Goal: Task Accomplishment & Management: Manage account settings

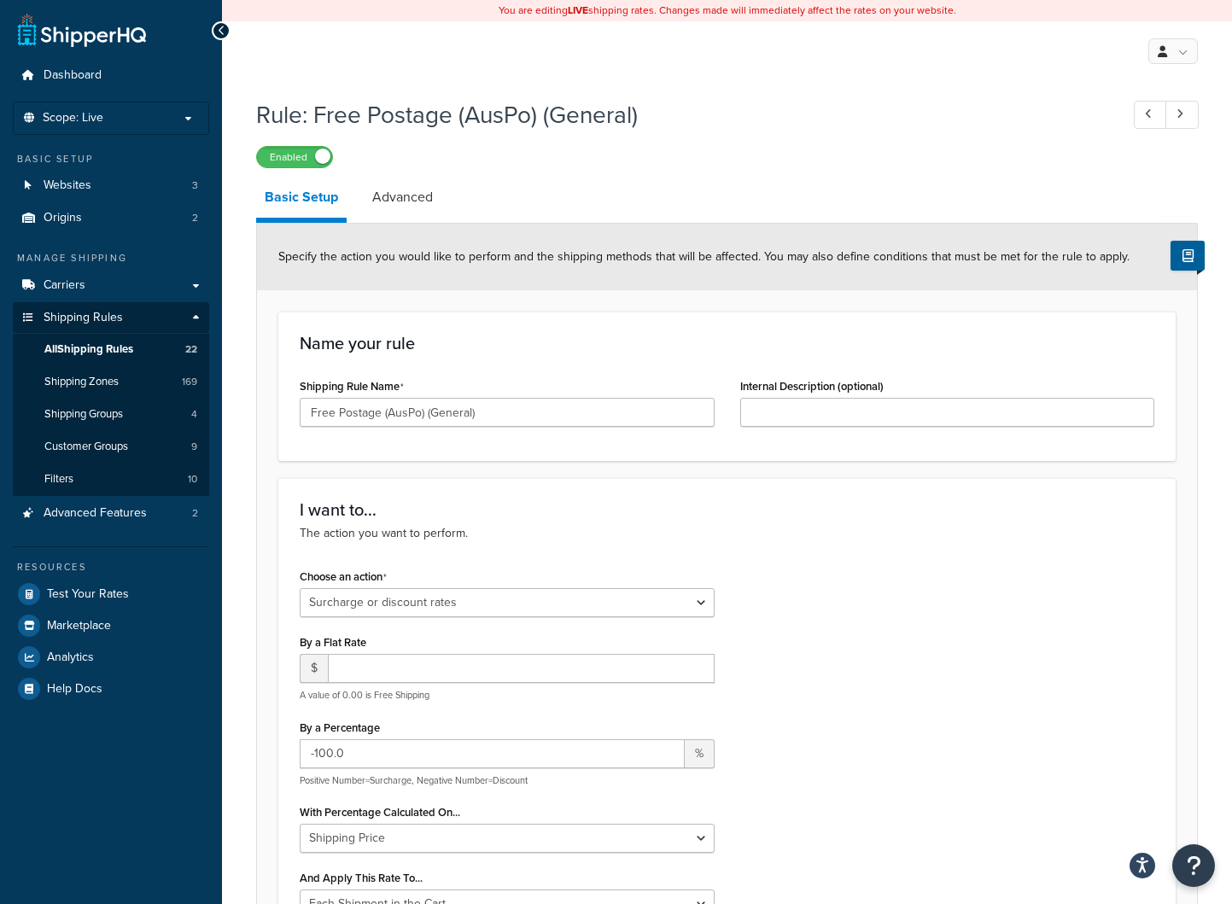
select select "SURCHARGE"
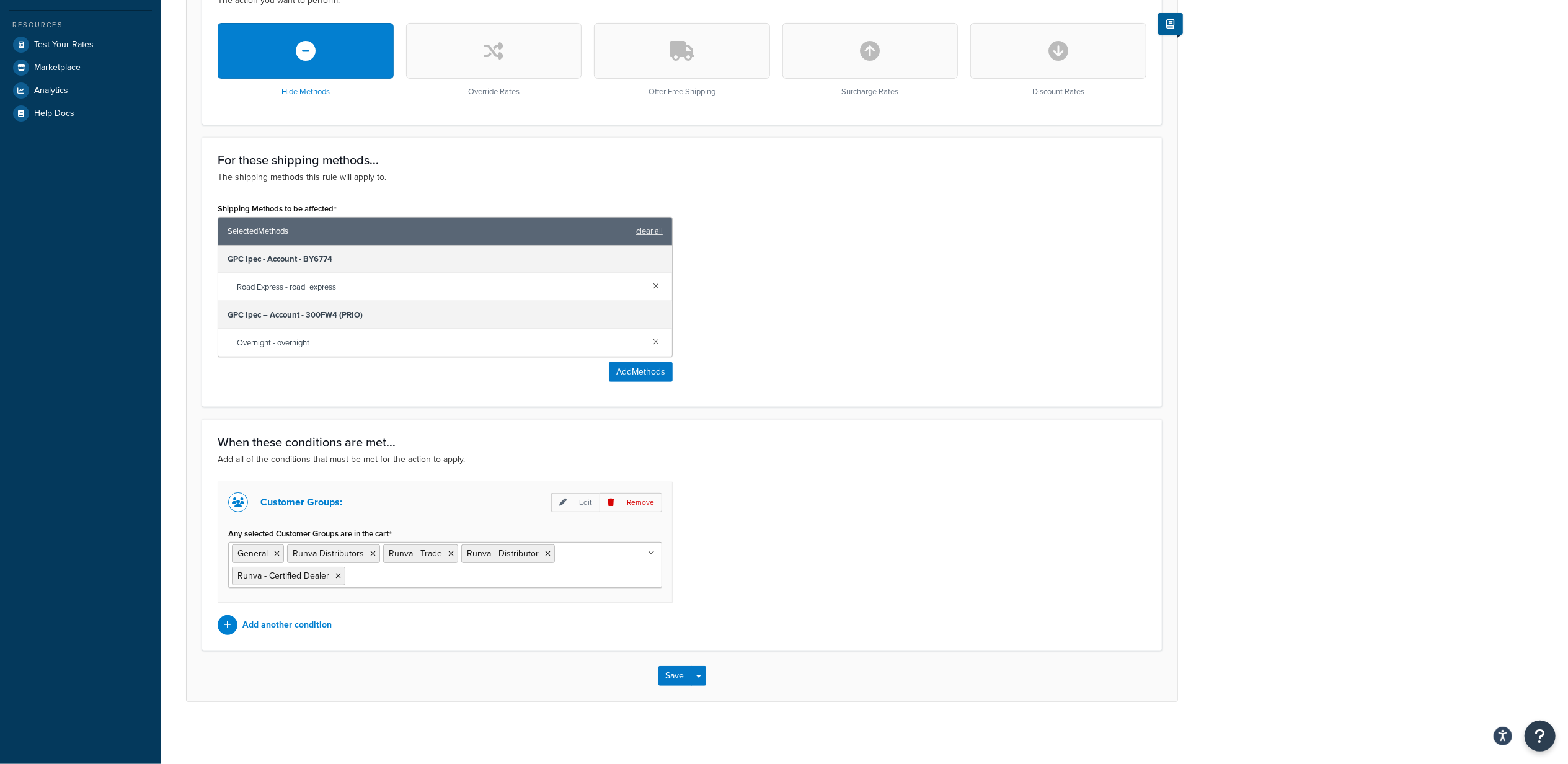
scroll to position [391, 0]
click at [672, 664] on button "Save" at bounding box center [675, 675] width 33 height 20
click at [387, 576] on input "Any selected Customer Groups are in the cart" at bounding box center [403, 575] width 110 height 14
click at [828, 605] on div "Customer Groups: Edit Remove Any selected Customer Groups are in the cart NOT L…" at bounding box center [682, 558] width 947 height 153
click at [675, 664] on button "Save" at bounding box center [675, 675] width 33 height 20
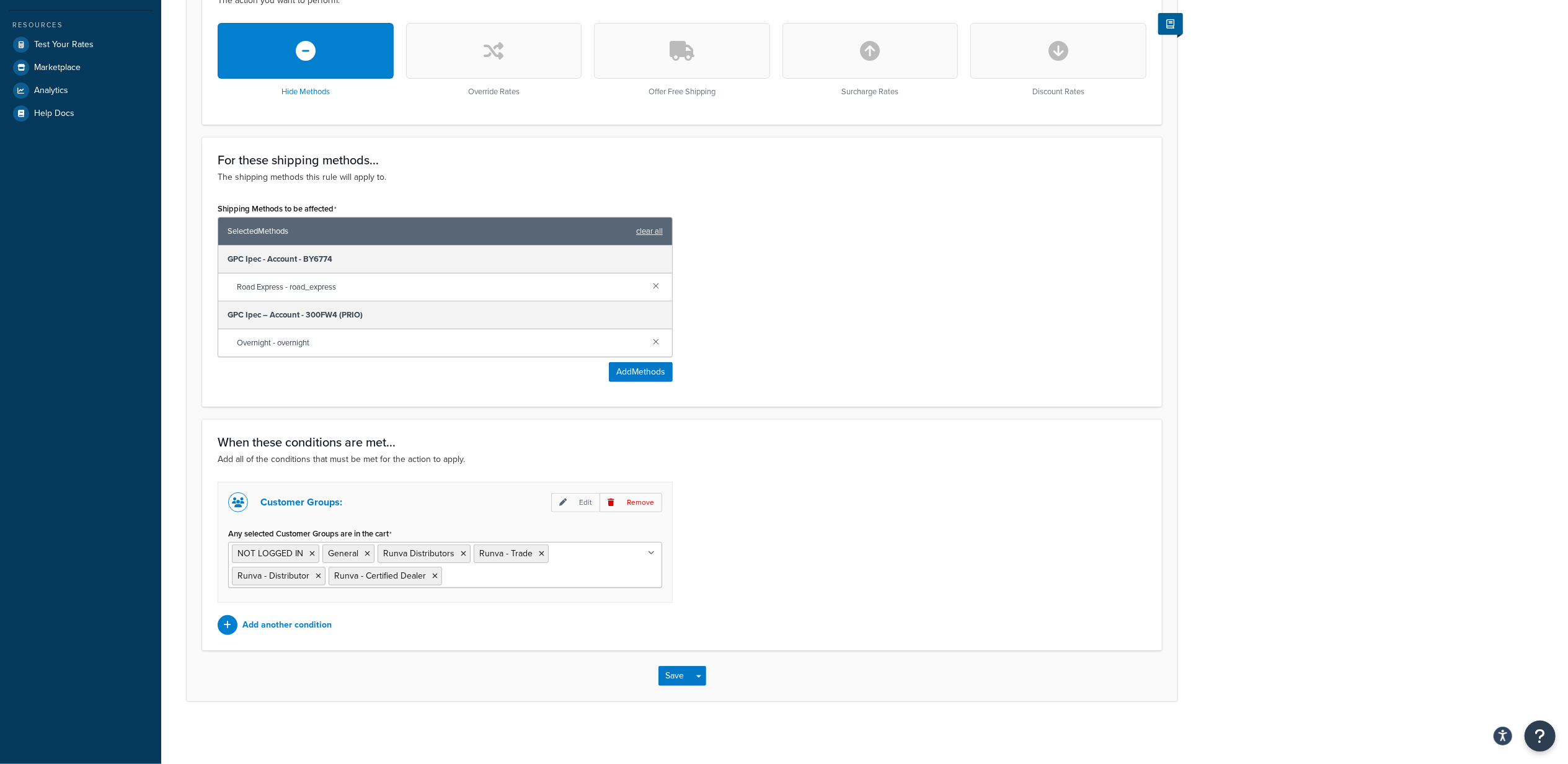
click at [1082, 397] on div "For these shipping methods... The shipping methods this rule will apply to. Shi…" at bounding box center [682, 272] width 960 height 269
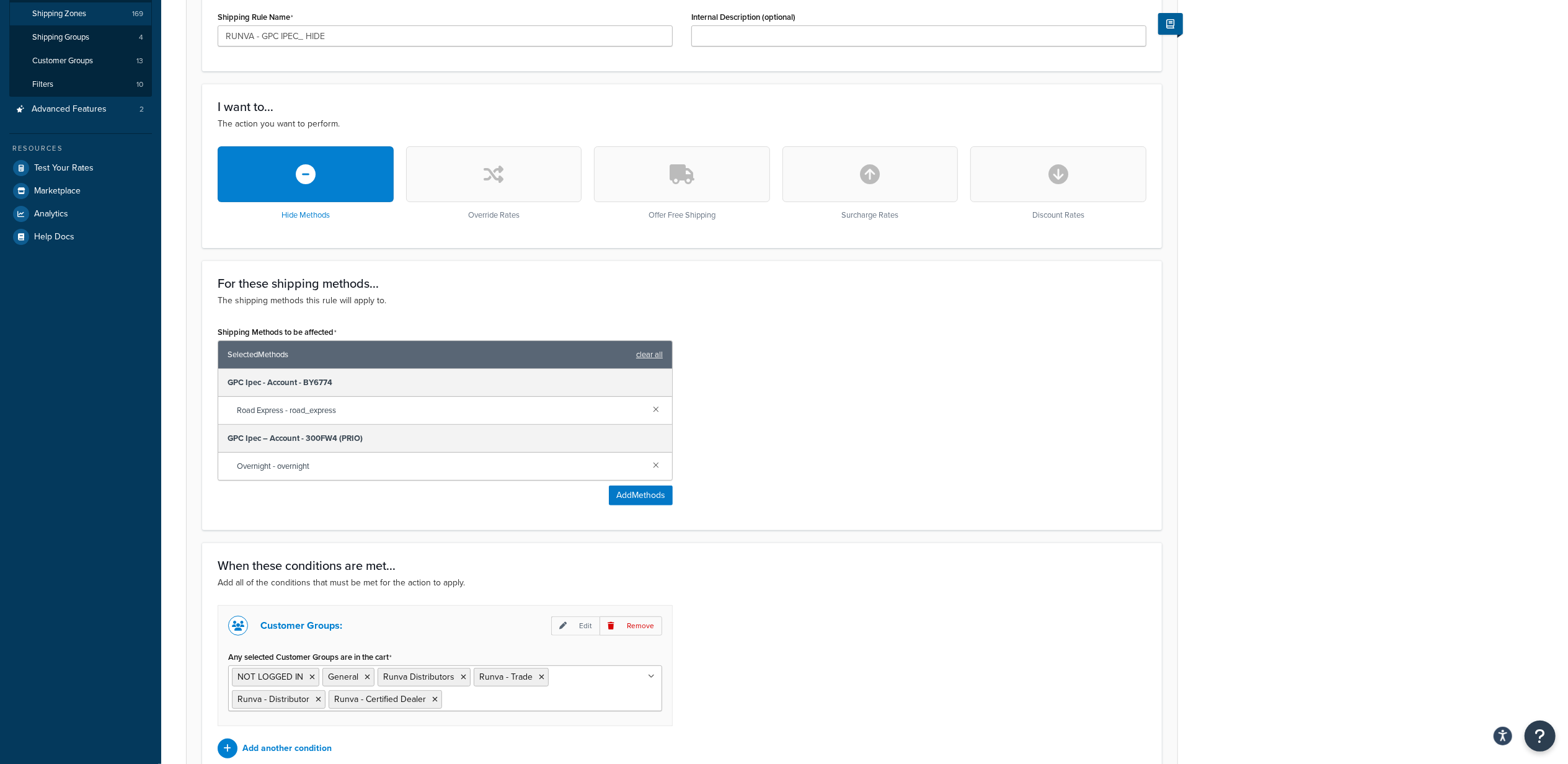
scroll to position [61, 0]
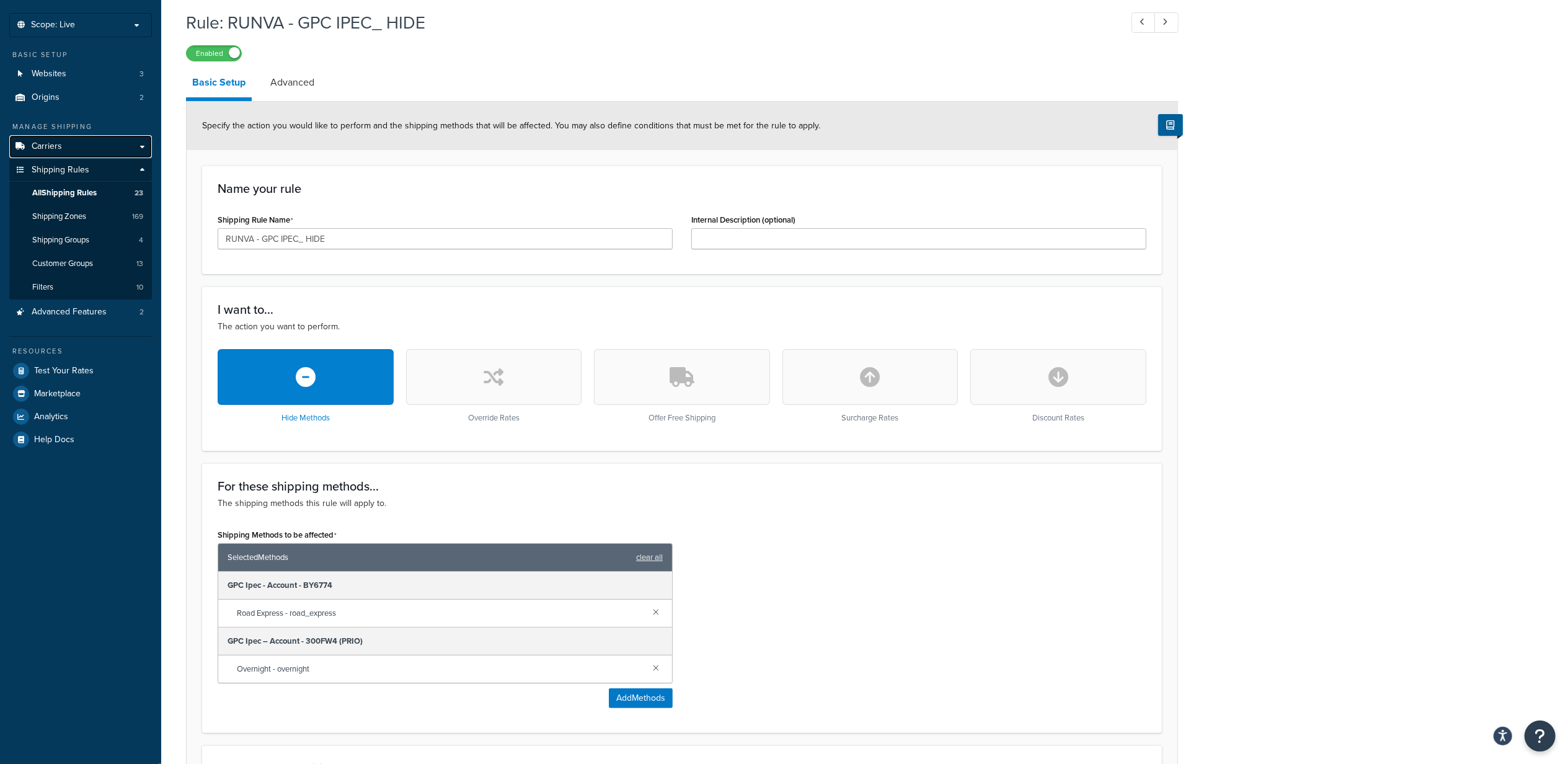
click at [65, 142] on link "Carriers" at bounding box center [81, 147] width 142 height 23
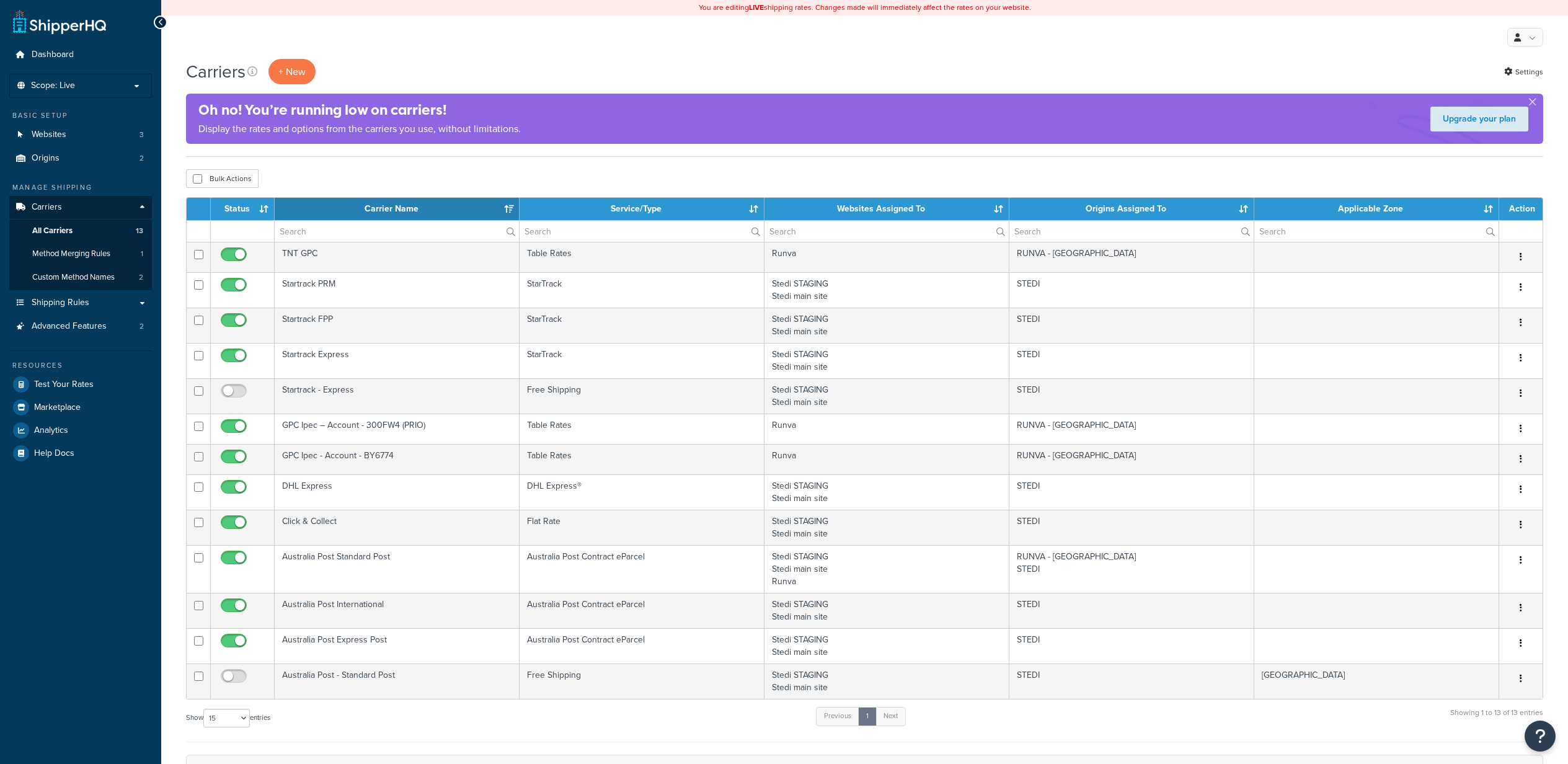
select select "15"
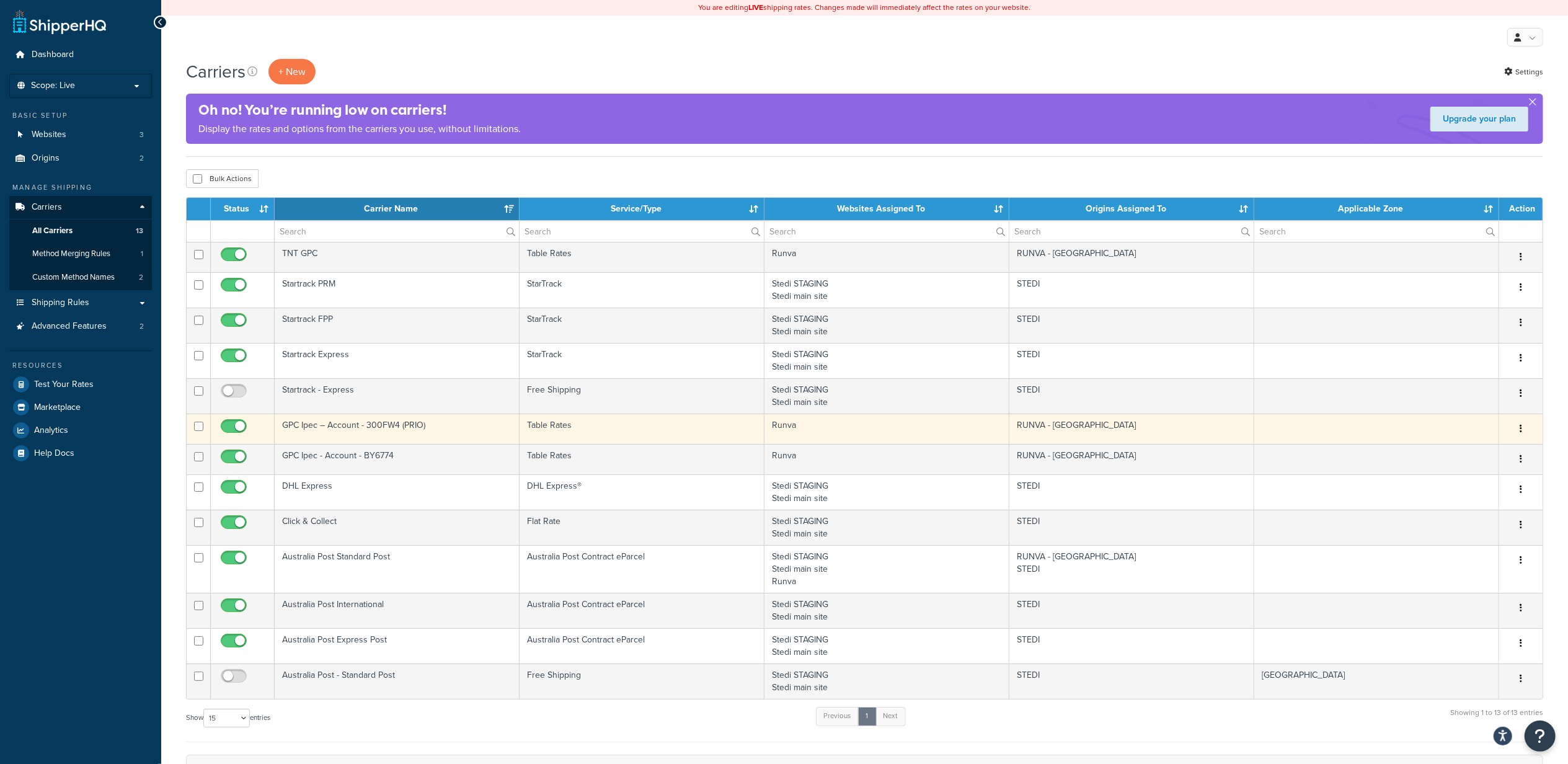
click at [1524, 429] on button "button" at bounding box center [1521, 428] width 17 height 20
click at [1464, 456] on link "Edit" at bounding box center [1471, 456] width 98 height 25
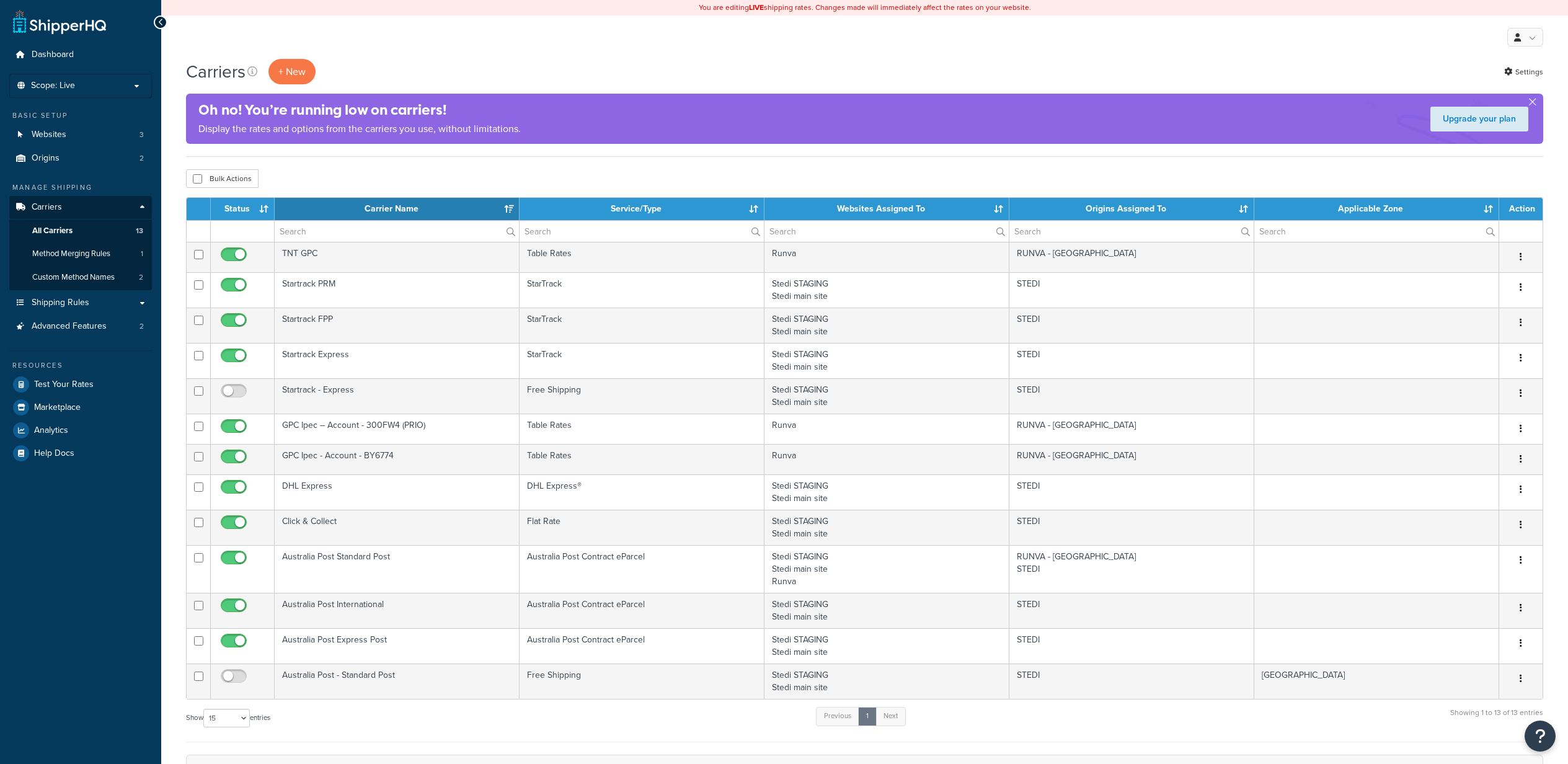
select select "15"
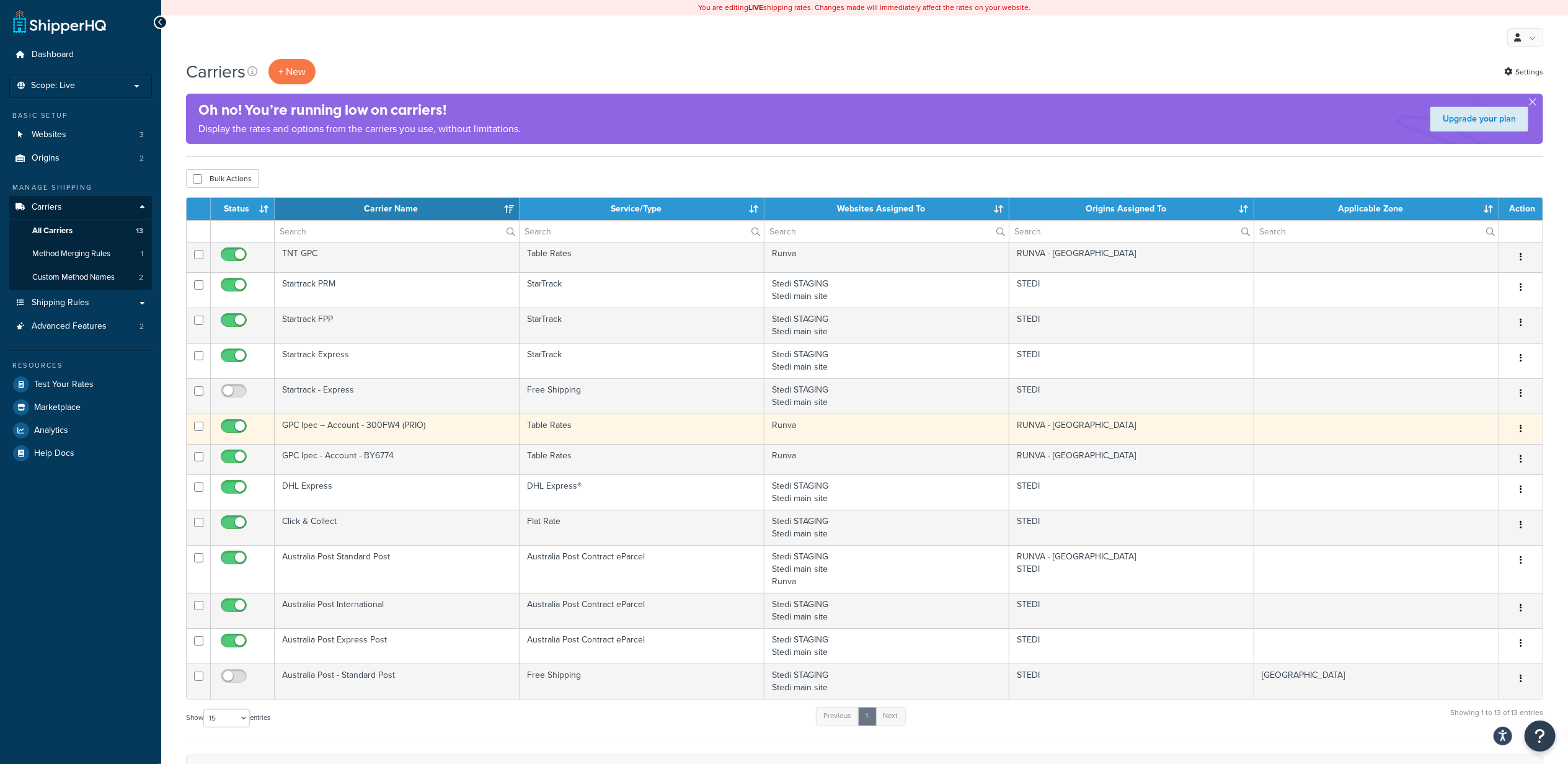
click at [1524, 431] on button "button" at bounding box center [1521, 428] width 17 height 20
click at [1479, 454] on link "Edit" at bounding box center [1471, 456] width 98 height 25
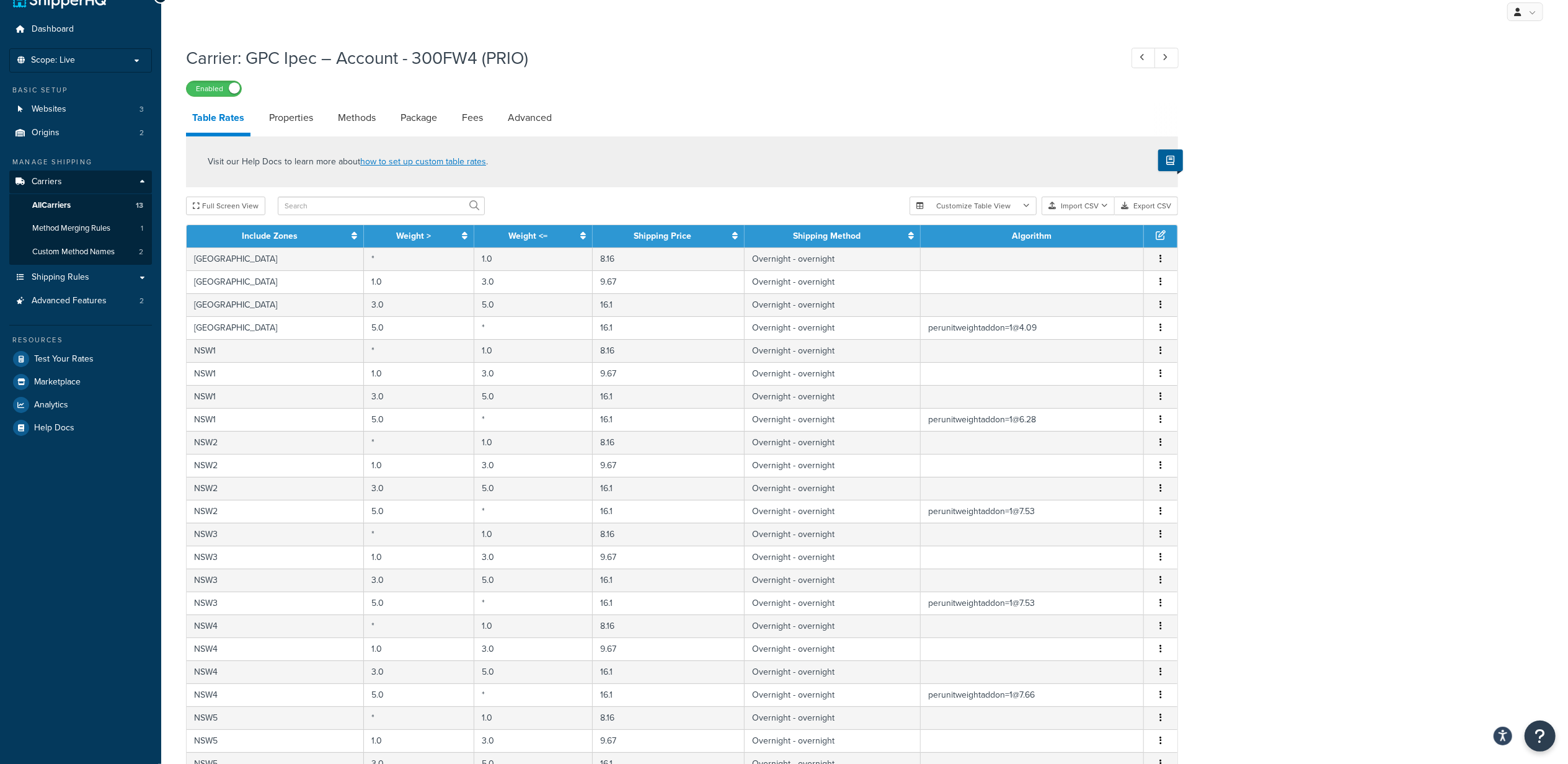
scroll to position [248, 0]
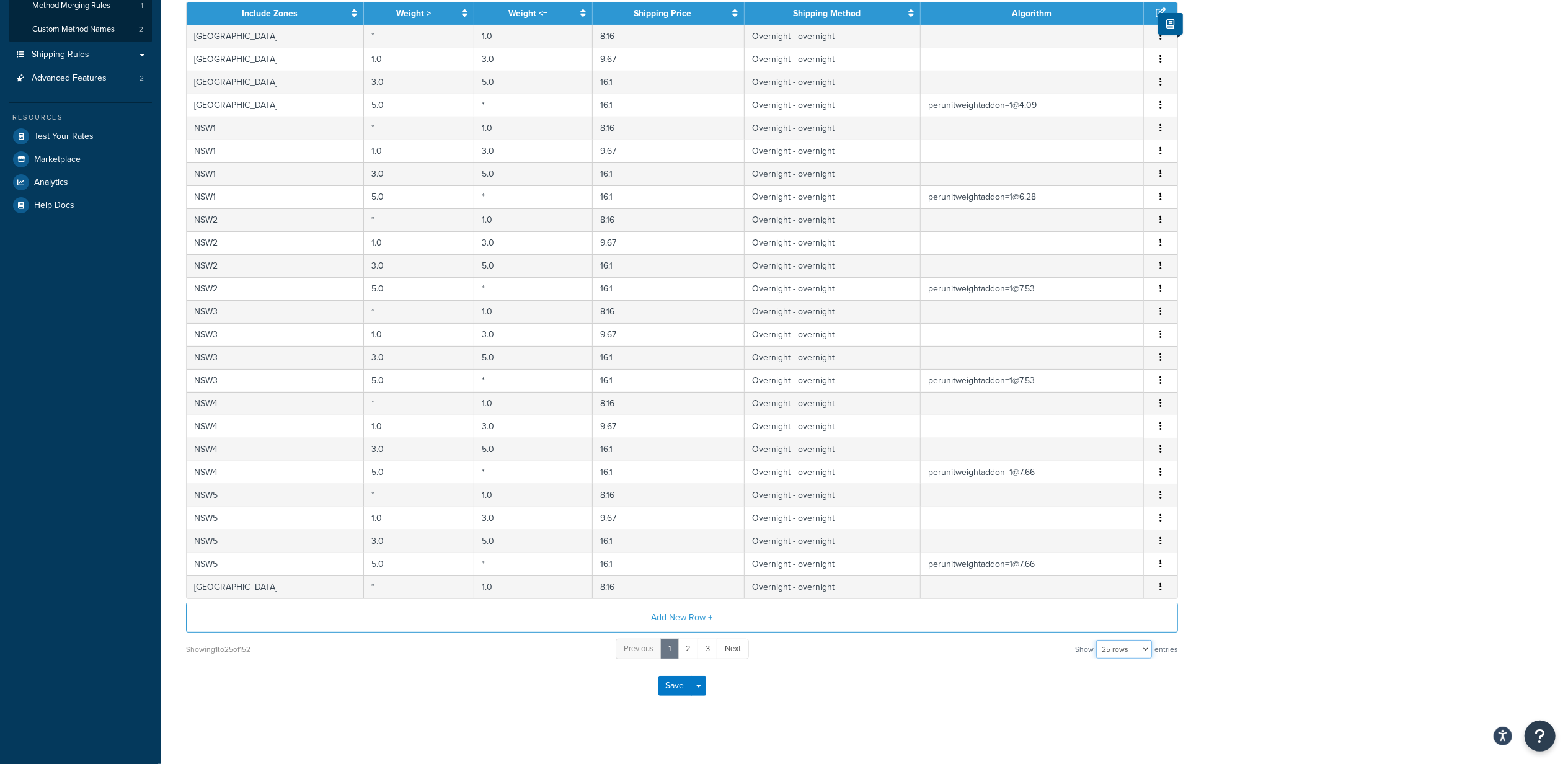
drag, startPoint x: 1129, startPoint y: 657, endPoint x: 1128, endPoint y: 672, distance: 15.0
click at [1129, 657] on select "10 rows 15 rows 25 rows 50 rows 100 rows 1000 rows" at bounding box center [1124, 649] width 56 height 19
select select "1000"
click at [1098, 646] on select "10 rows 15 rows 25 rows 50 rows 100 rows 1000 rows" at bounding box center [1124, 649] width 56 height 19
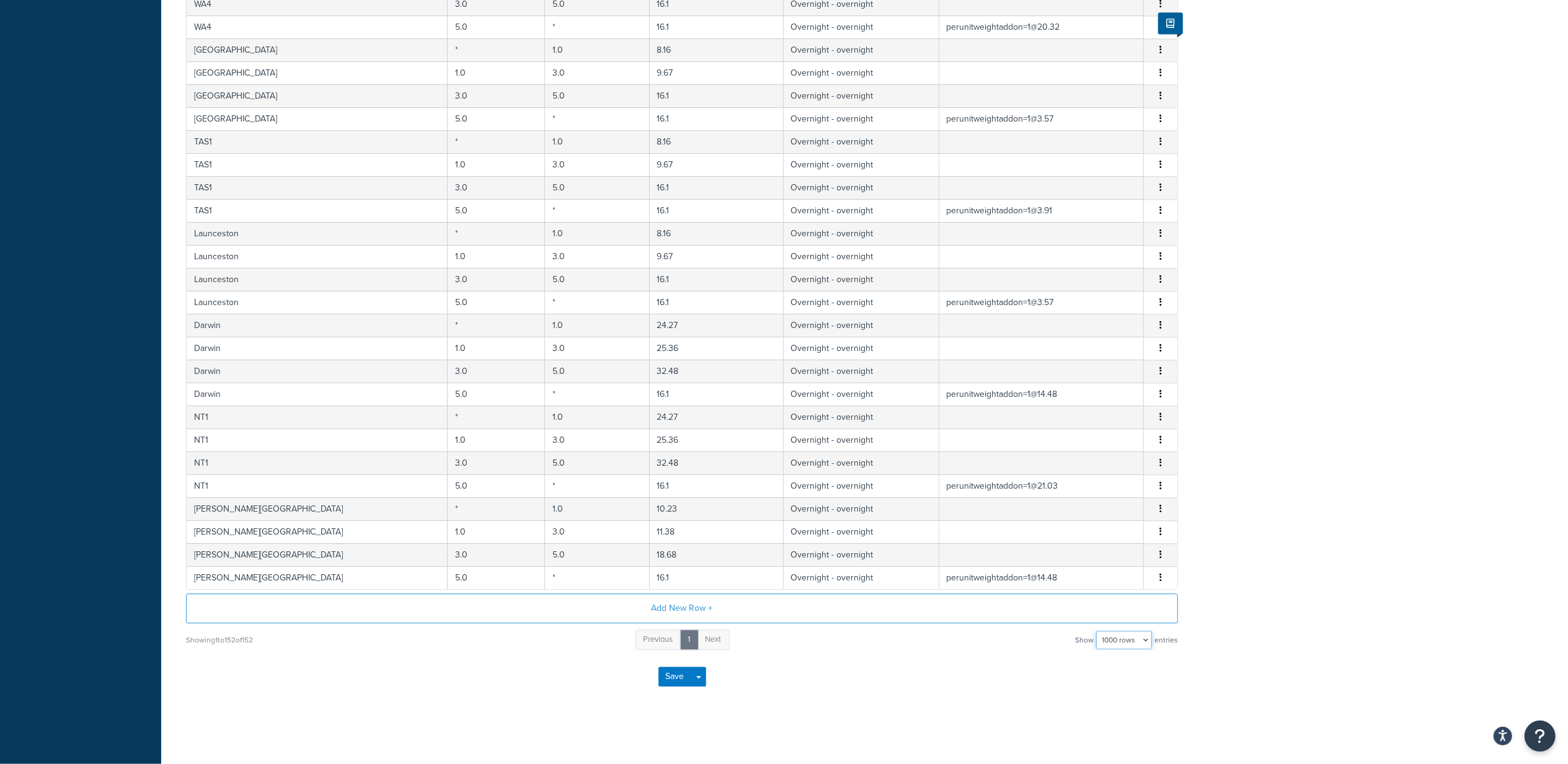
scroll to position [0, 0]
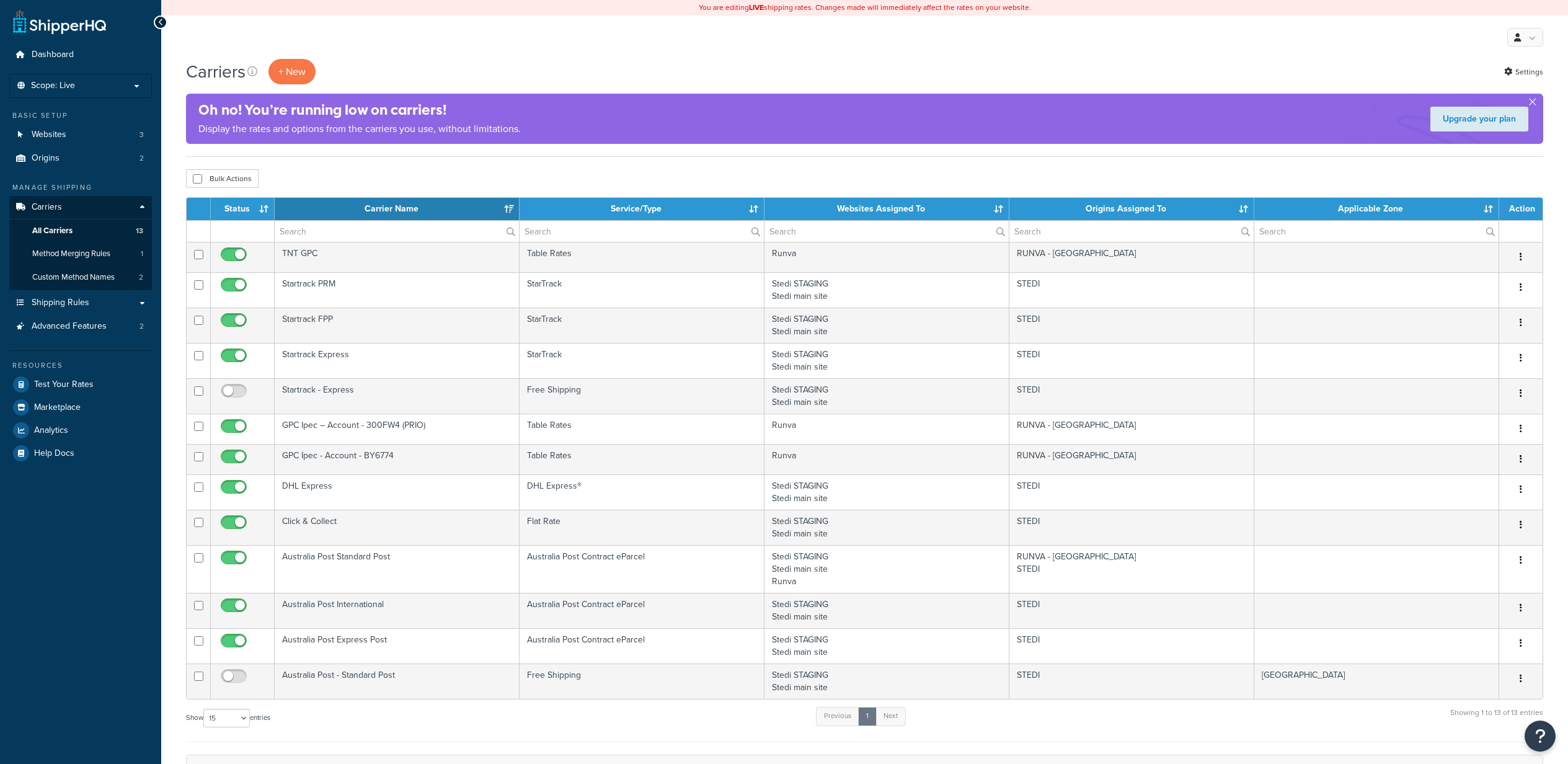
select select "15"
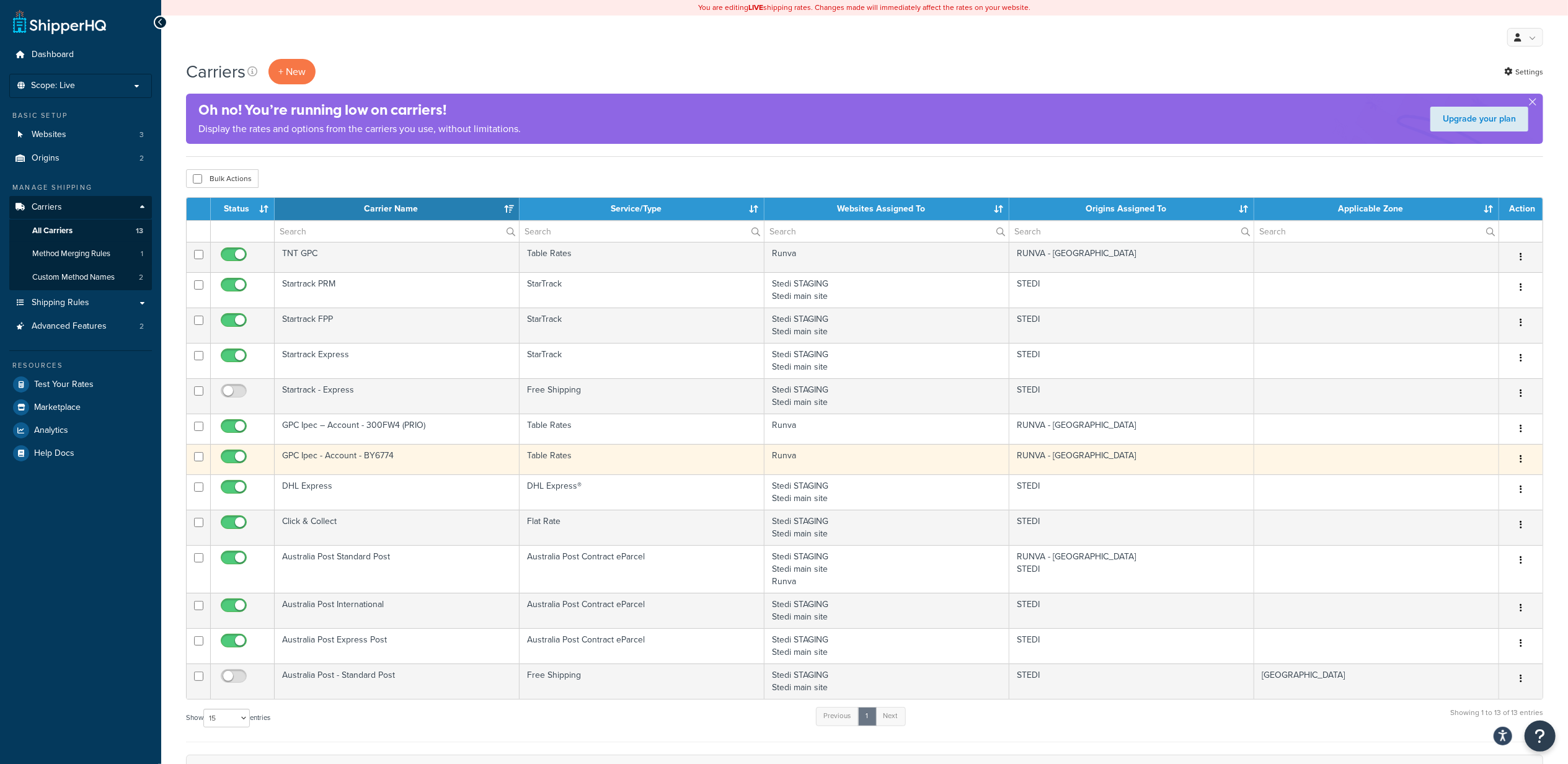
click at [1516, 459] on button "button" at bounding box center [1521, 459] width 17 height 20
click at [1486, 482] on link "Edit" at bounding box center [1471, 487] width 98 height 25
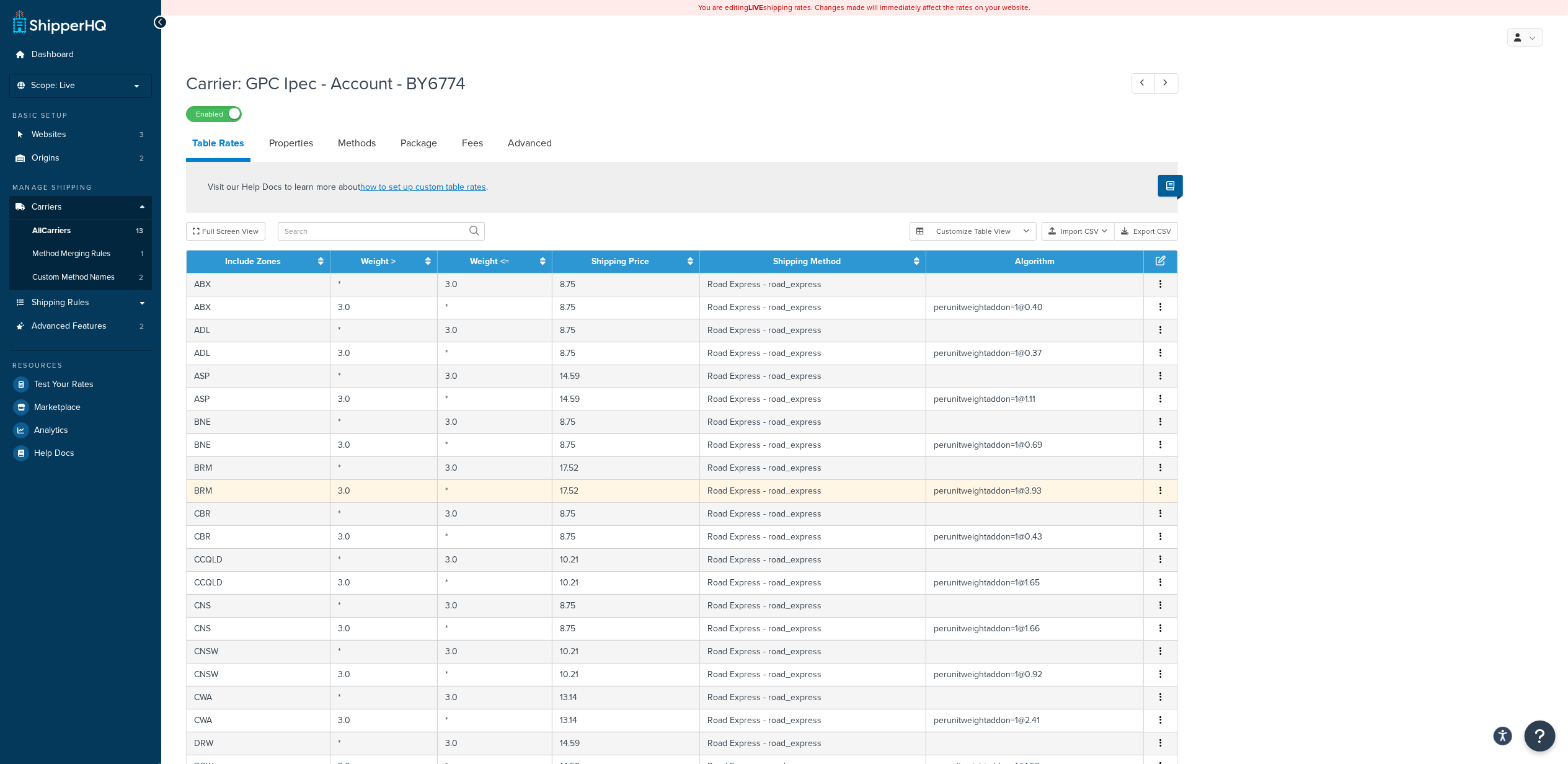
scroll to position [264, 0]
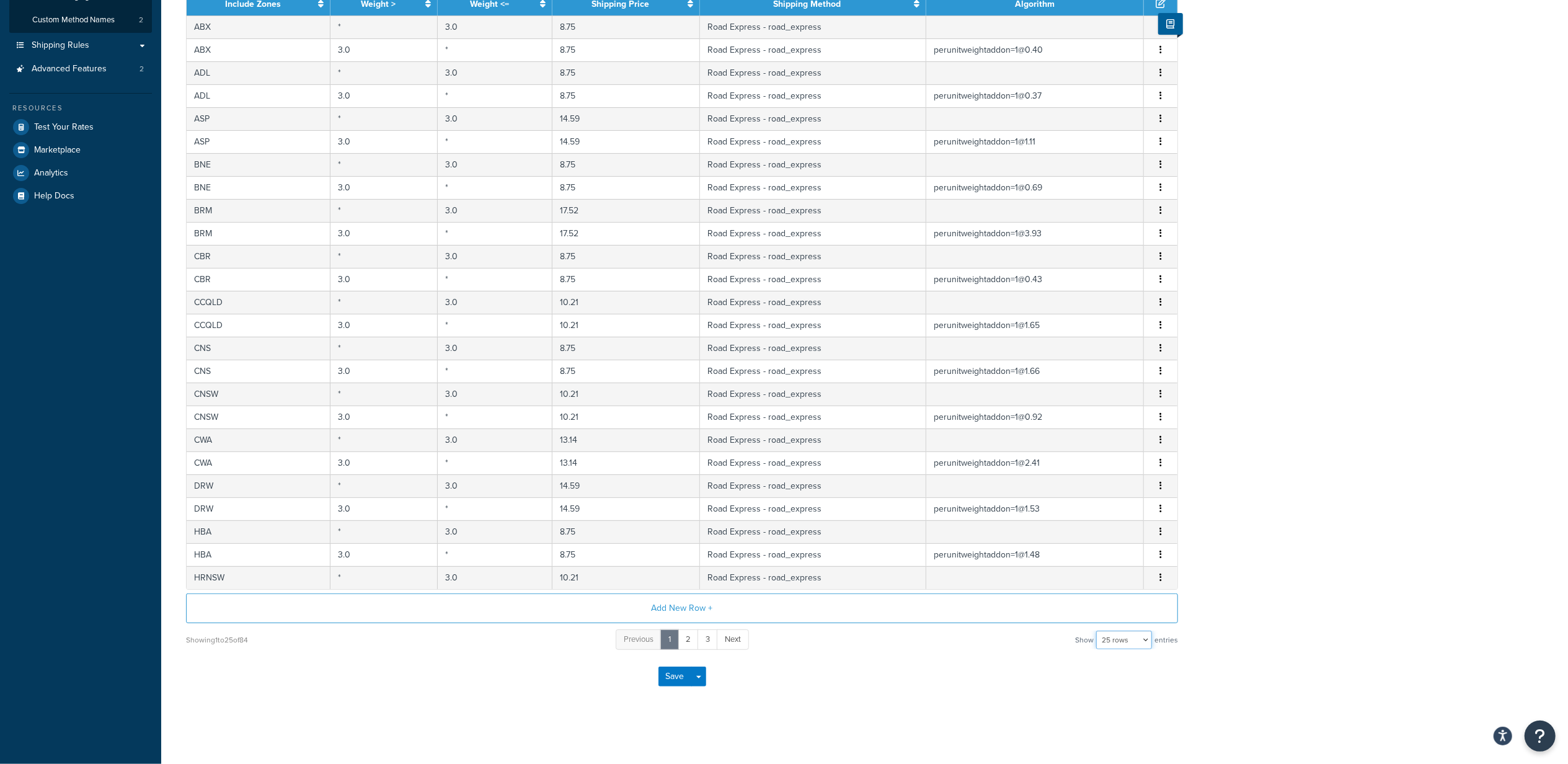
drag, startPoint x: 1131, startPoint y: 641, endPoint x: 1128, endPoint y: 648, distance: 7.6
click at [1131, 641] on select "10 rows 15 rows 25 rows 50 rows 100 rows 1000 rows" at bounding box center [1124, 640] width 56 height 19
click at [1124, 637] on select "10 rows 15 rows 25 rows 50 rows 100 rows 1000 rows" at bounding box center [1124, 640] width 56 height 19
click at [1124, 616] on button "Add New Row +" at bounding box center [682, 608] width 993 height 30
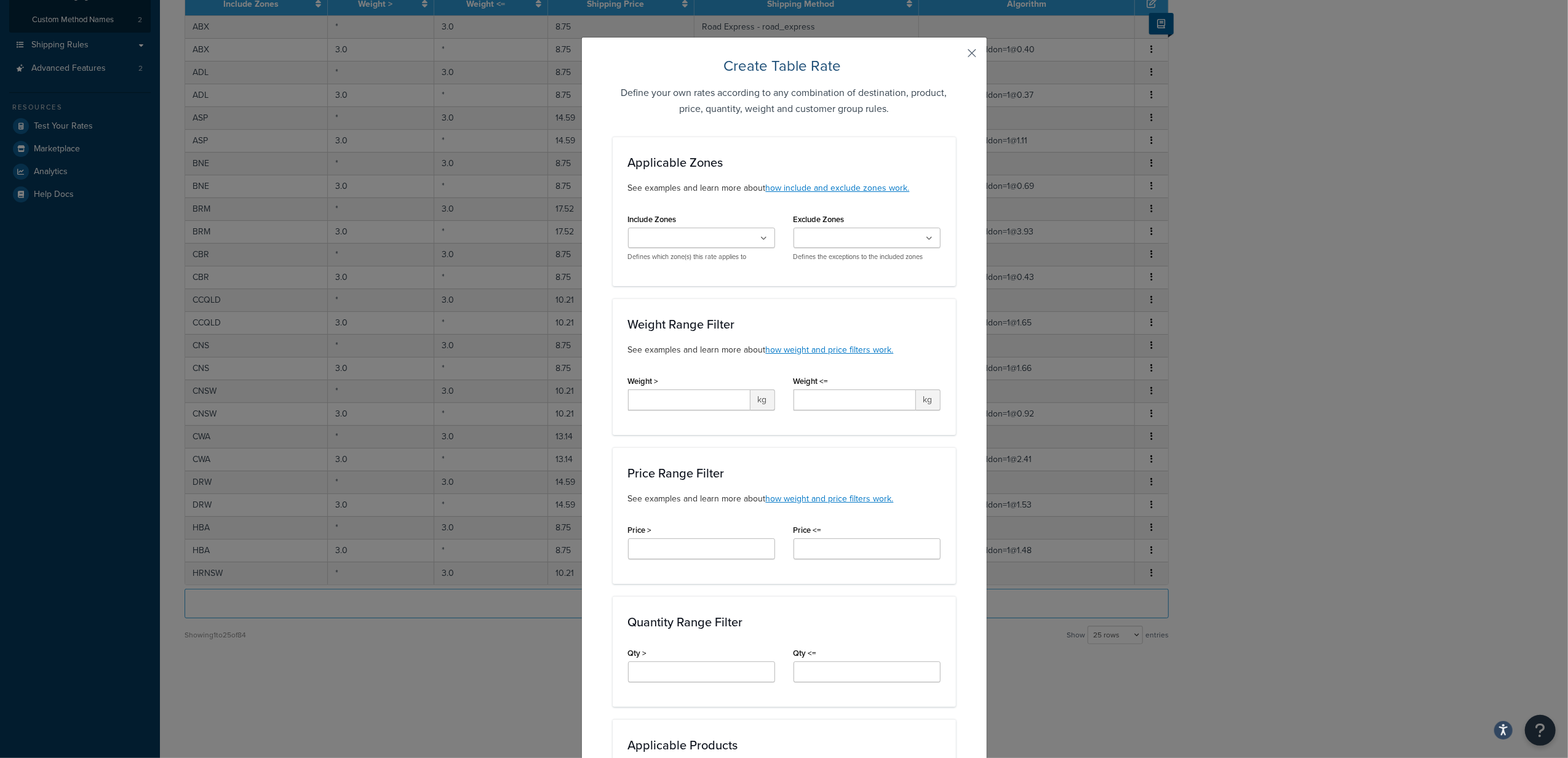
click at [956, 56] on button "button" at bounding box center [954, 58] width 3 height 3
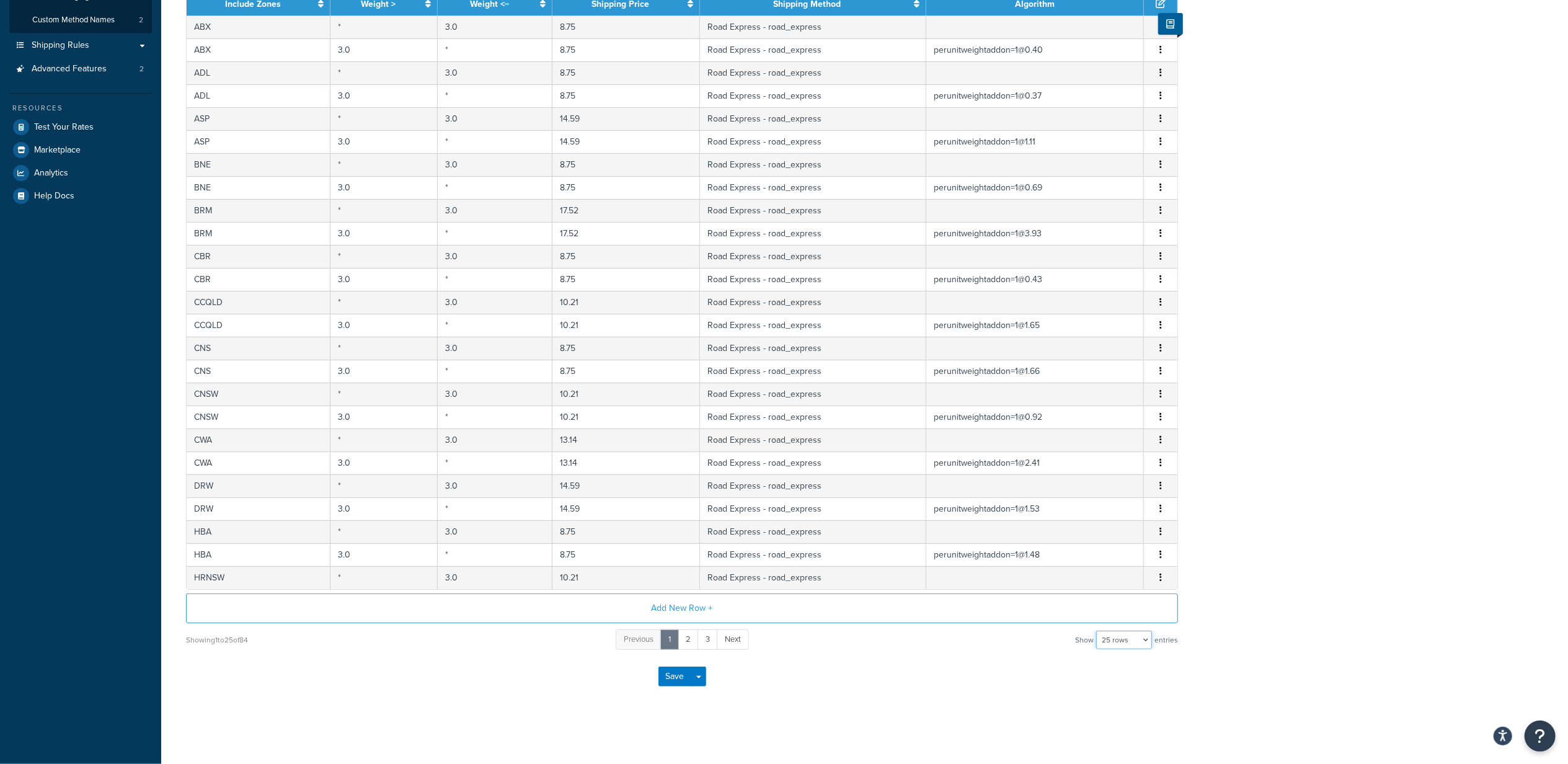
click at [1125, 636] on select "10 rows 15 rows 25 rows 50 rows 100 rows 1000 rows" at bounding box center [1124, 640] width 56 height 19
select select "1000"
click at [1098, 630] on select "10 rows 15 rows 25 rows 50 rows 100 rows 1000 rows" at bounding box center [1124, 640] width 56 height 19
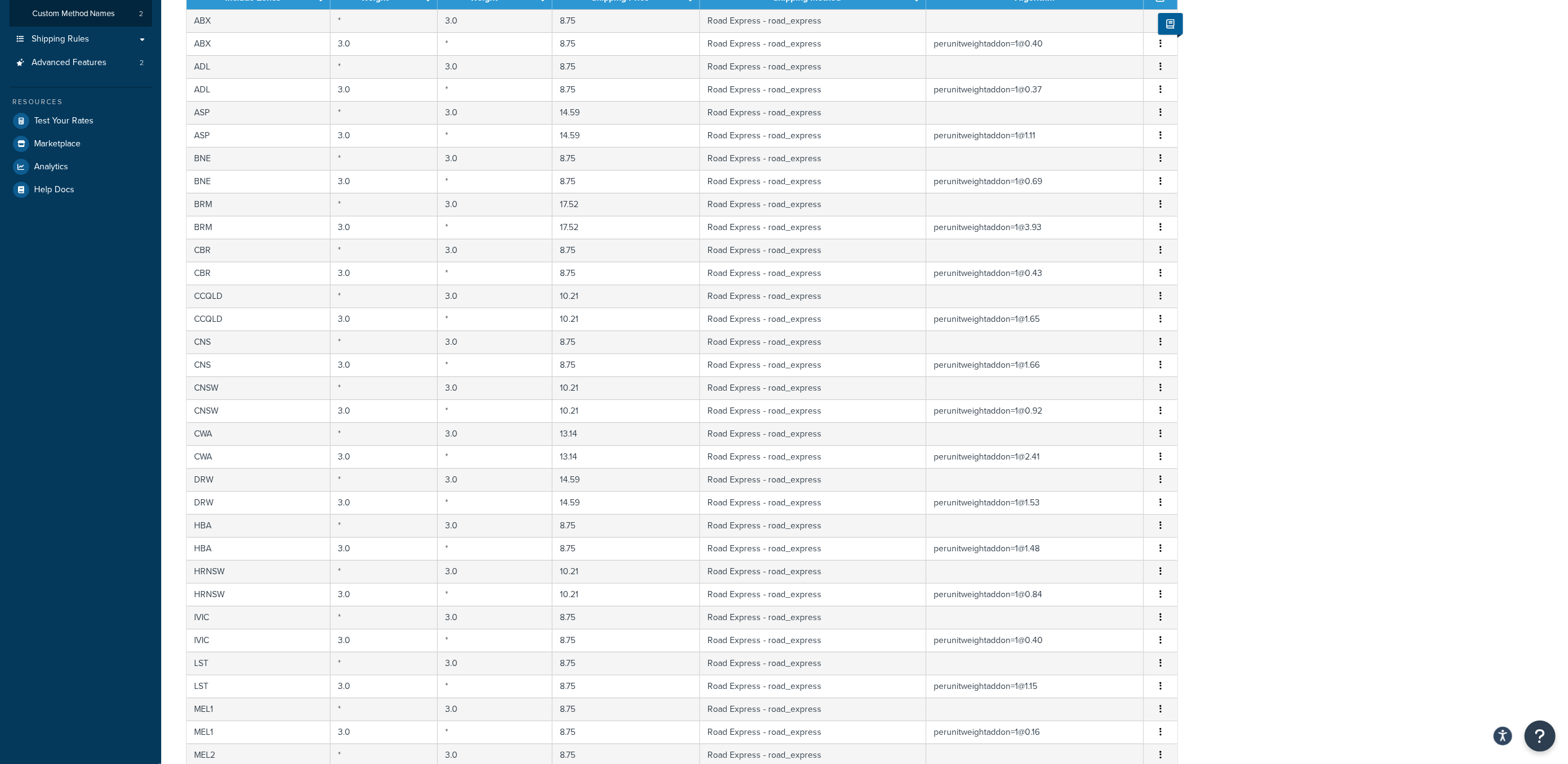
scroll to position [1629, 0]
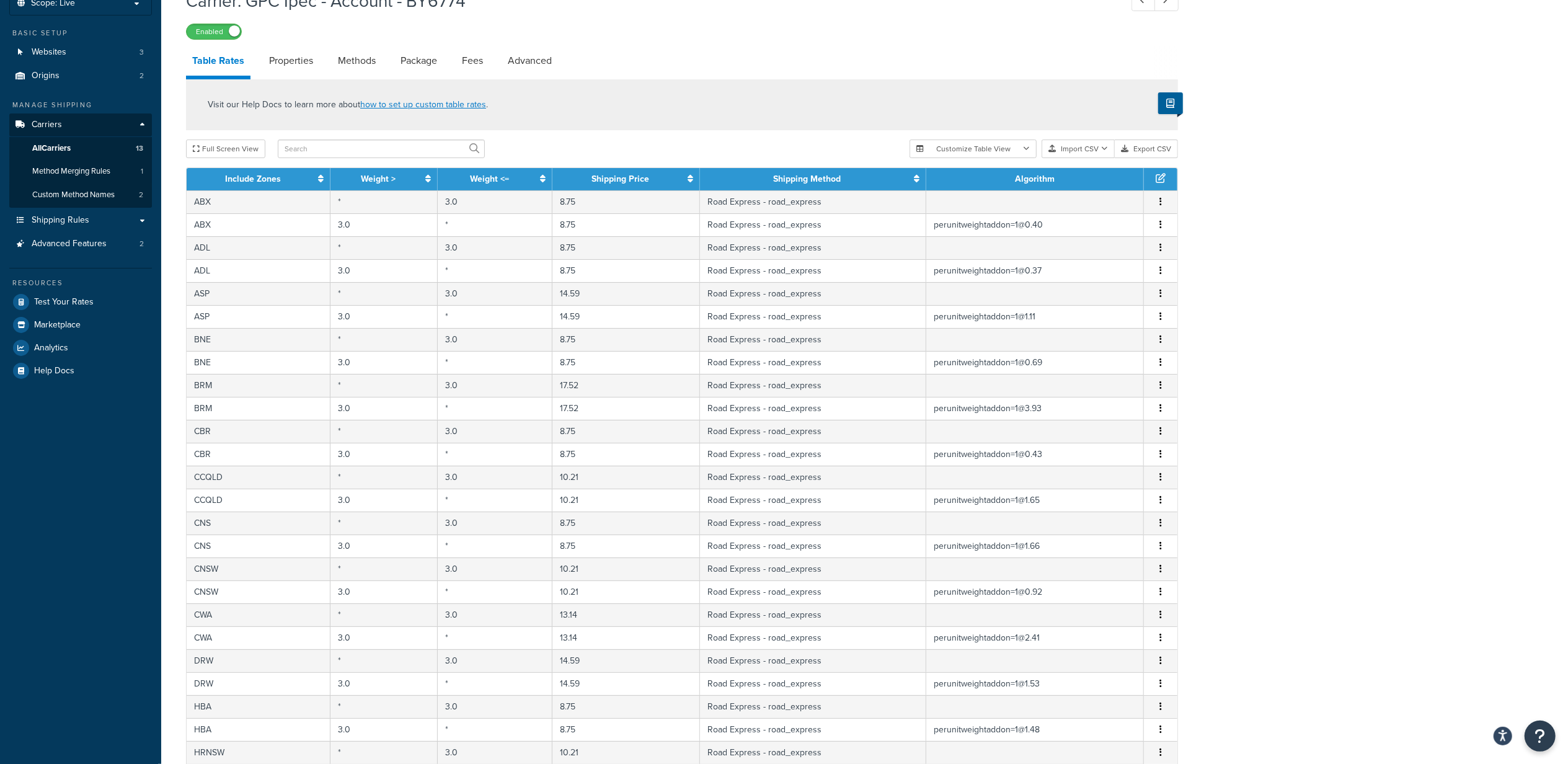
scroll to position [0, 0]
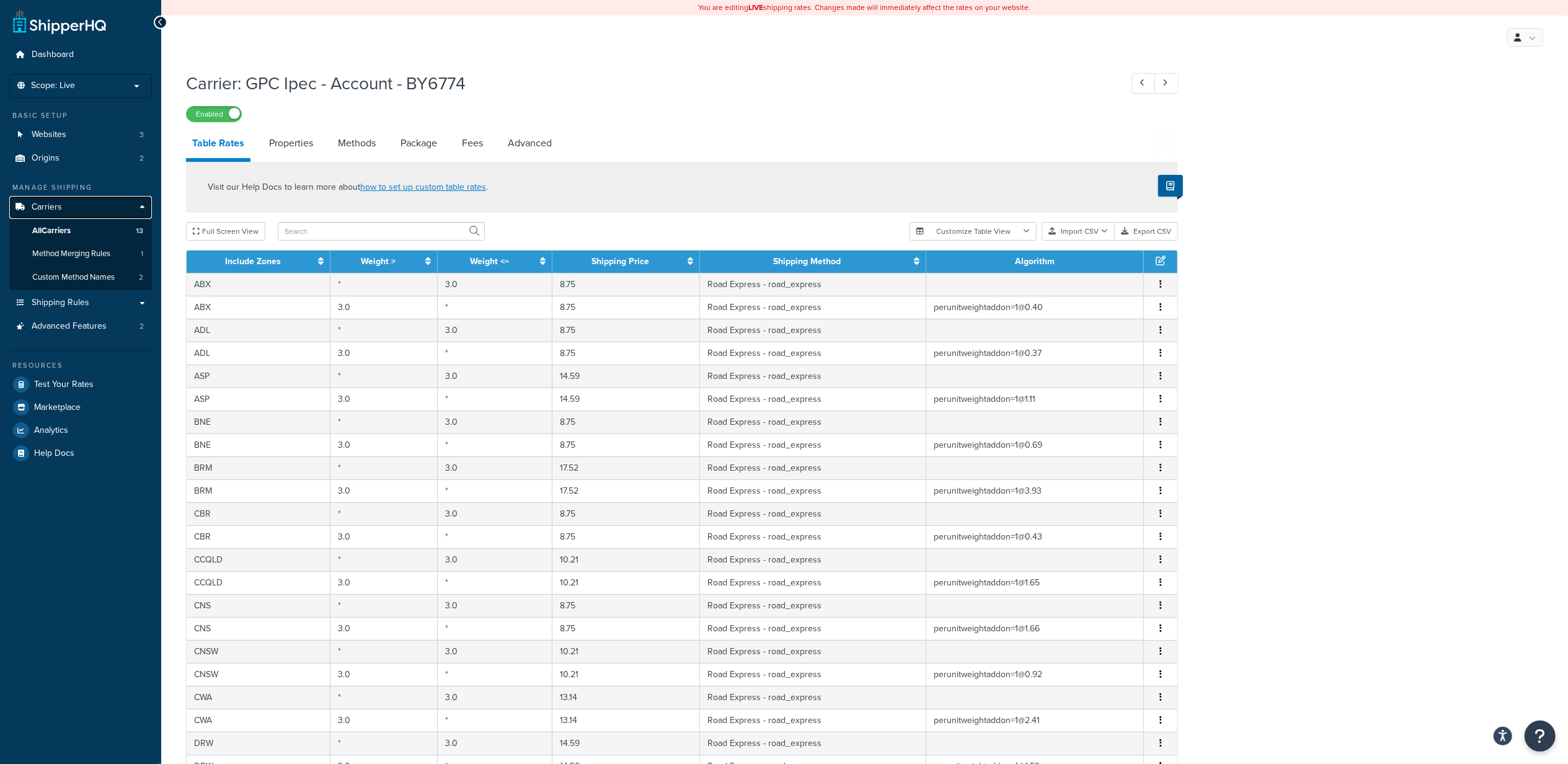
click at [70, 203] on link "Carriers" at bounding box center [81, 208] width 142 height 23
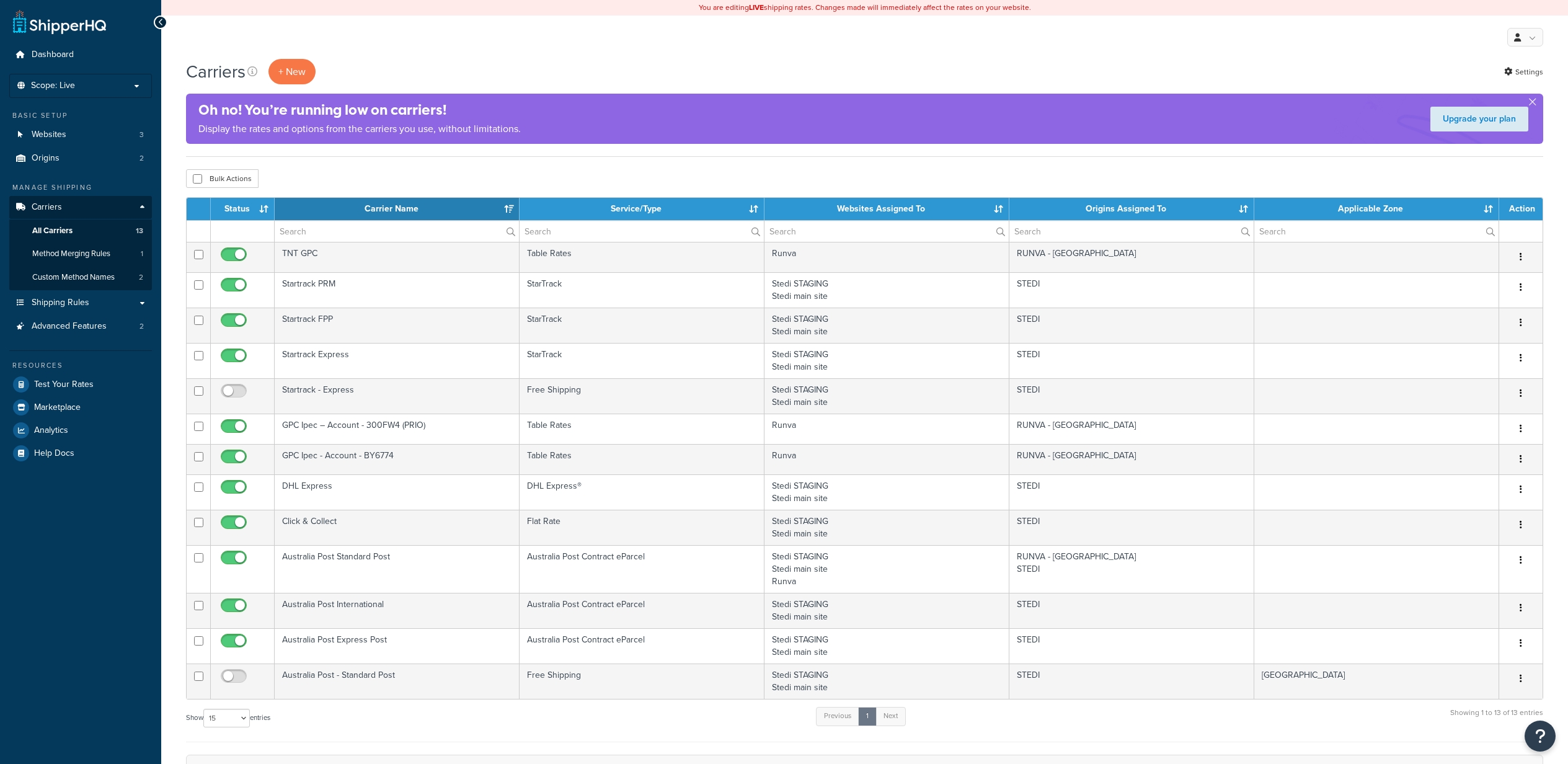
select select "15"
click at [56, 131] on span "Websites" at bounding box center [49, 134] width 35 height 11
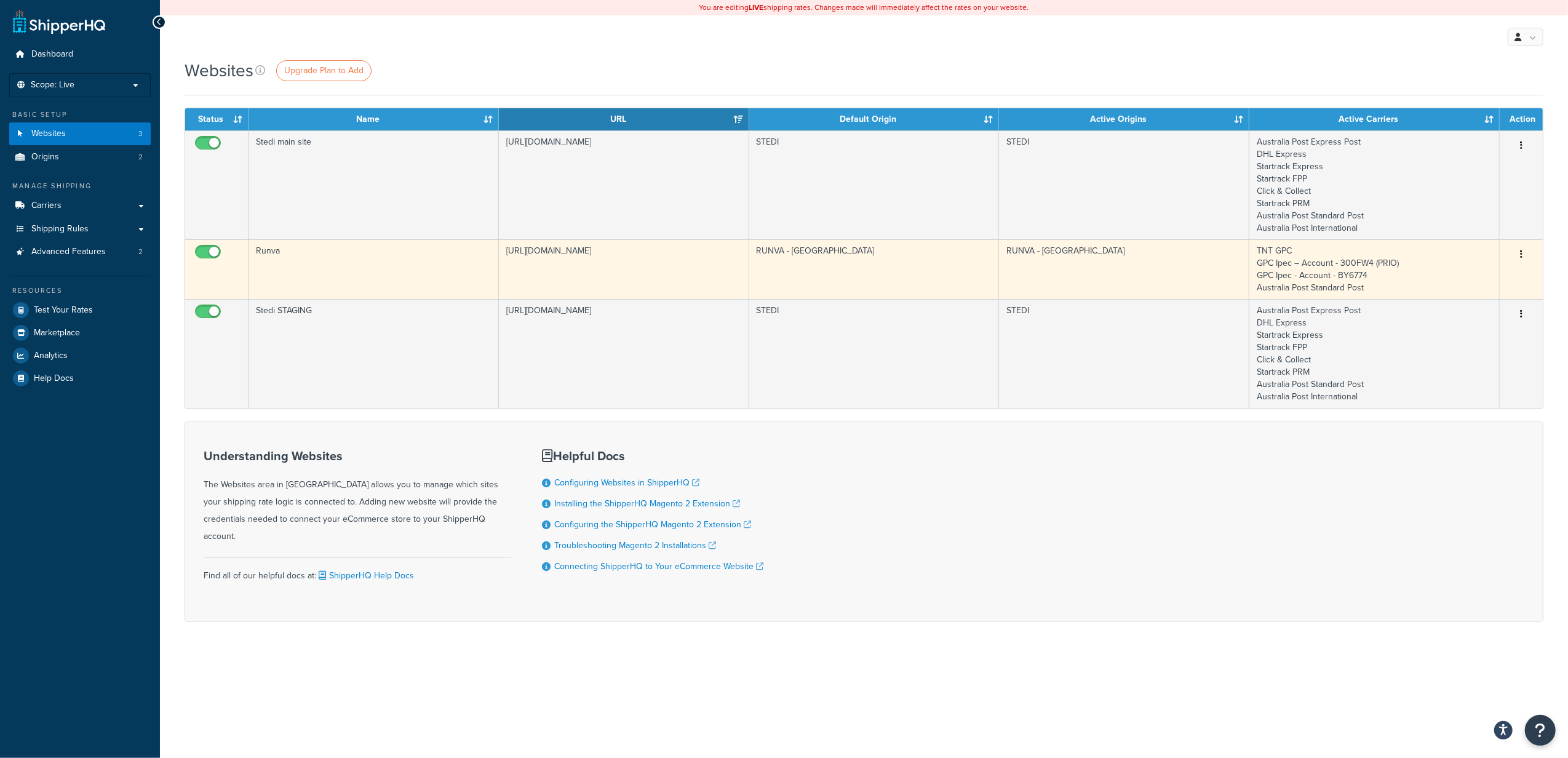
click at [1521, 254] on icon "button" at bounding box center [1520, 254] width 2 height 9
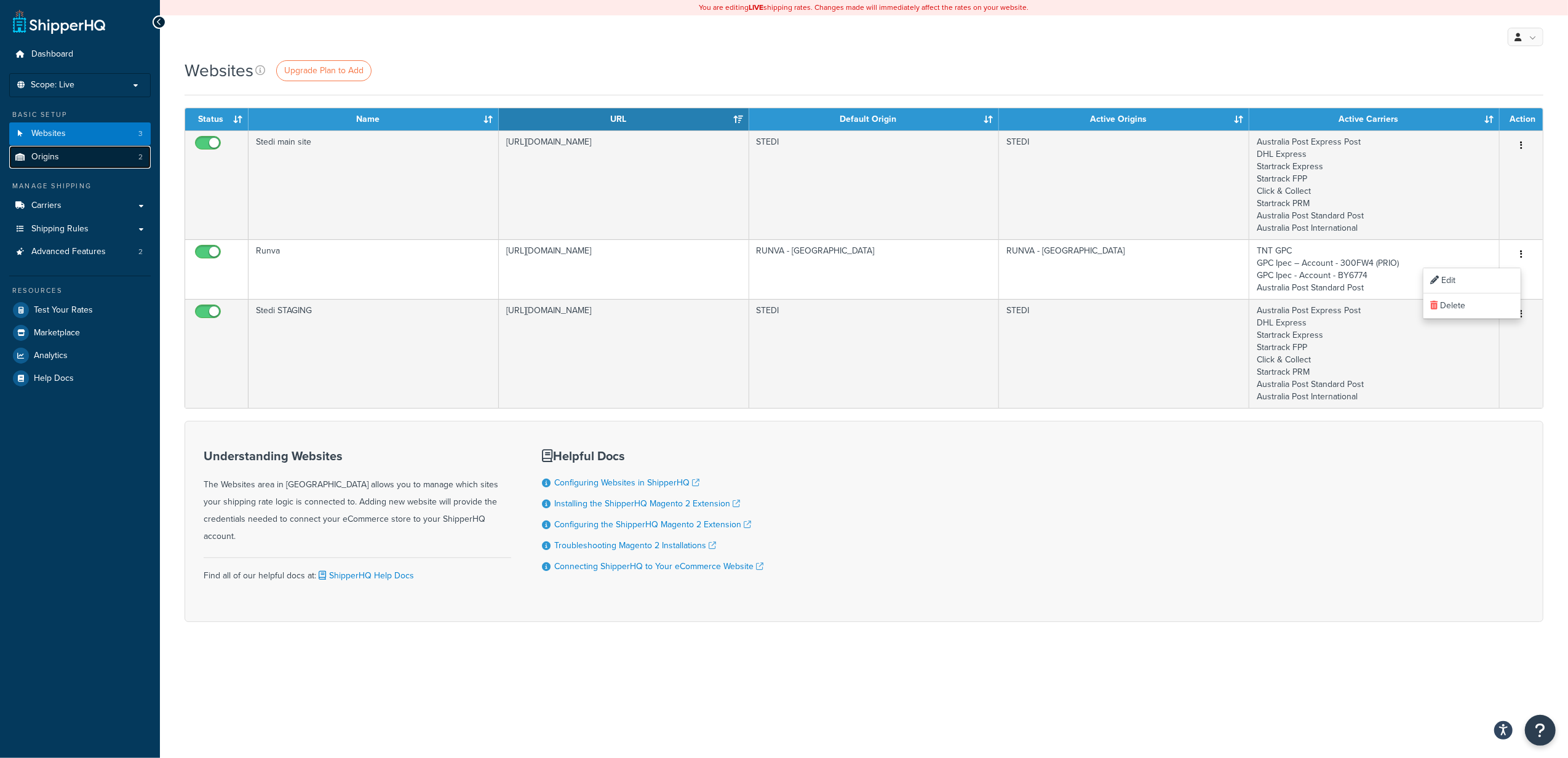
click at [19, 149] on link "Origins 2" at bounding box center [80, 157] width 141 height 23
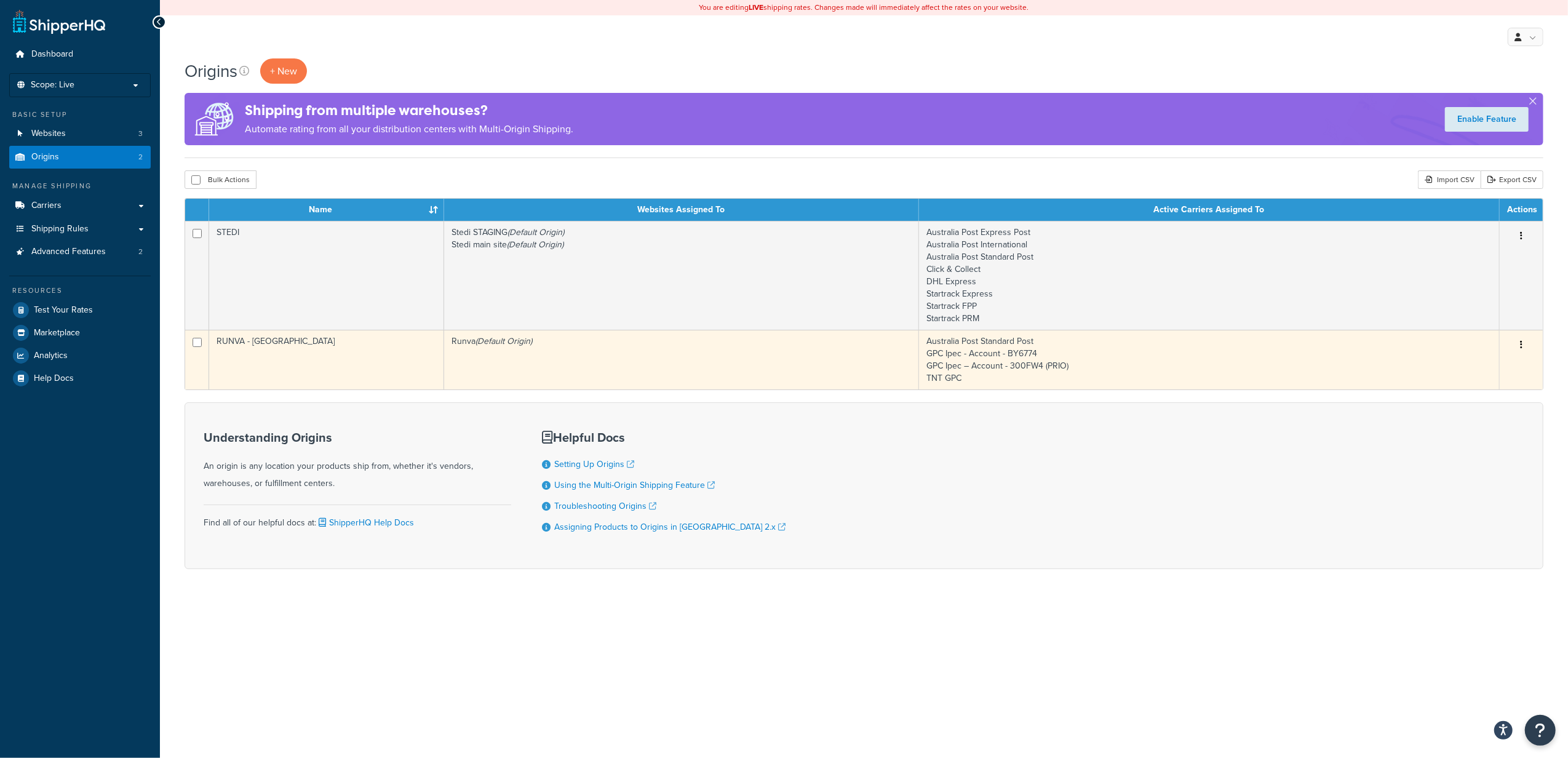
click at [1526, 341] on button "button" at bounding box center [1521, 344] width 17 height 19
click at [1487, 367] on link "Edit" at bounding box center [1480, 367] width 97 height 25
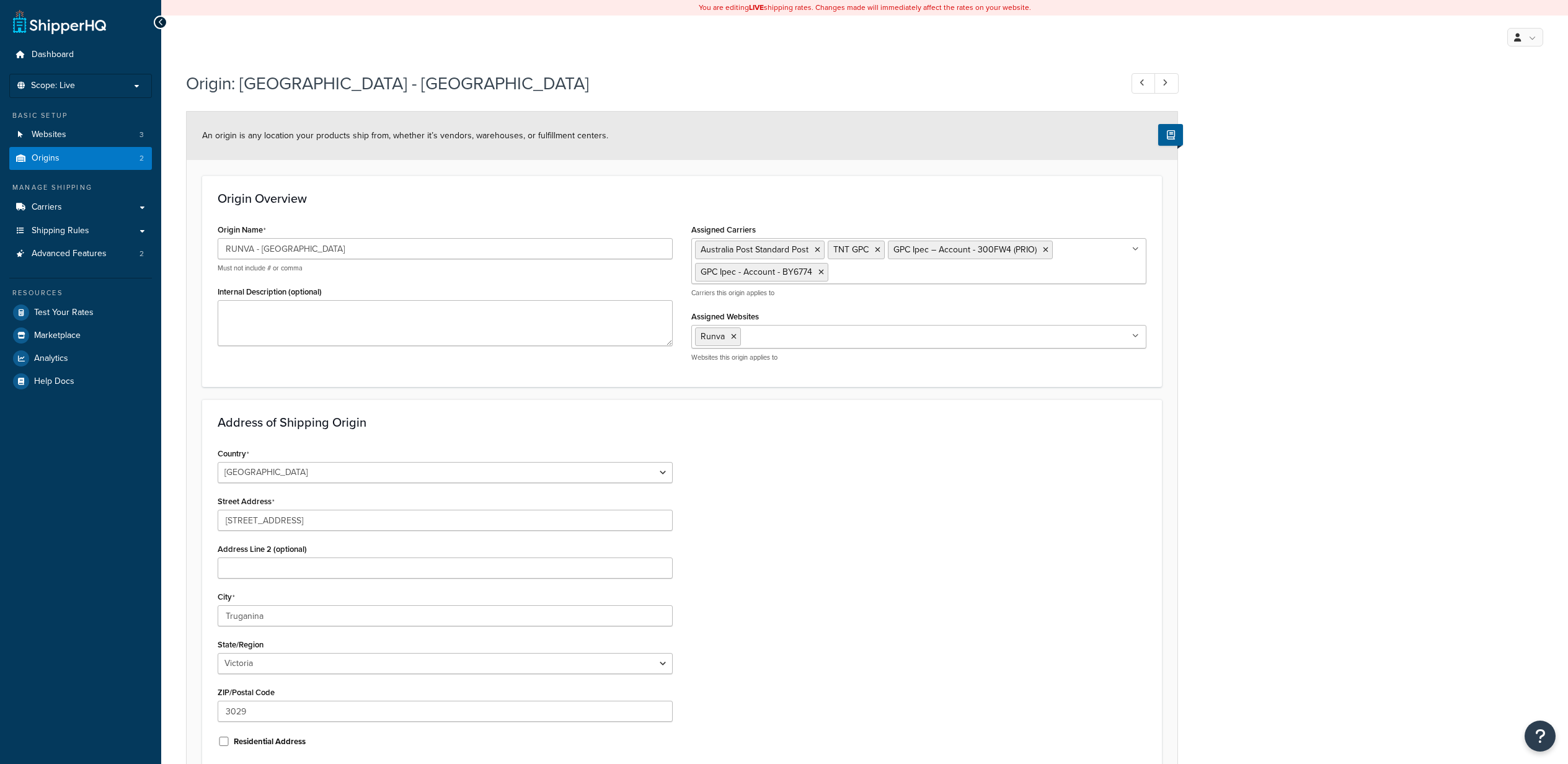
select select "1013"
select select "179"
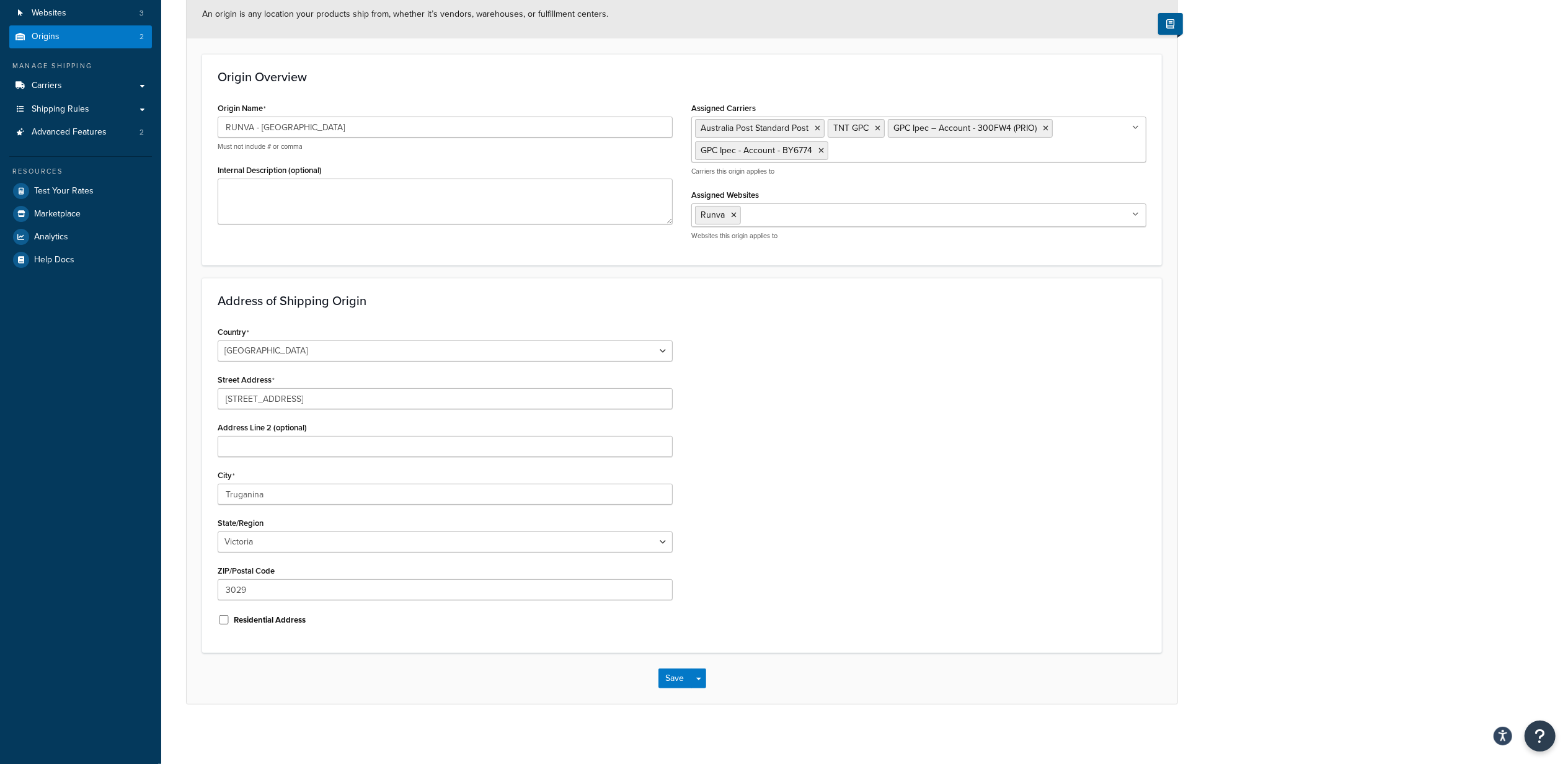
scroll to position [128, 0]
drag, startPoint x: 332, startPoint y: 399, endPoint x: 97, endPoint y: 391, distance: 235.1
click at [97, 391] on div "Dashboard Scope: Live Basic Setup Websites 3 Origins 2 Manage Shipping Carriers…" at bounding box center [784, 320] width 1568 height 887
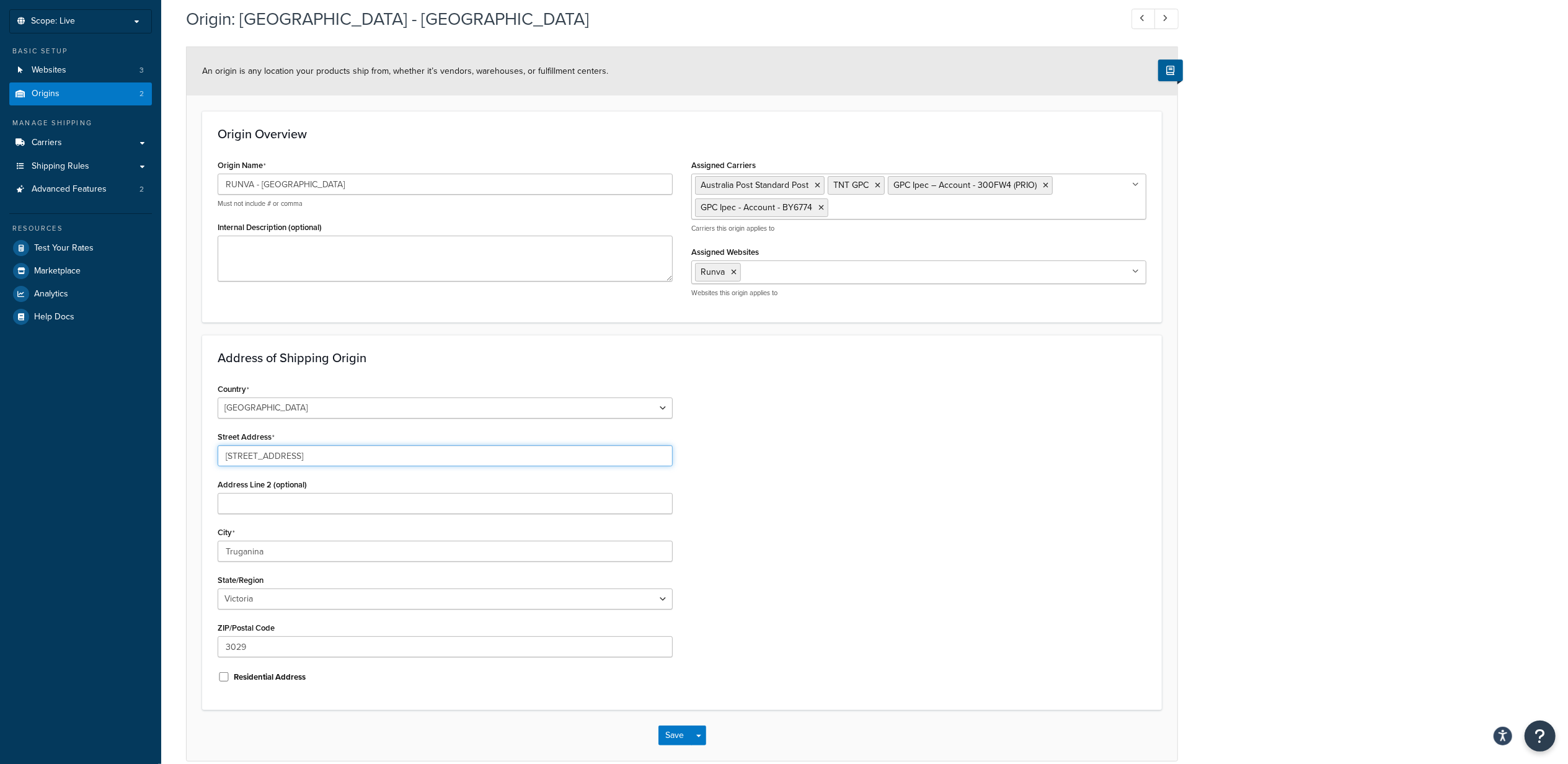
scroll to position [0, 0]
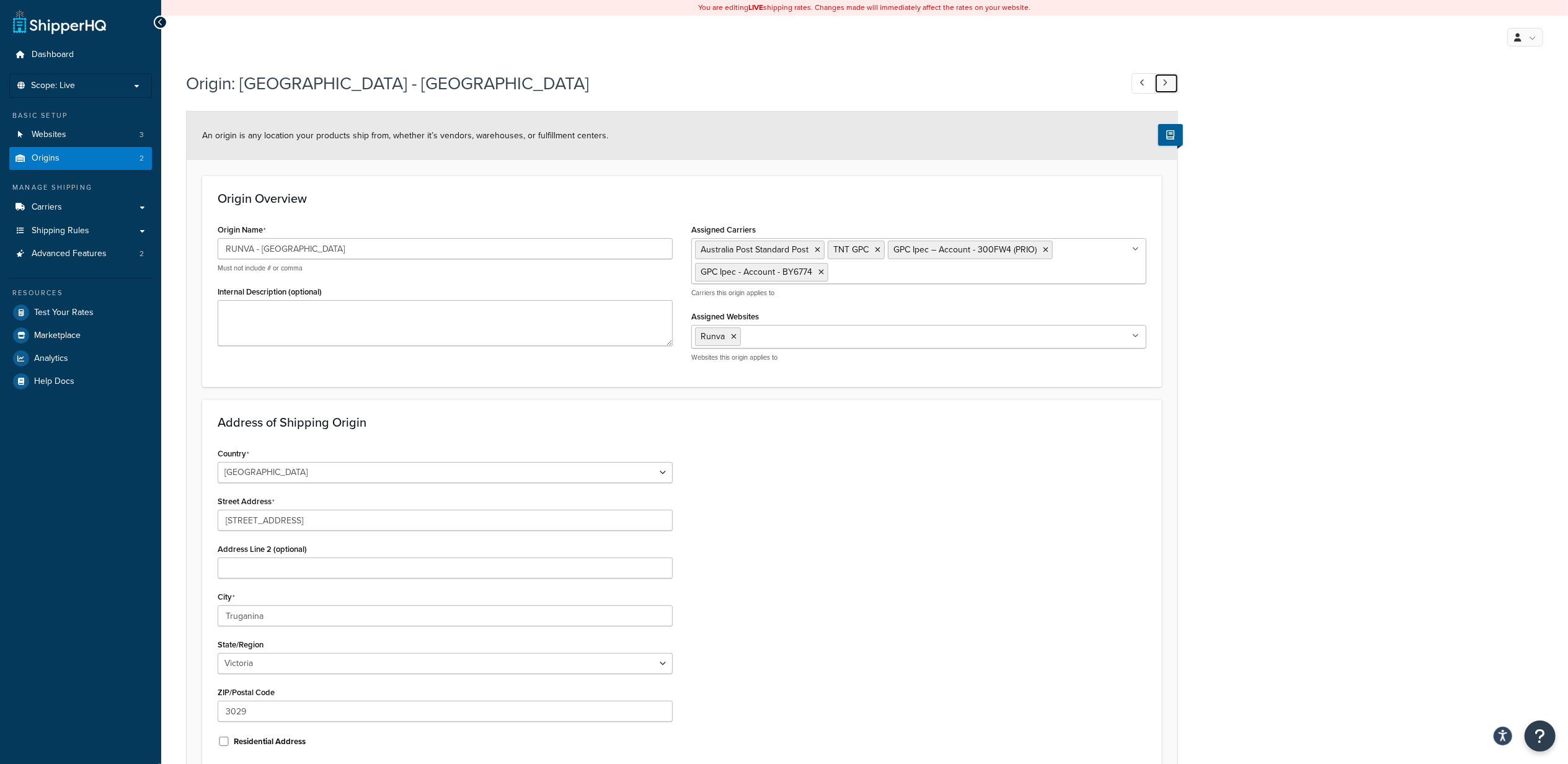
click at [1174, 82] on link at bounding box center [1166, 84] width 24 height 20
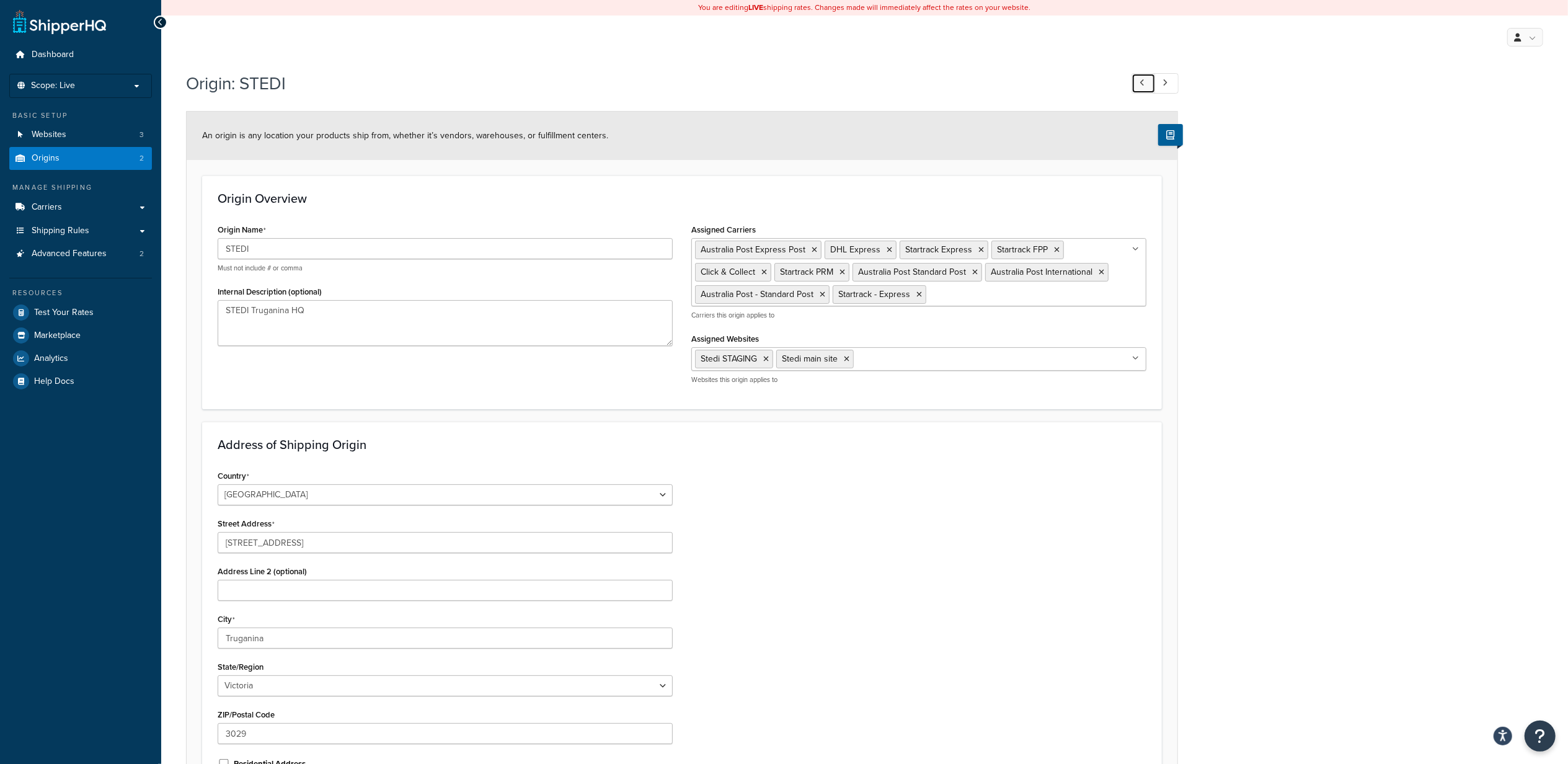
click at [1149, 83] on link at bounding box center [1144, 84] width 24 height 20
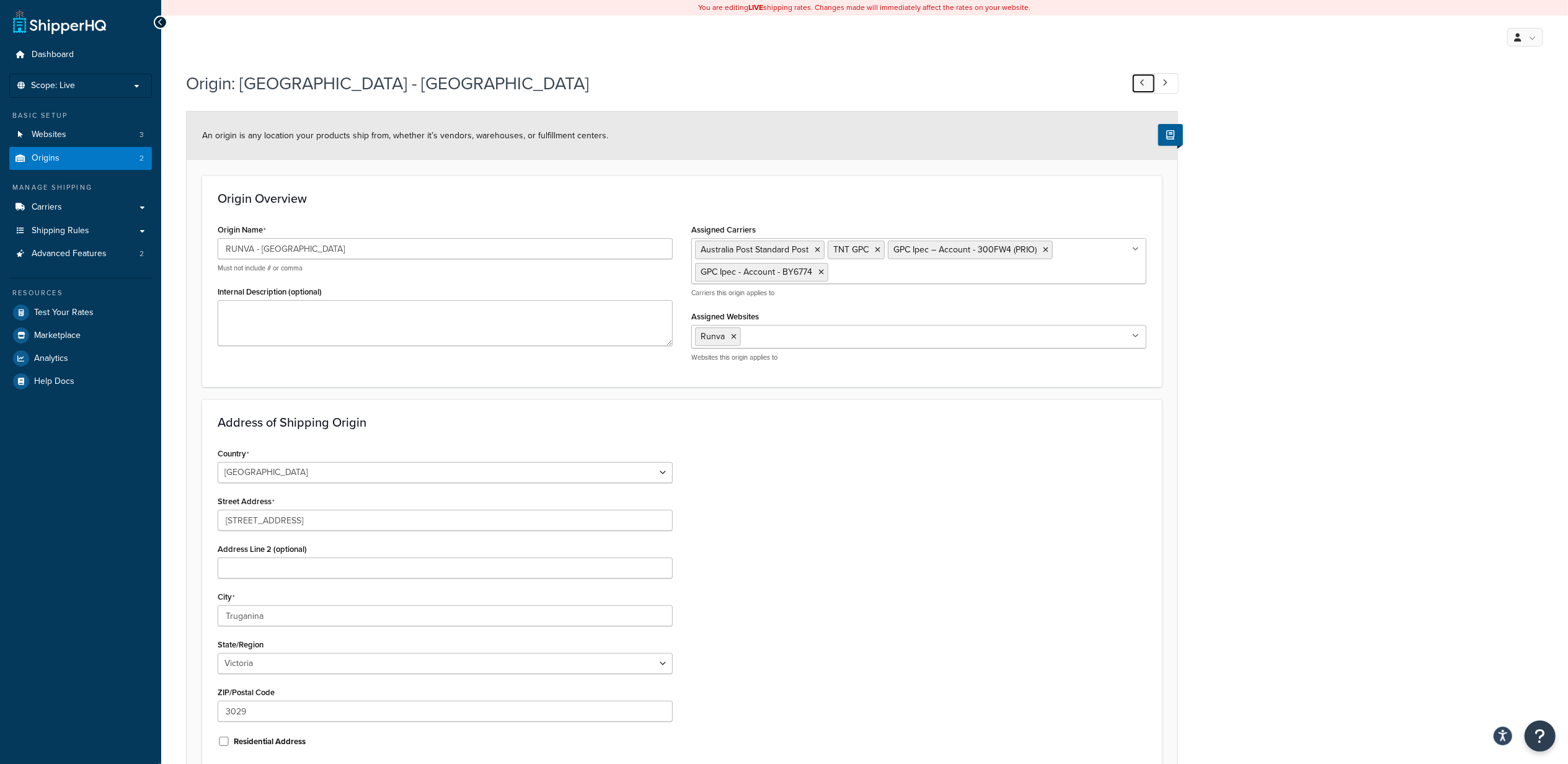
click at [1149, 83] on link at bounding box center [1144, 84] width 24 height 20
type input "STEDI"
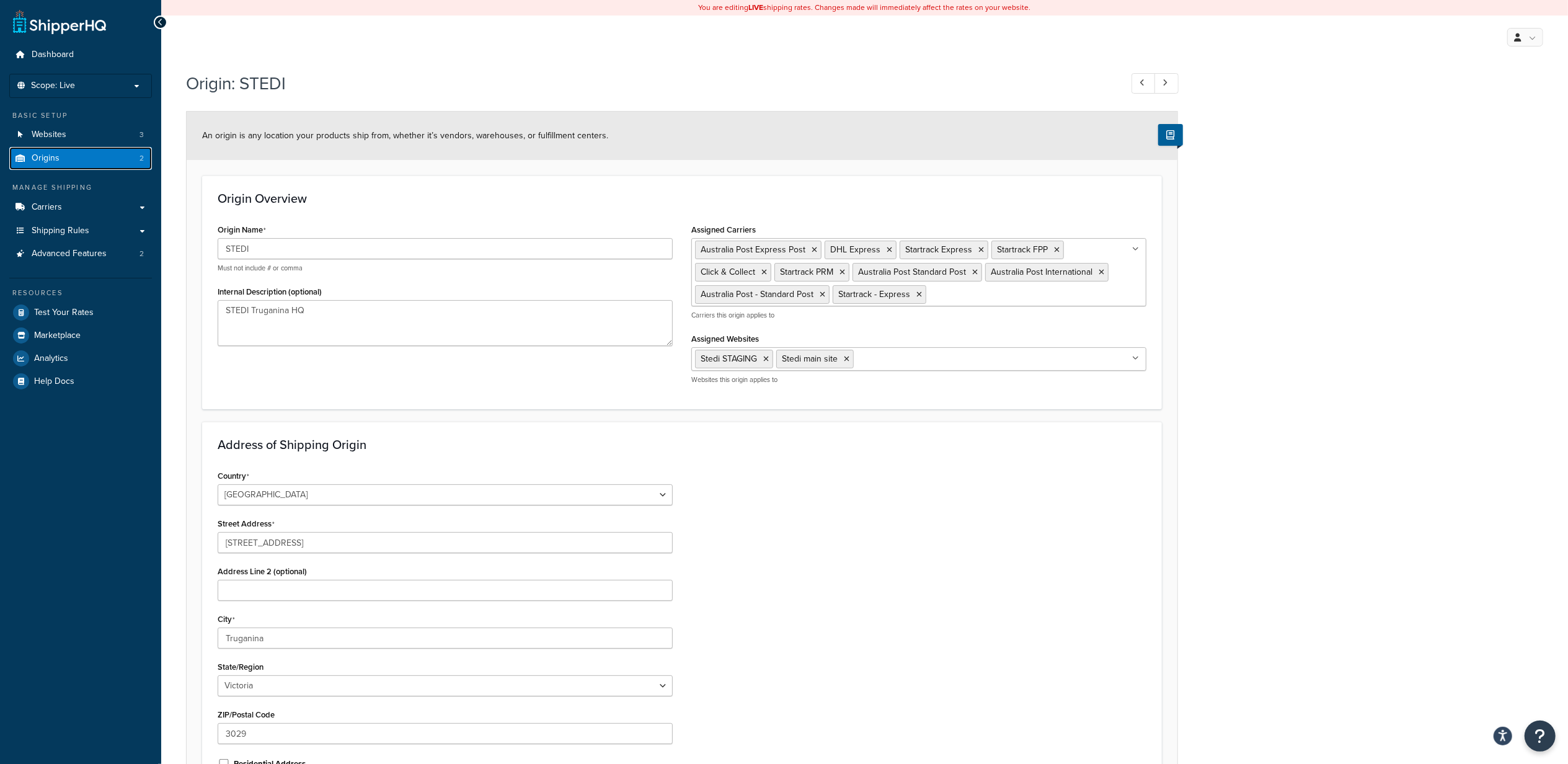
click at [79, 155] on link "Origins 2" at bounding box center [81, 158] width 142 height 23
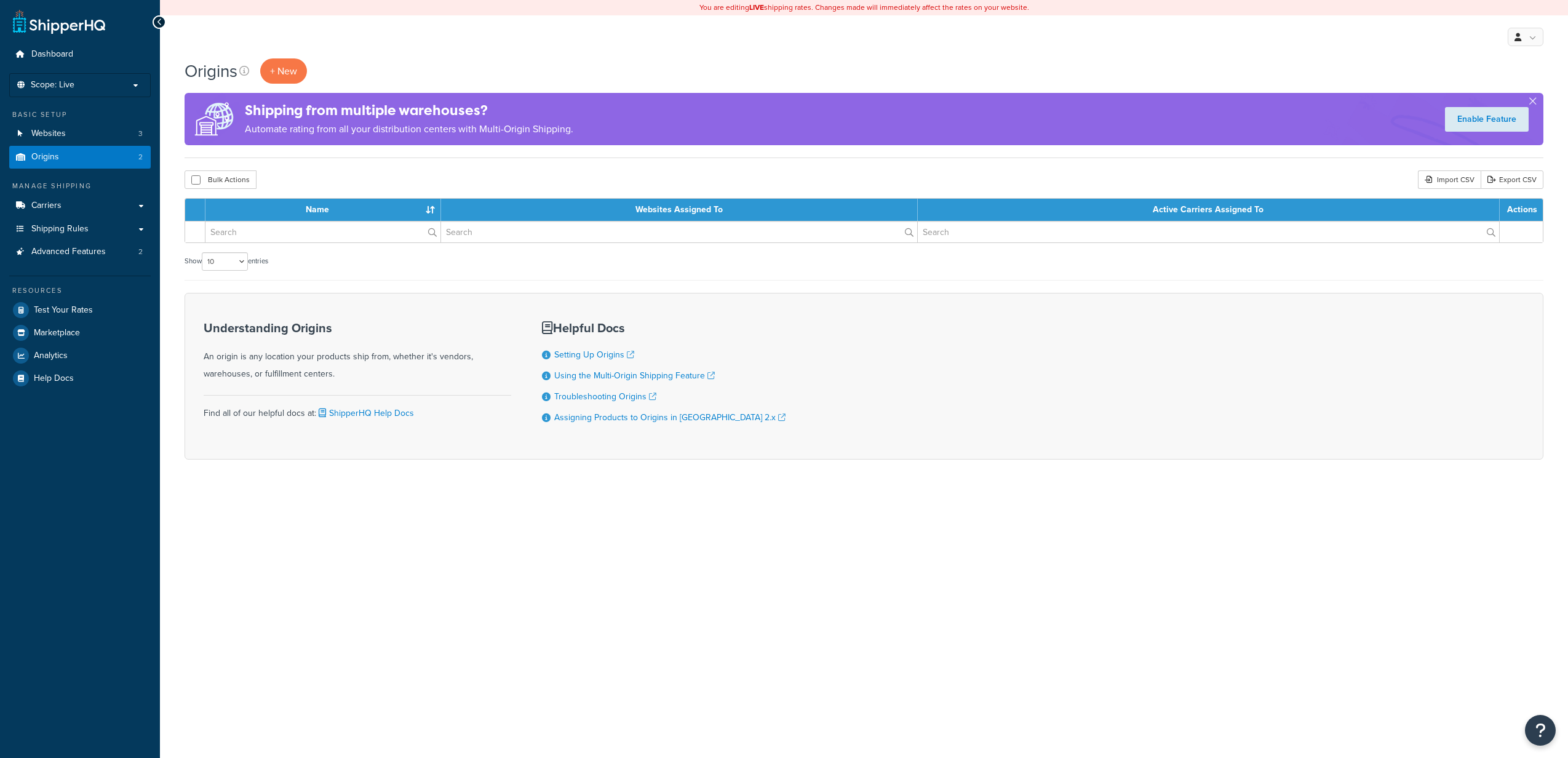
click at [57, 207] on span "Carriers" at bounding box center [47, 205] width 30 height 11
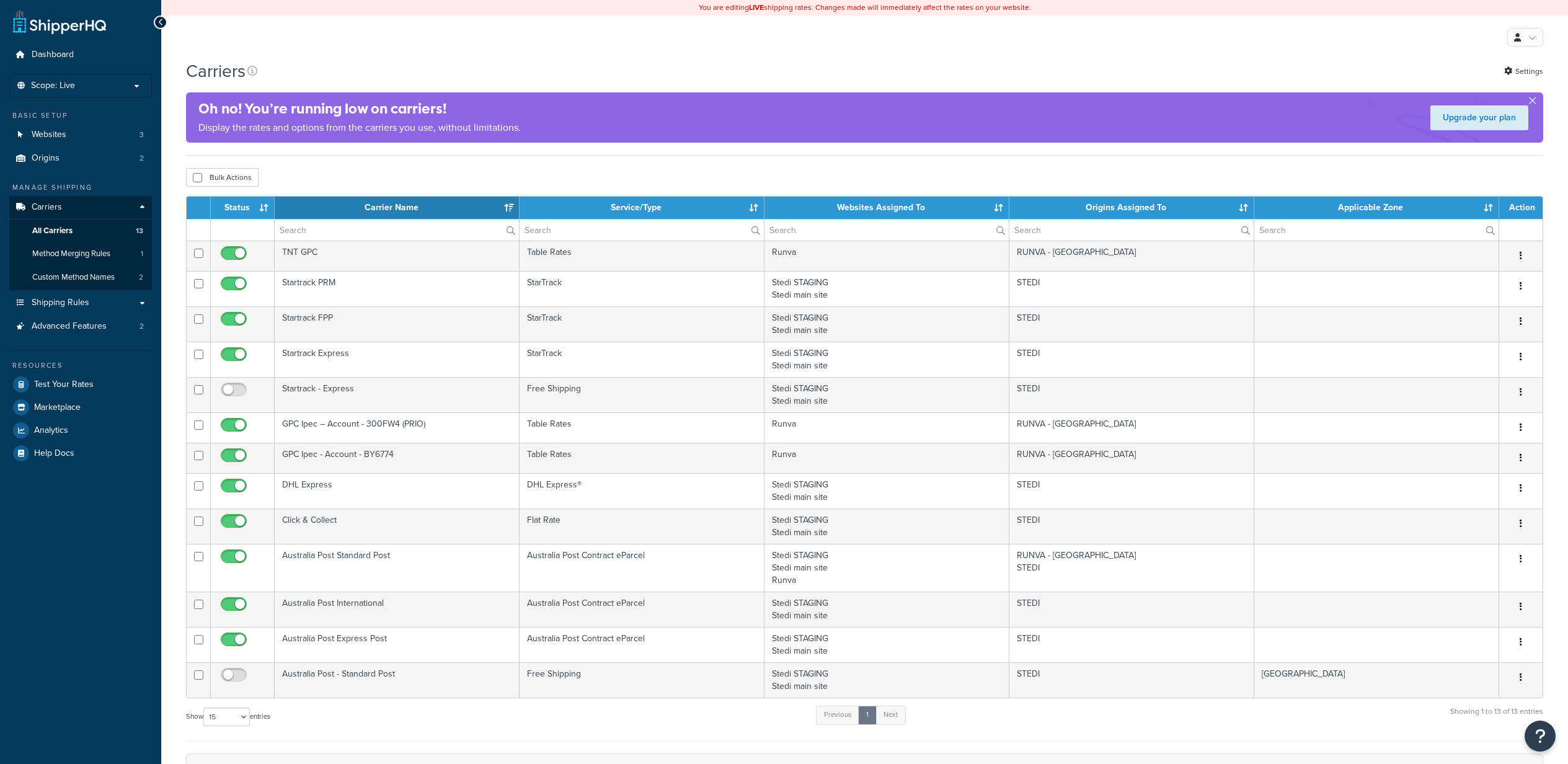
select select "15"
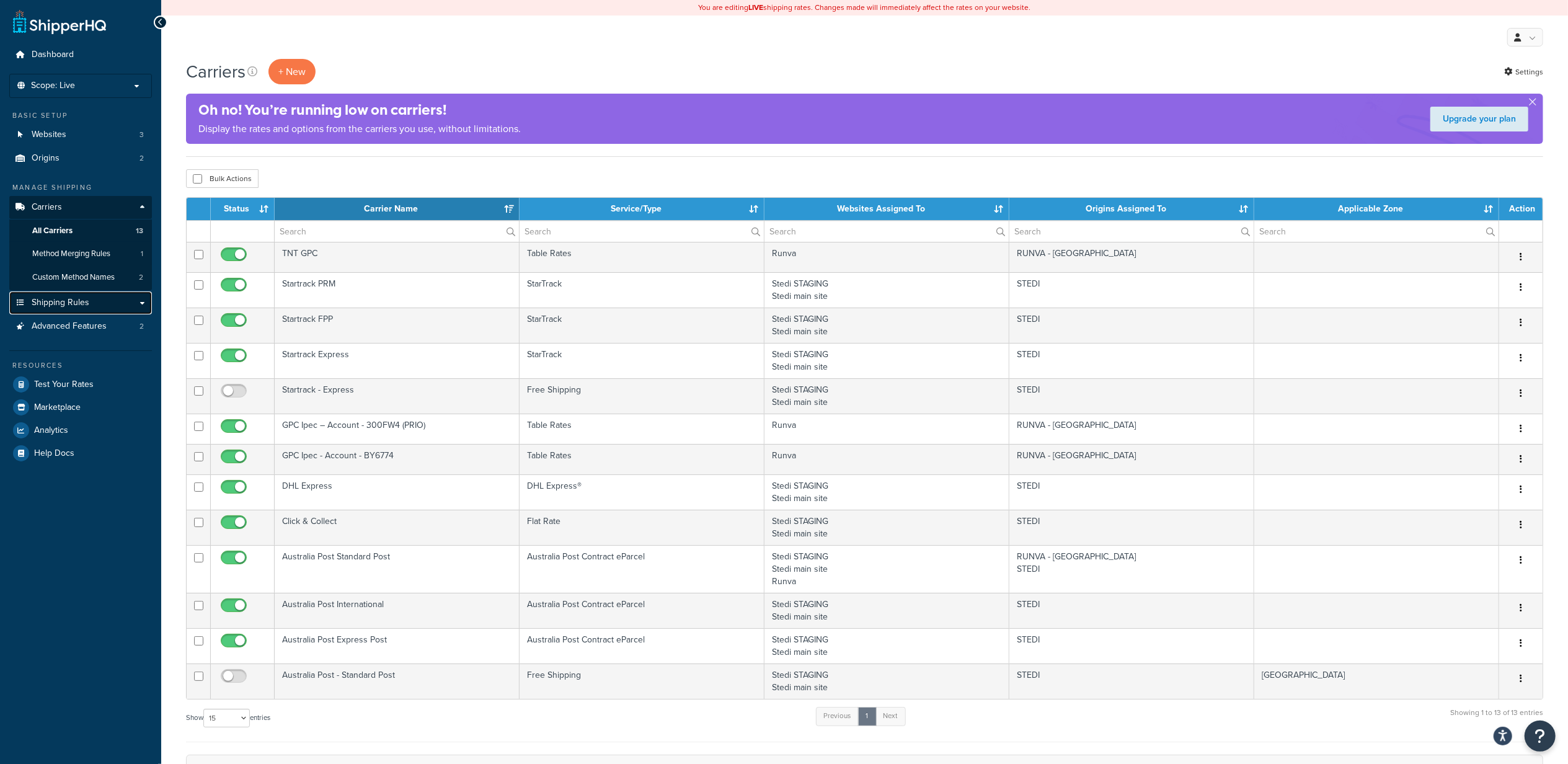
click at [65, 301] on span "Shipping Rules" at bounding box center [60, 303] width 57 height 11
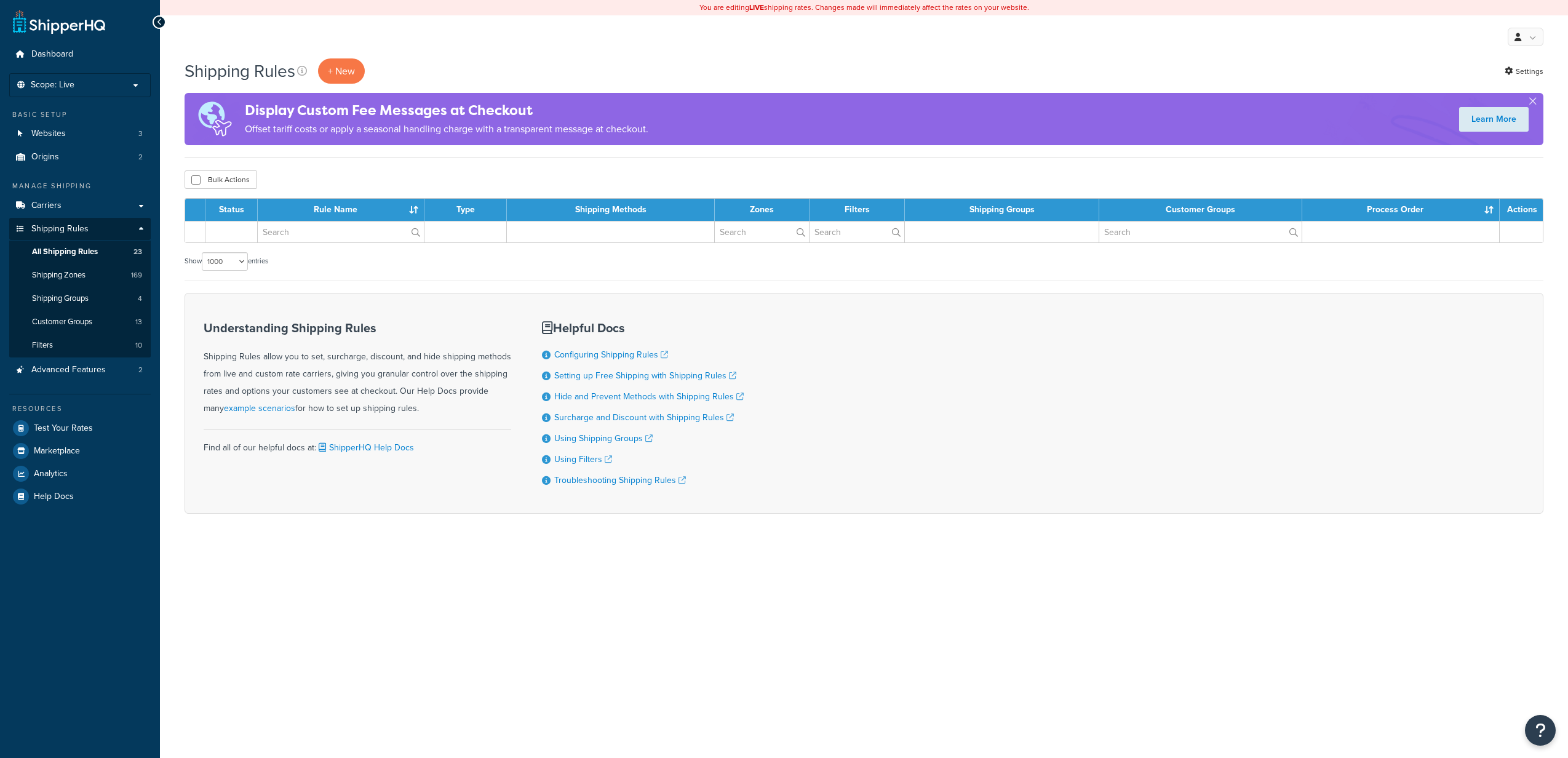
select select "1000"
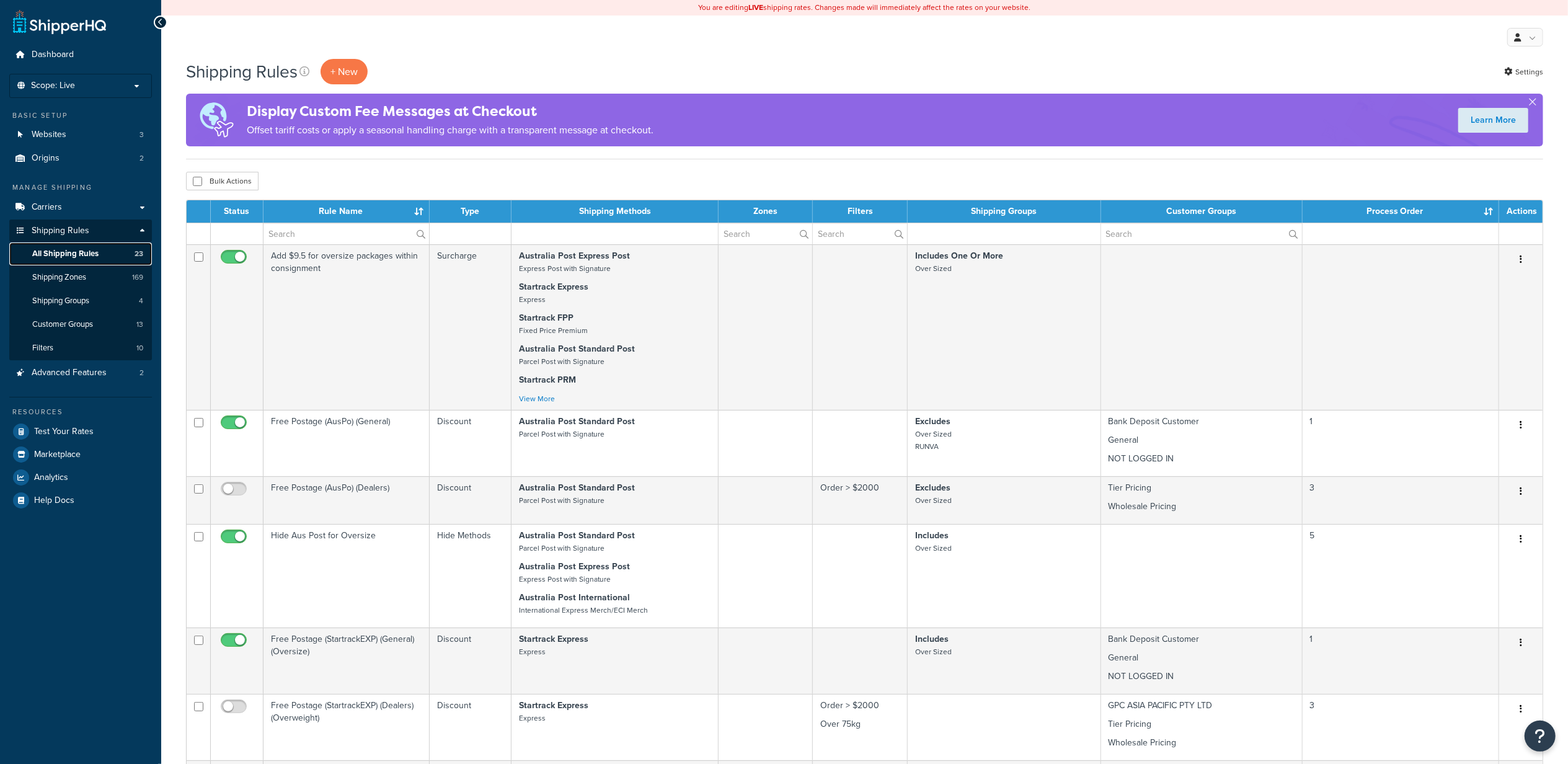
click at [80, 256] on span "All Shipping Rules" at bounding box center [65, 253] width 66 height 11
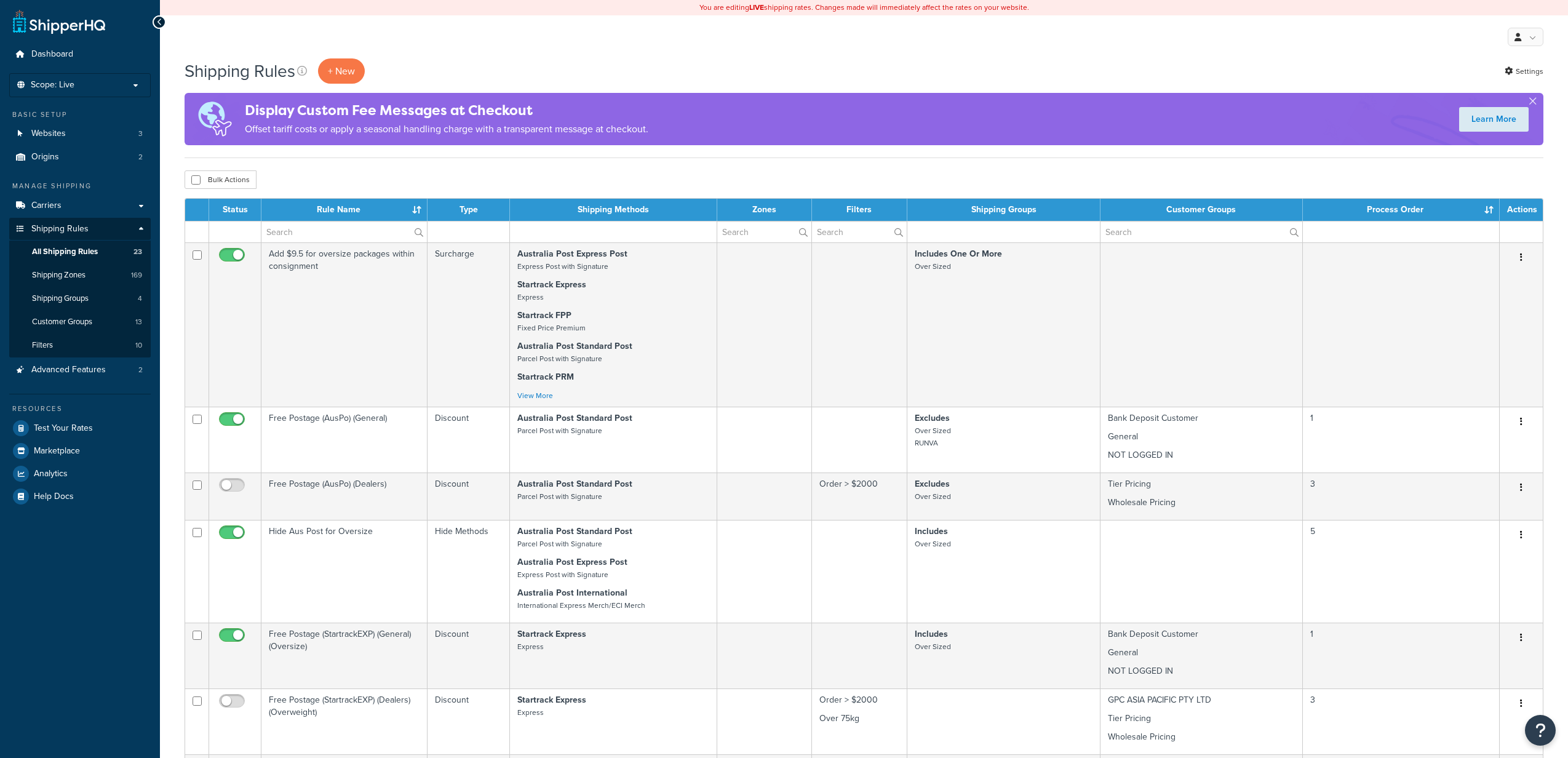
select select "1000"
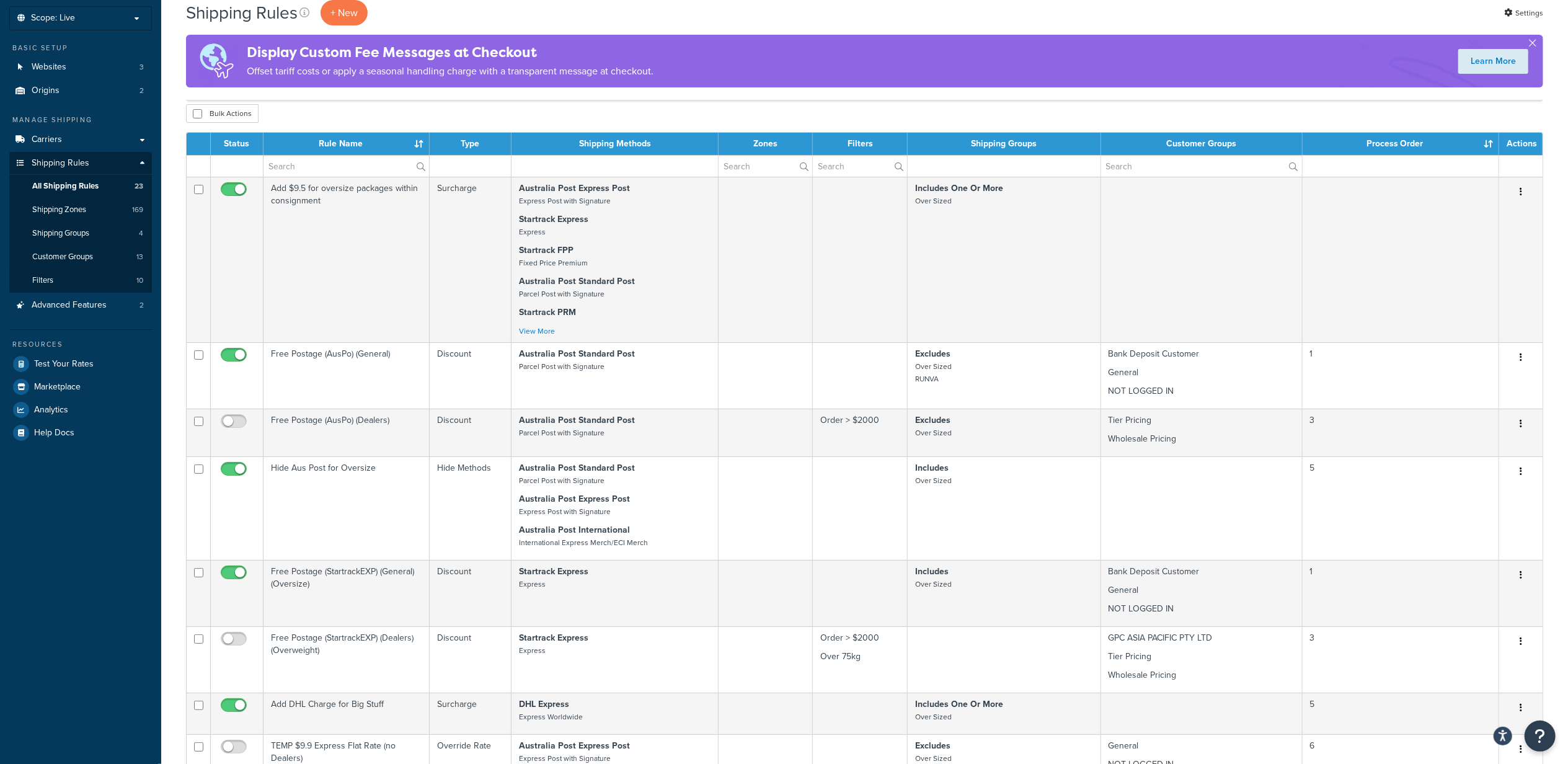
scroll to position [1557, 0]
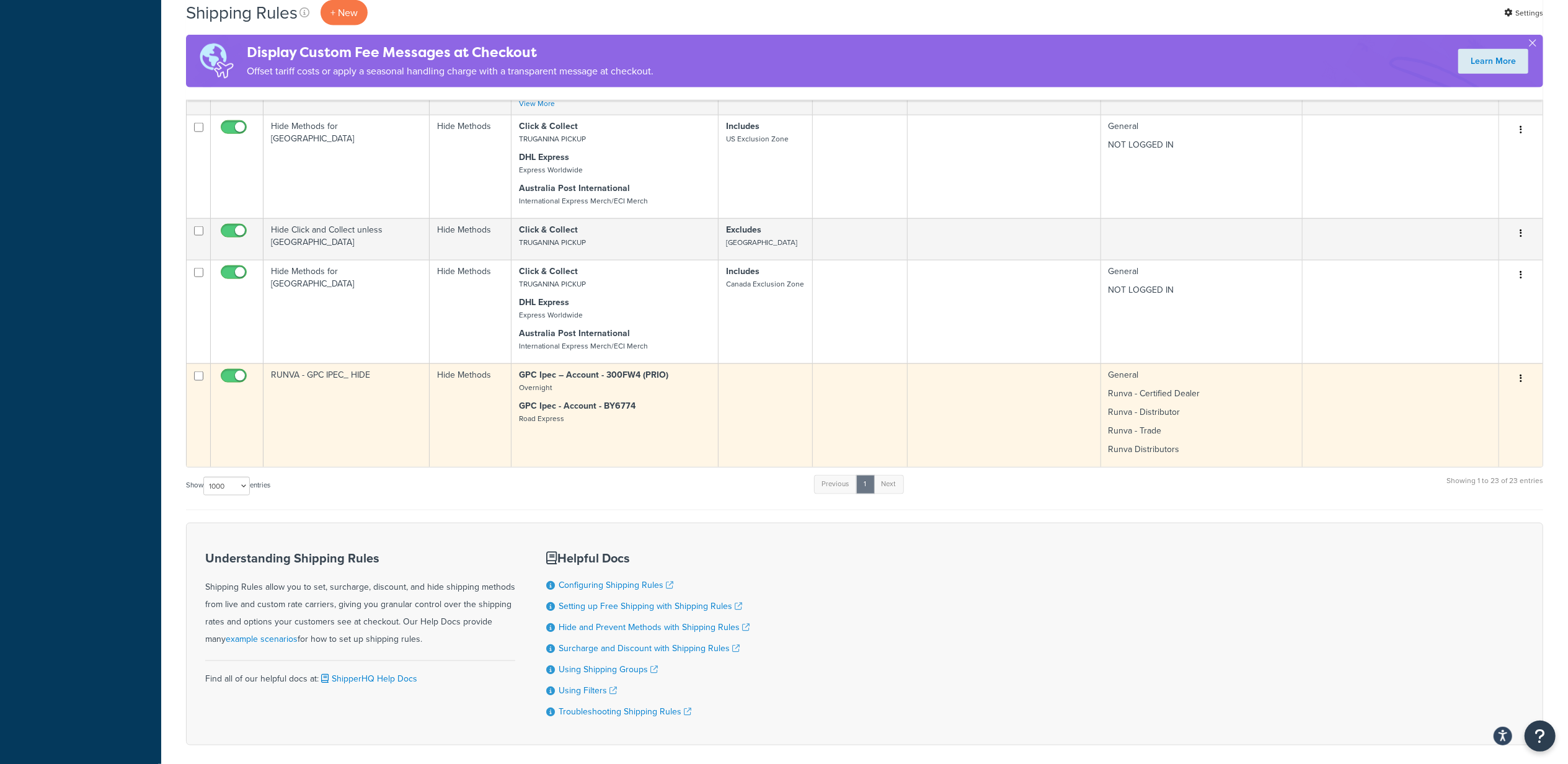
click at [1528, 383] on button "button" at bounding box center [1521, 378] width 17 height 20
click at [1471, 410] on link "Edit" at bounding box center [1480, 402] width 98 height 25
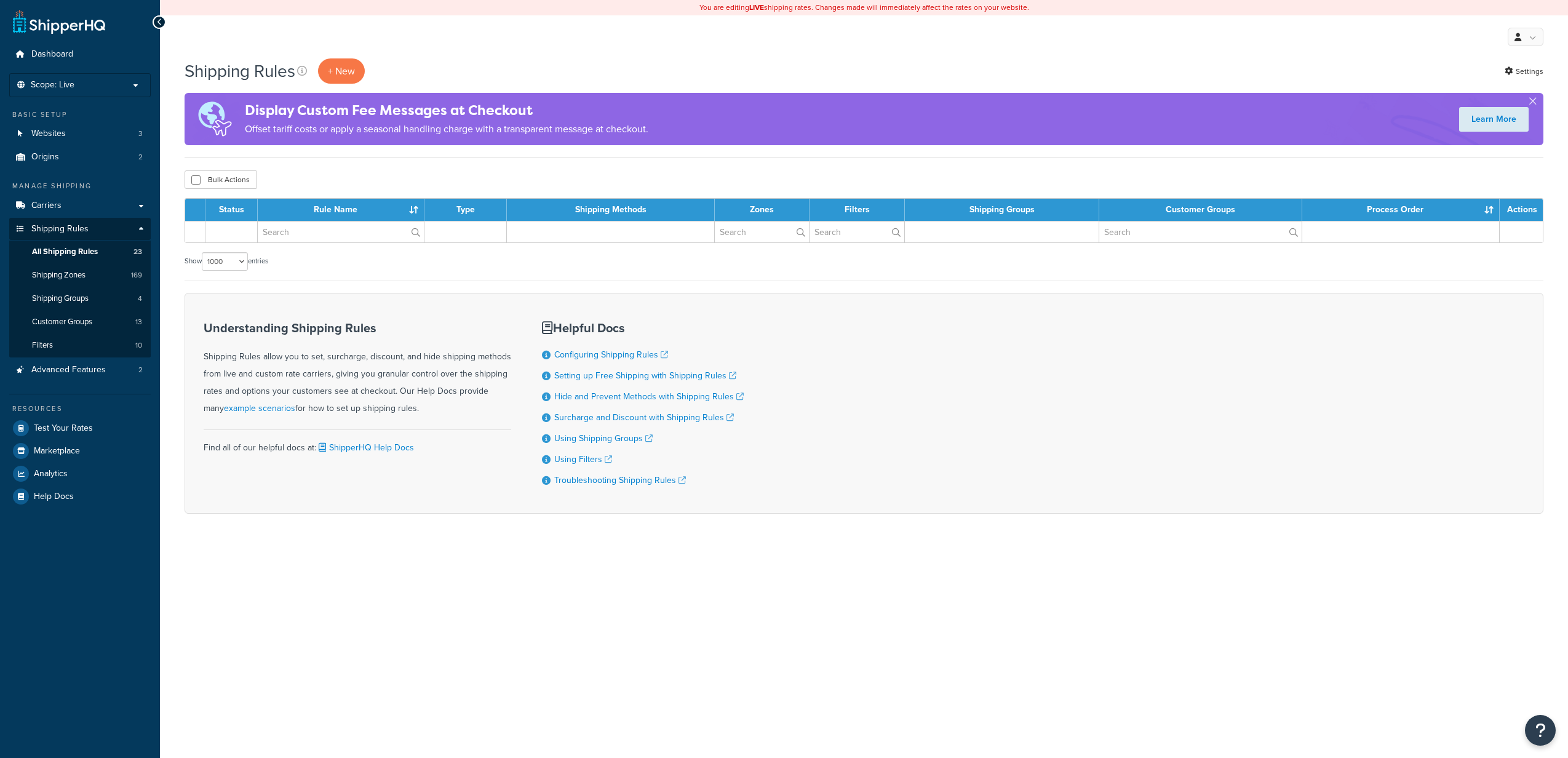
select select "1000"
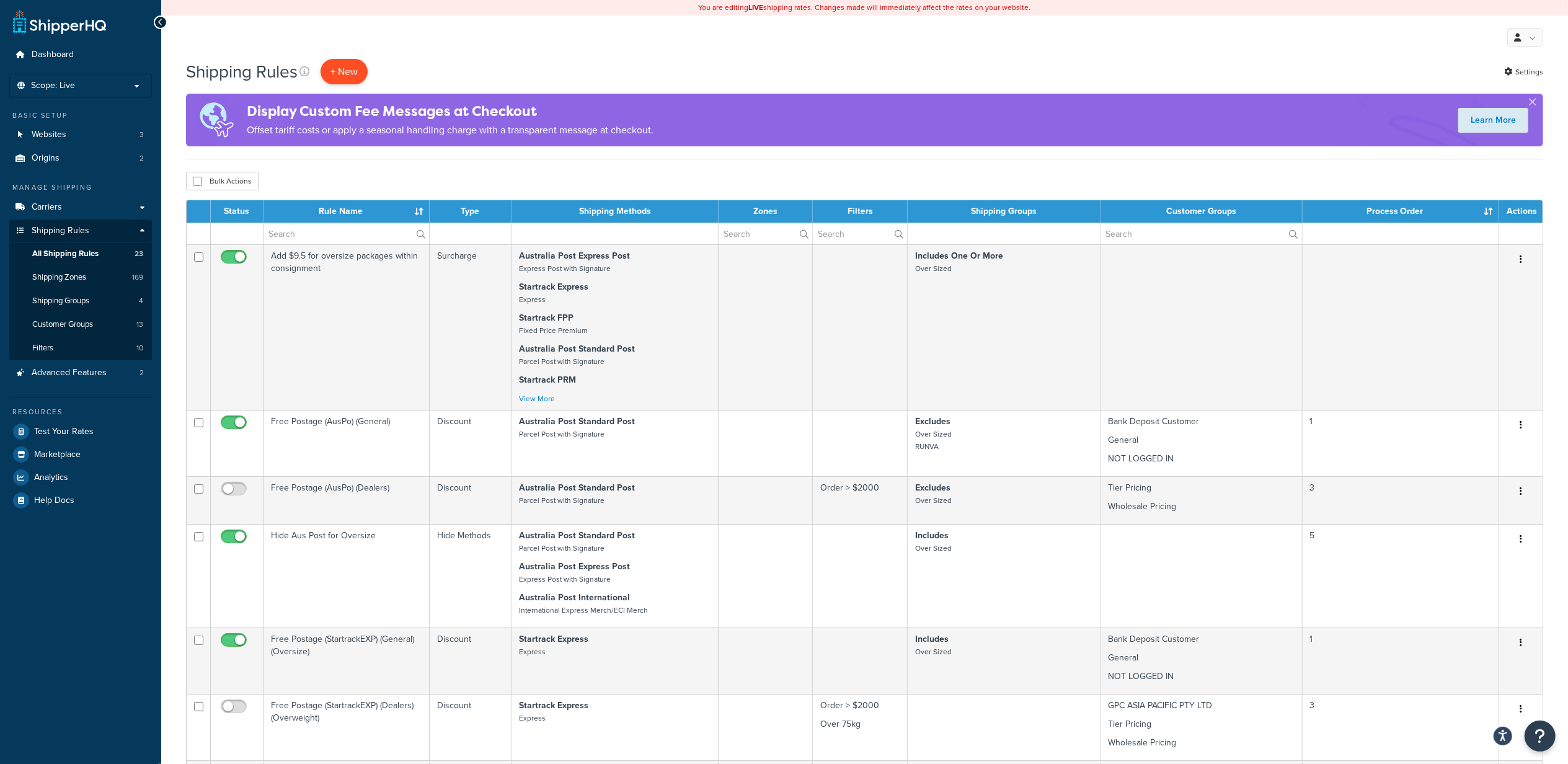
click at [353, 67] on p "+ New" at bounding box center [344, 71] width 47 height 25
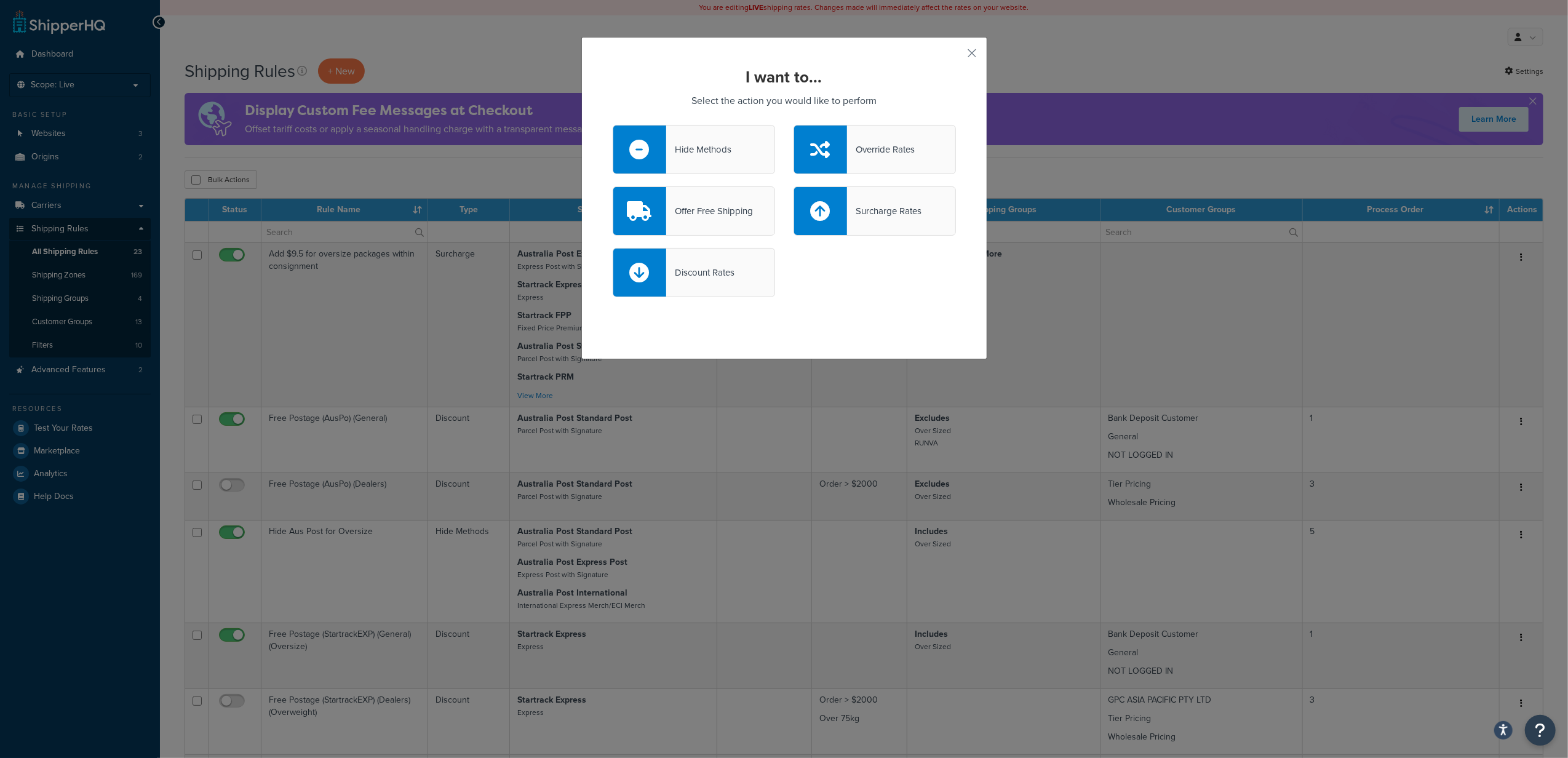
click at [721, 204] on div "Offer Free Shipping" at bounding box center [709, 211] width 86 height 17
click at [0, 0] on input "Offer Free Shipping" at bounding box center [0, 0] width 0 height 0
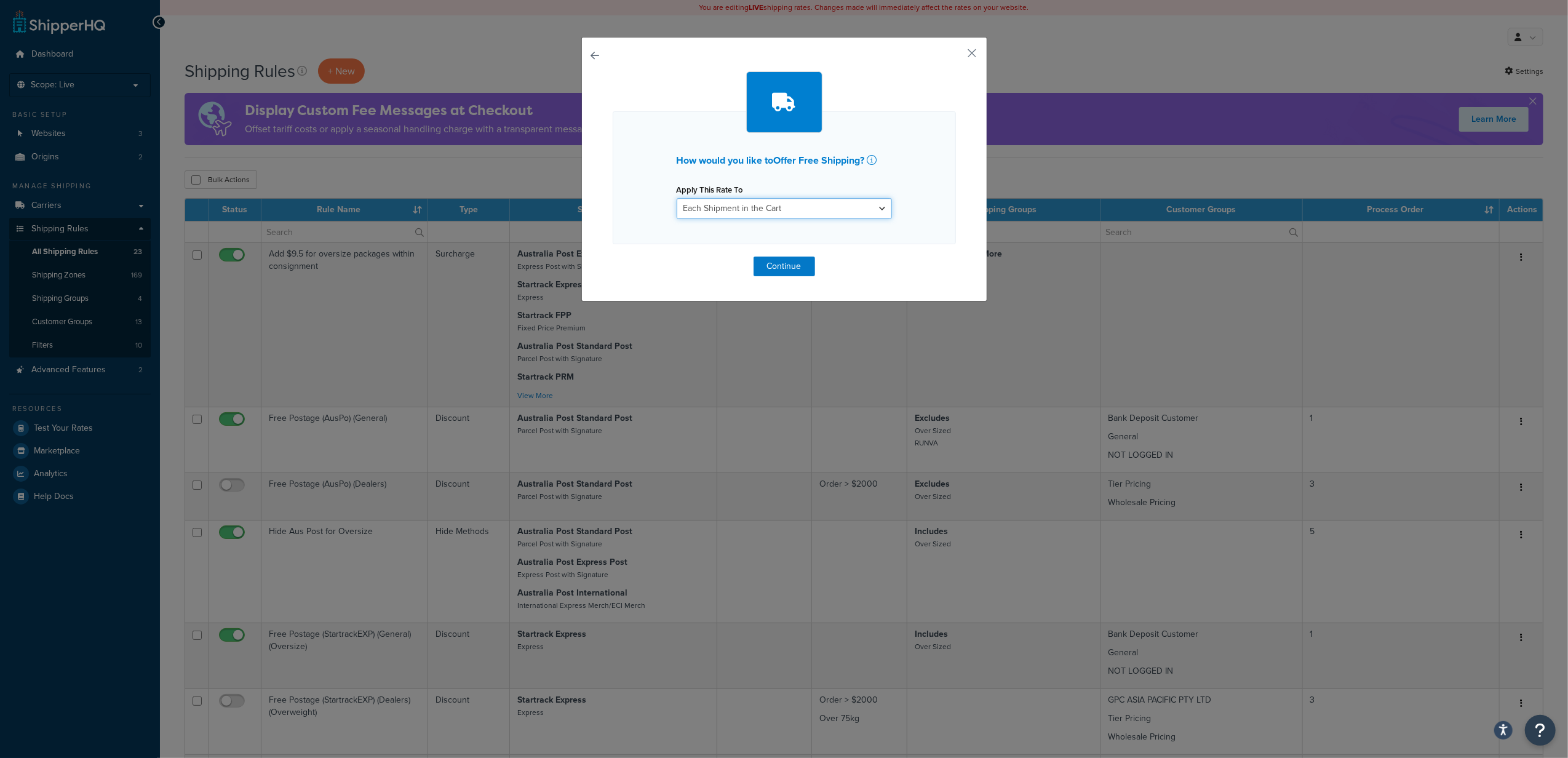
click at [756, 204] on select "Each Shipment in the Cart Each Shipping Group in the Cart Each Item within a Sh…" at bounding box center [784, 208] width 215 height 21
select select "SHIPPING_GROUP"
click at [677, 198] on select "Each Shipment in the Cart Each Shipping Group in the Cart Each Item within a Sh…" at bounding box center [784, 208] width 215 height 21
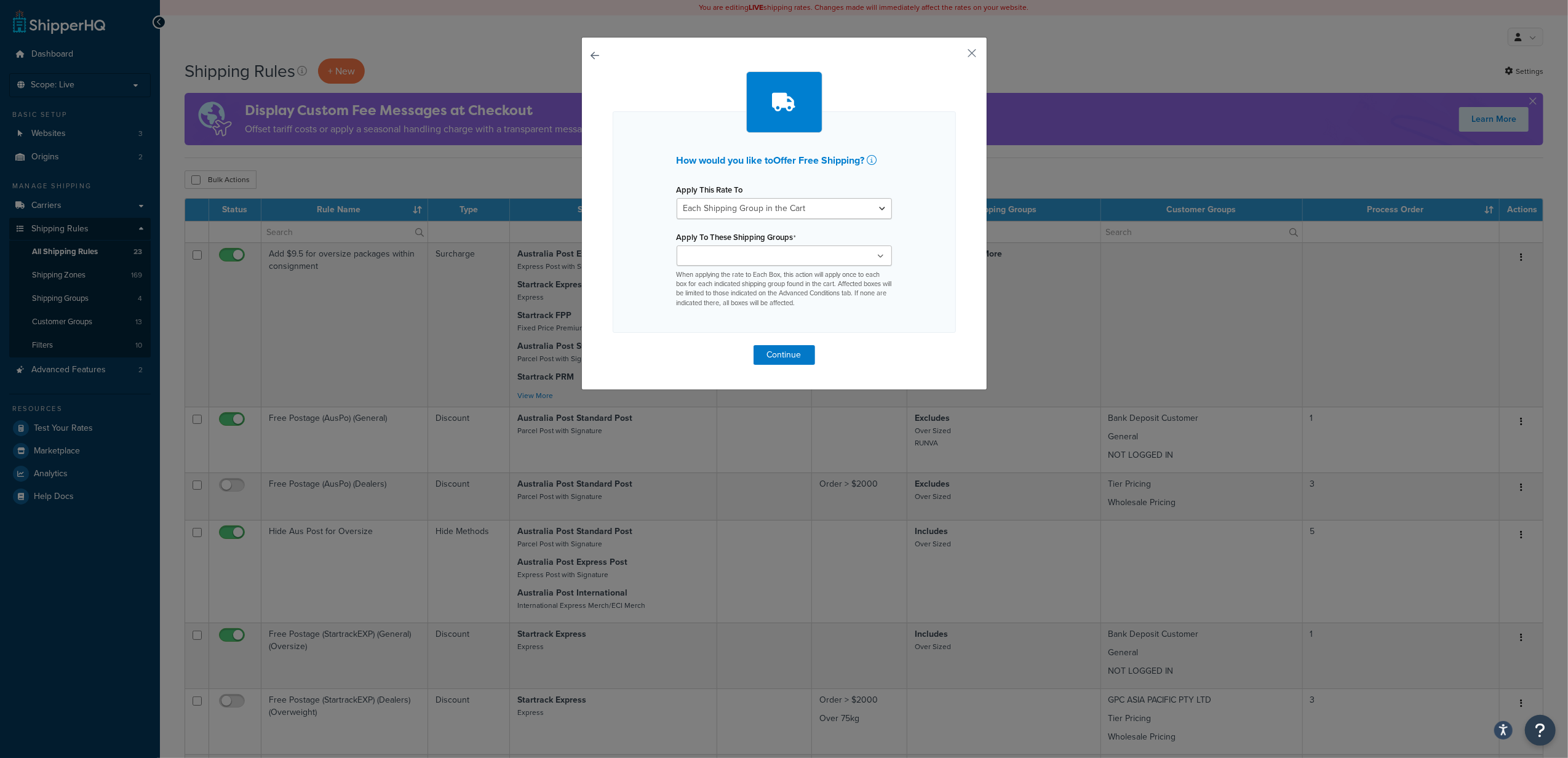
click at [758, 262] on input "Apply To These Shipping Groups" at bounding box center [734, 257] width 109 height 14
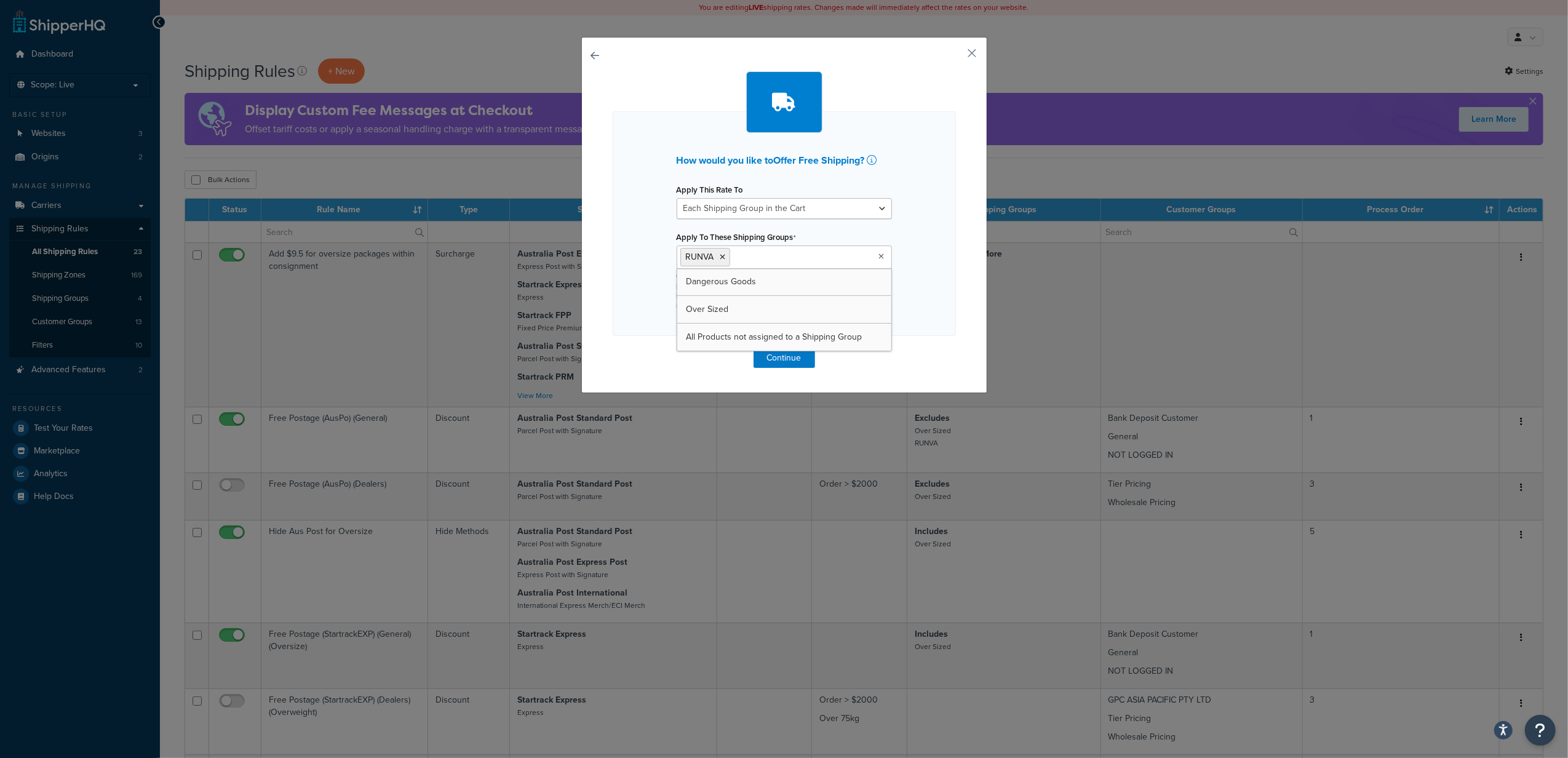
click at [889, 380] on div "How would you like to Offer Free Shipping ? Apply This Rate To Each Shipment in…" at bounding box center [784, 215] width 406 height 356
click at [774, 358] on button "Continue" at bounding box center [784, 357] width 61 height 19
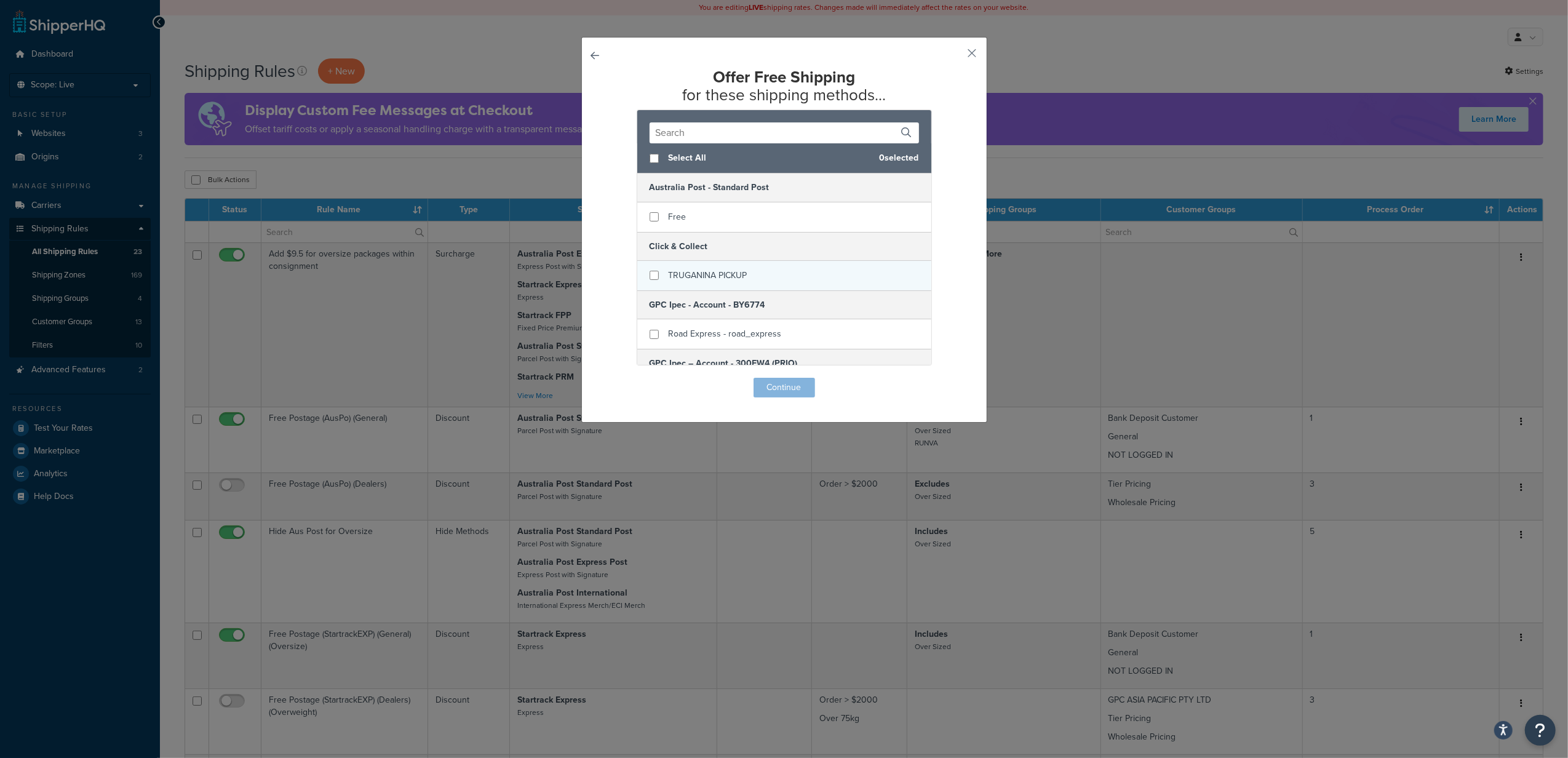
scroll to position [82, 0]
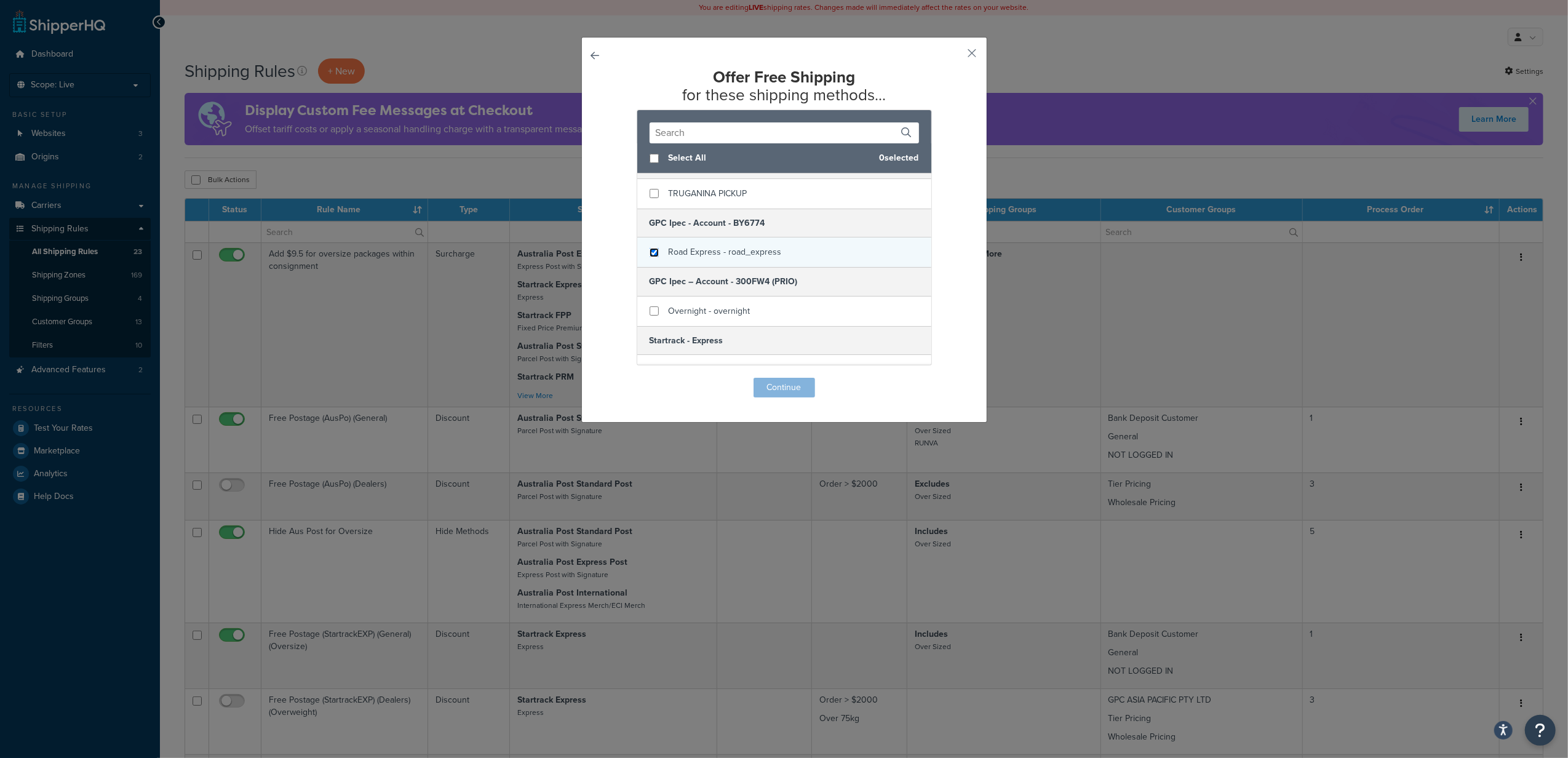
click at [652, 249] on input "checkbox" at bounding box center [654, 252] width 9 height 9
checkbox input "true"
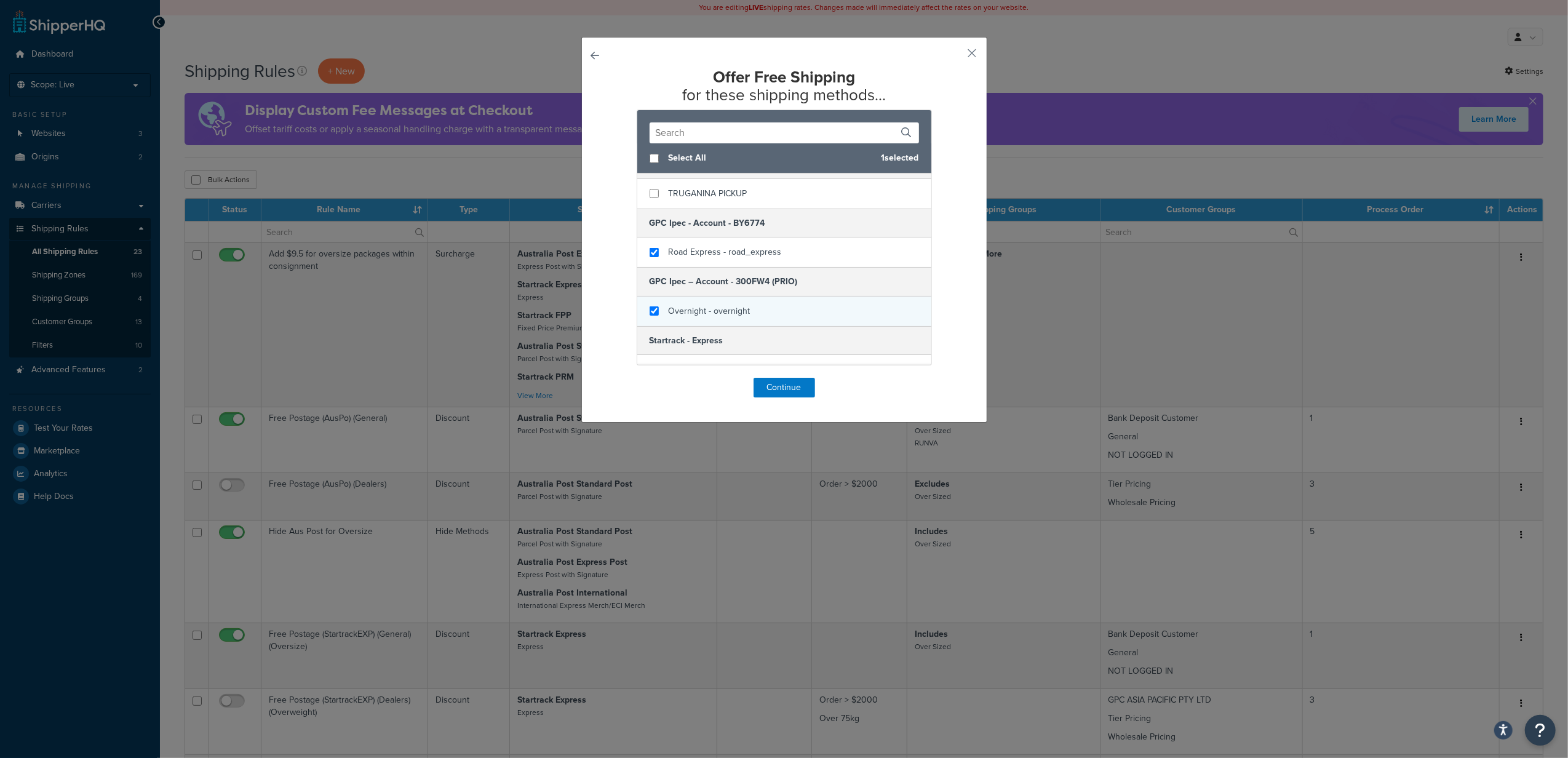
checkbox input "true"
click at [647, 306] on div "Overnight - overnight" at bounding box center [784, 311] width 294 height 30
click at [764, 384] on button "Continue" at bounding box center [784, 387] width 61 height 19
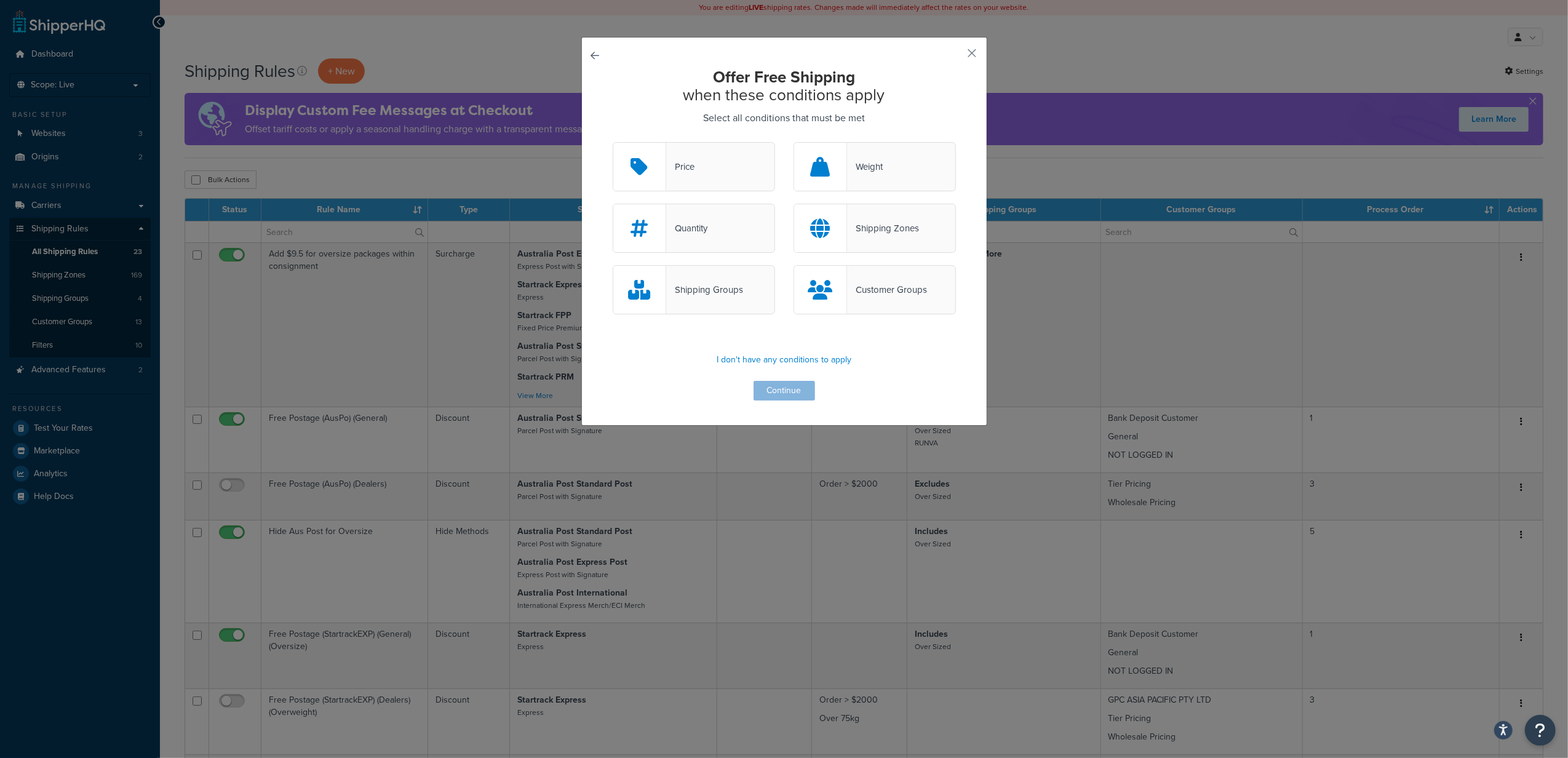
click at [612, 142] on button "button" at bounding box center [612, 142] width 0 height 0
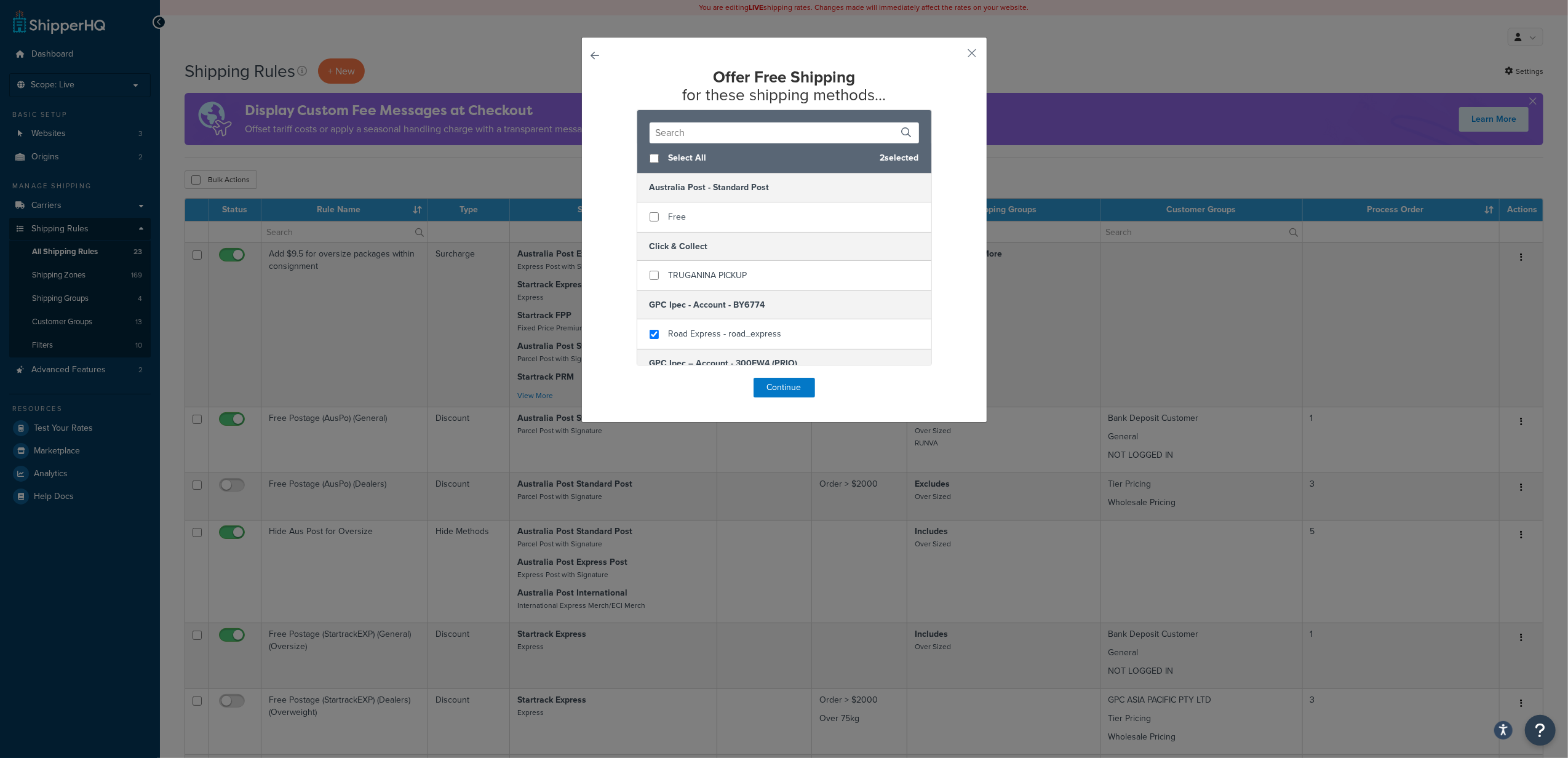
click at [612, 378] on button "button" at bounding box center [612, 378] width 0 height 0
select select "SHIPPING_GROUP"
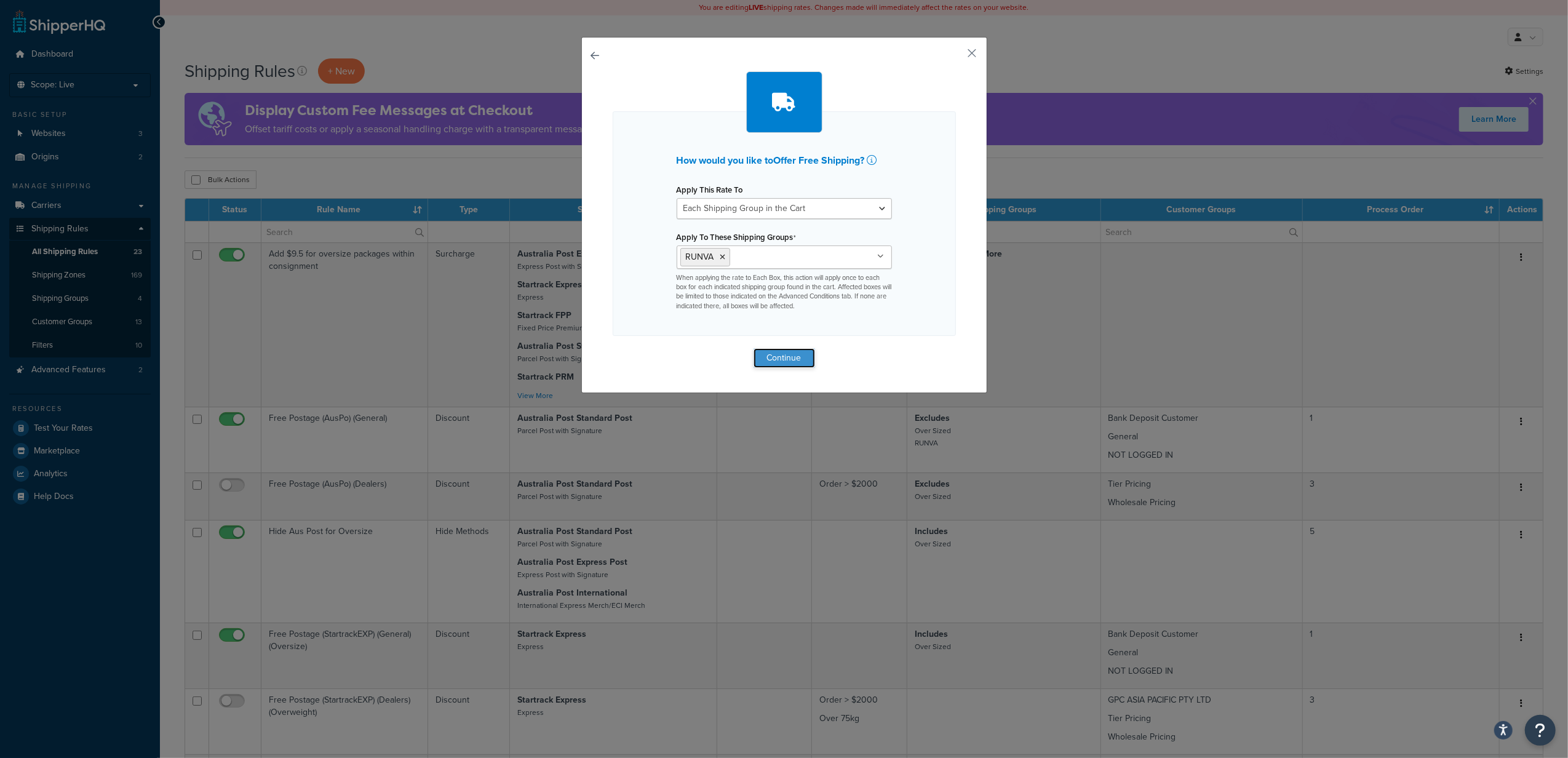
click at [769, 367] on button "Continue" at bounding box center [784, 357] width 61 height 19
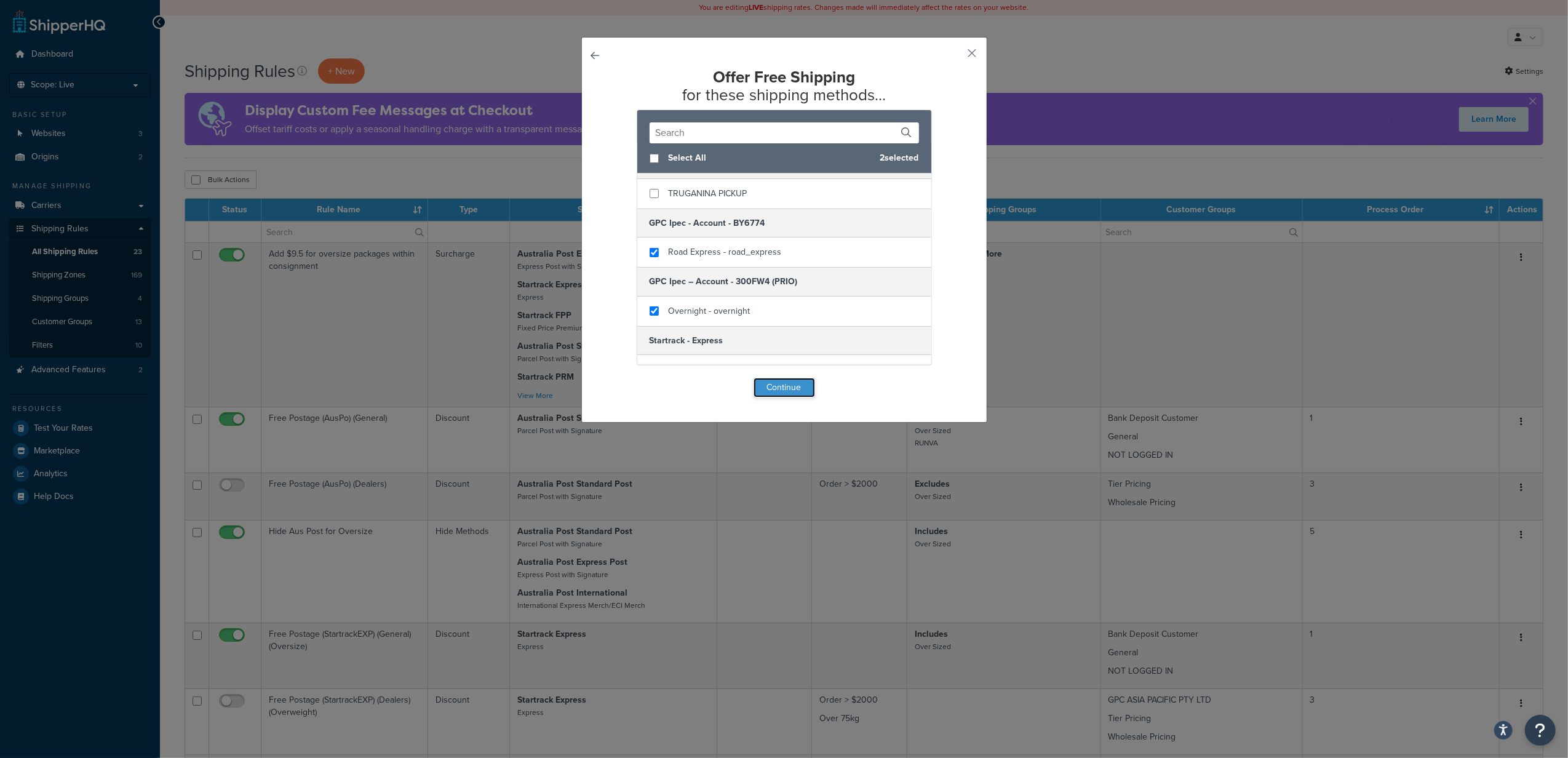
click at [785, 388] on button "Continue" at bounding box center [784, 387] width 61 height 19
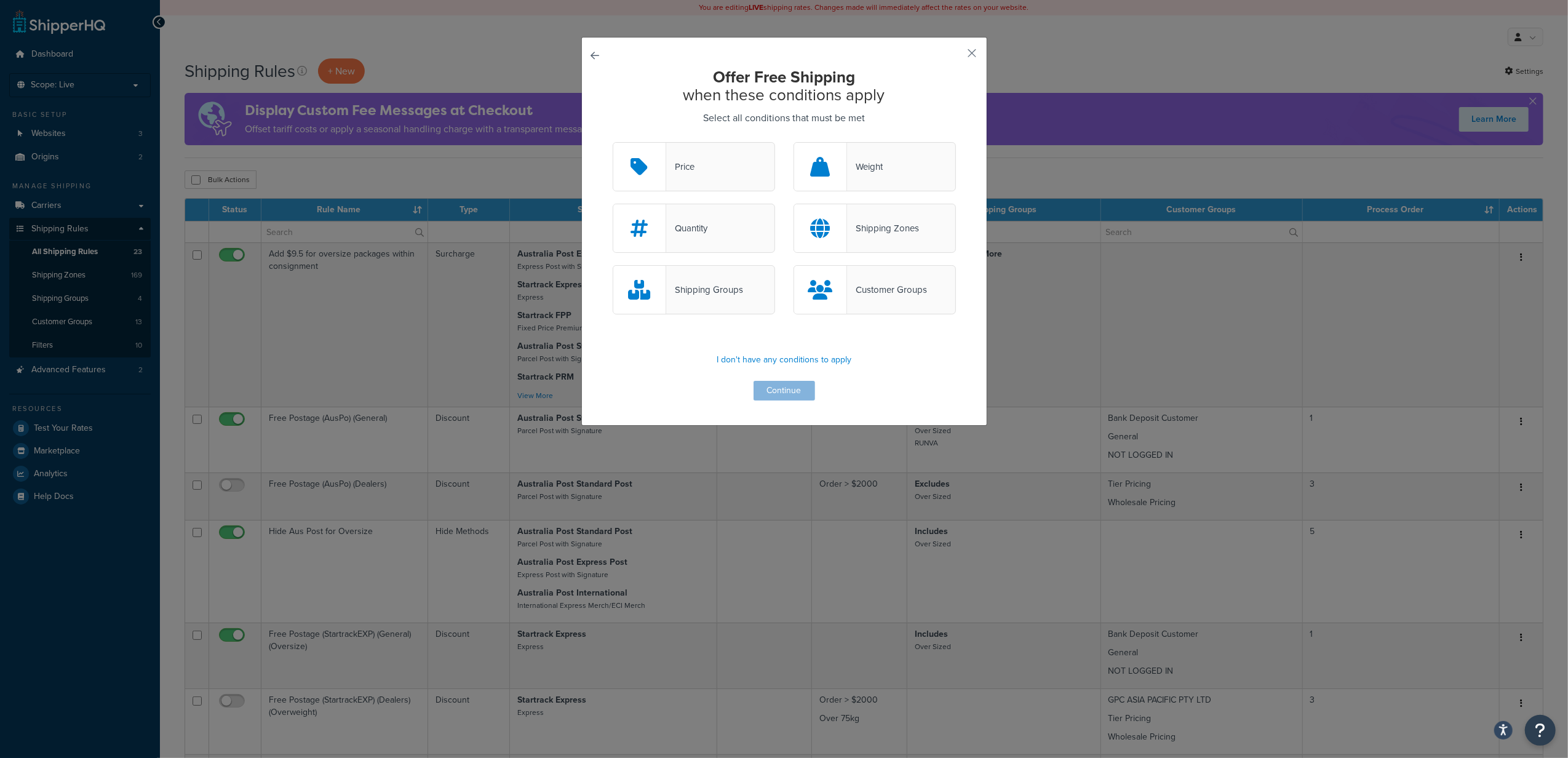
click at [862, 289] on div "Customer Groups" at bounding box center [886, 290] width 80 height 17
click at [0, 0] on input "Customer Groups" at bounding box center [0, 0] width 0 height 0
click at [776, 388] on button "Continue" at bounding box center [784, 390] width 61 height 19
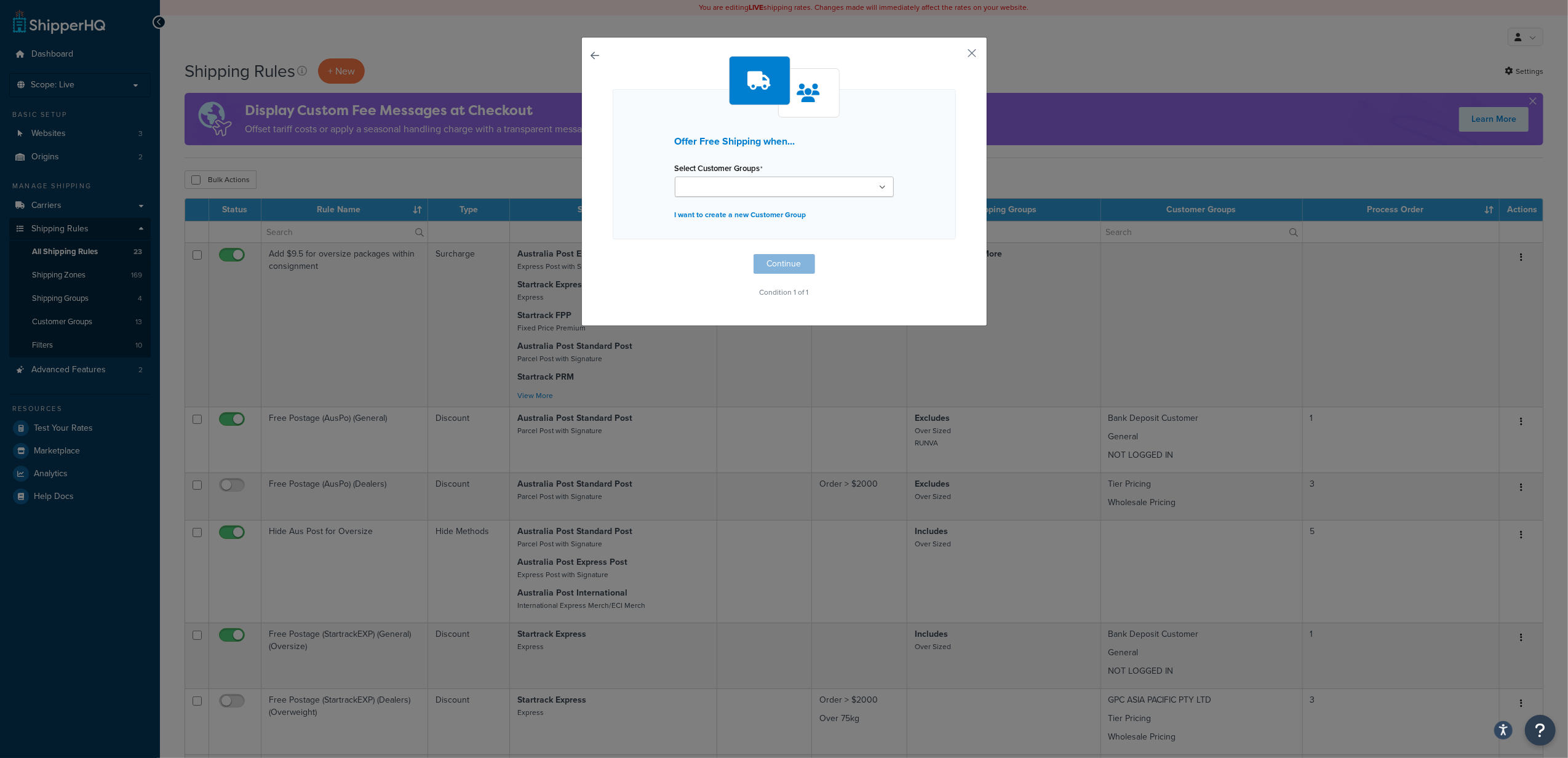
click at [738, 182] on input "Select Customer Groups" at bounding box center [732, 187] width 109 height 14
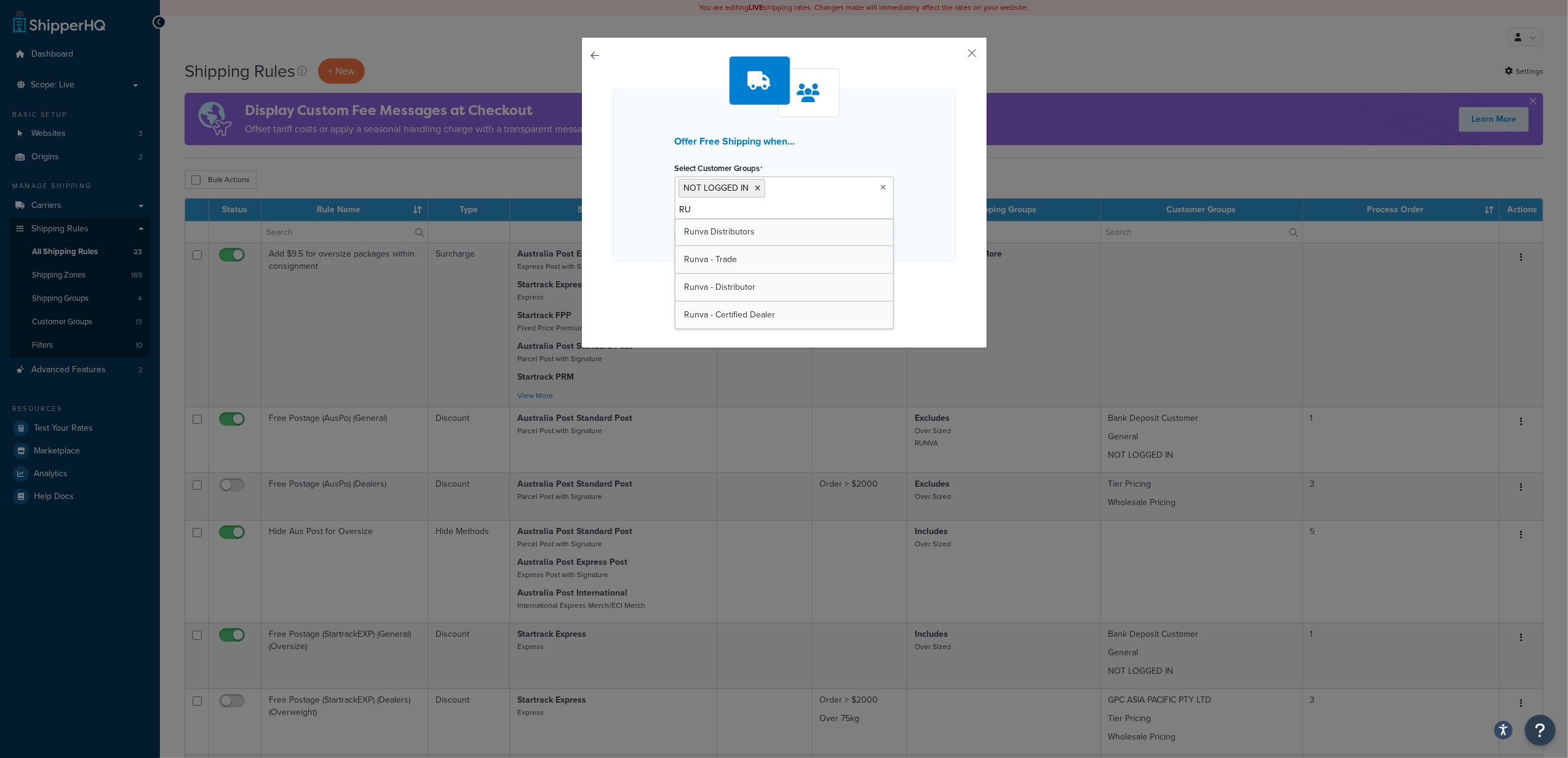
scroll to position [0, 0]
type input "RUNVA"
click at [755, 188] on icon at bounding box center [758, 188] width 6 height 7
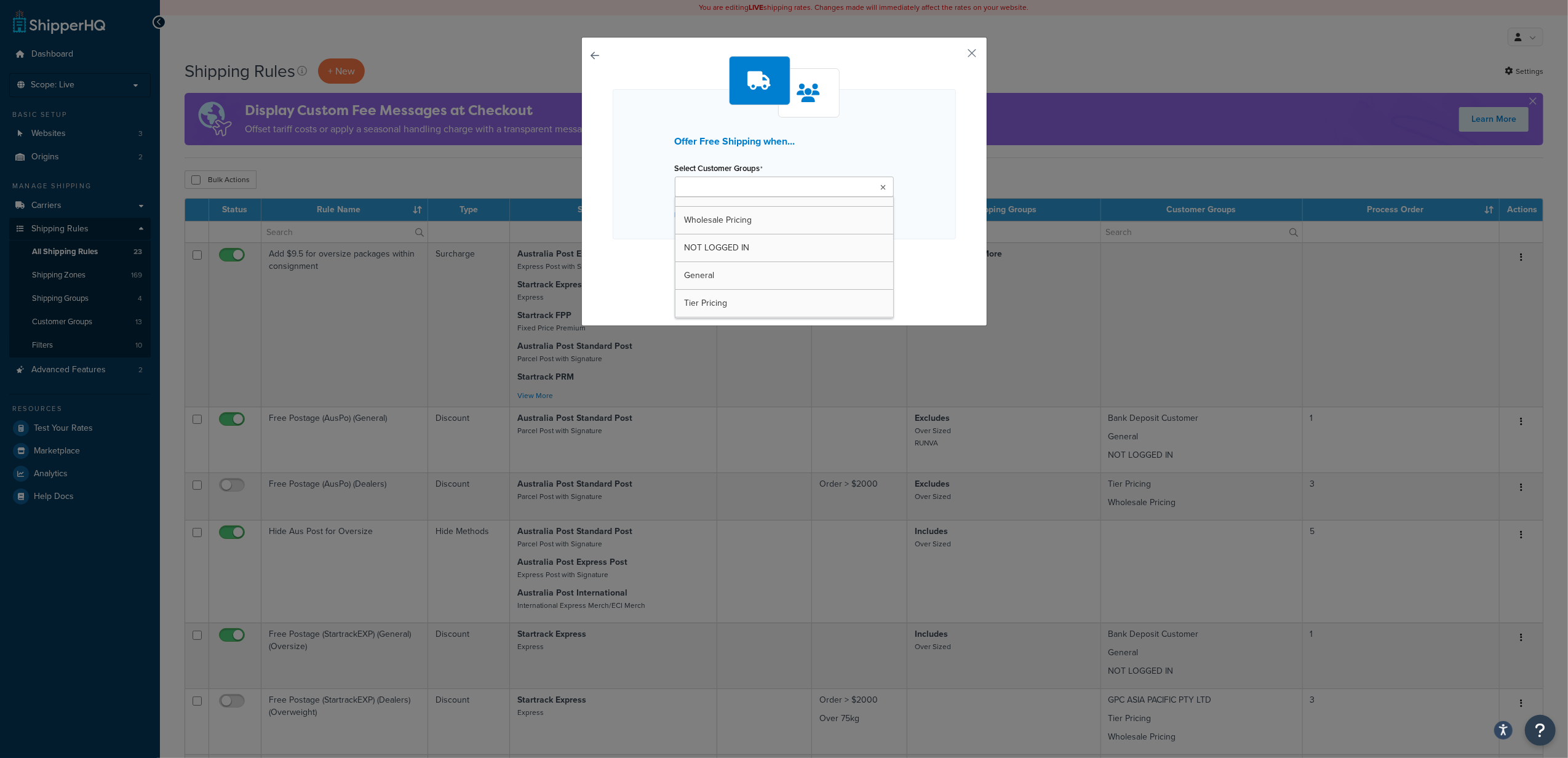
click at [778, 190] on ul at bounding box center [784, 187] width 219 height 20
click at [766, 184] on input "Select Customer Groups" at bounding box center [732, 187] width 109 height 14
drag, startPoint x: 731, startPoint y: 183, endPoint x: 596, endPoint y: 175, distance: 135.2
click at [596, 175] on div "Offer Free Shipping when... Select Customer Groups RUNVA Runva Distributors Run…" at bounding box center [784, 181] width 406 height 289
drag, startPoint x: 721, startPoint y: 190, endPoint x: 564, endPoint y: 165, distance: 159.0
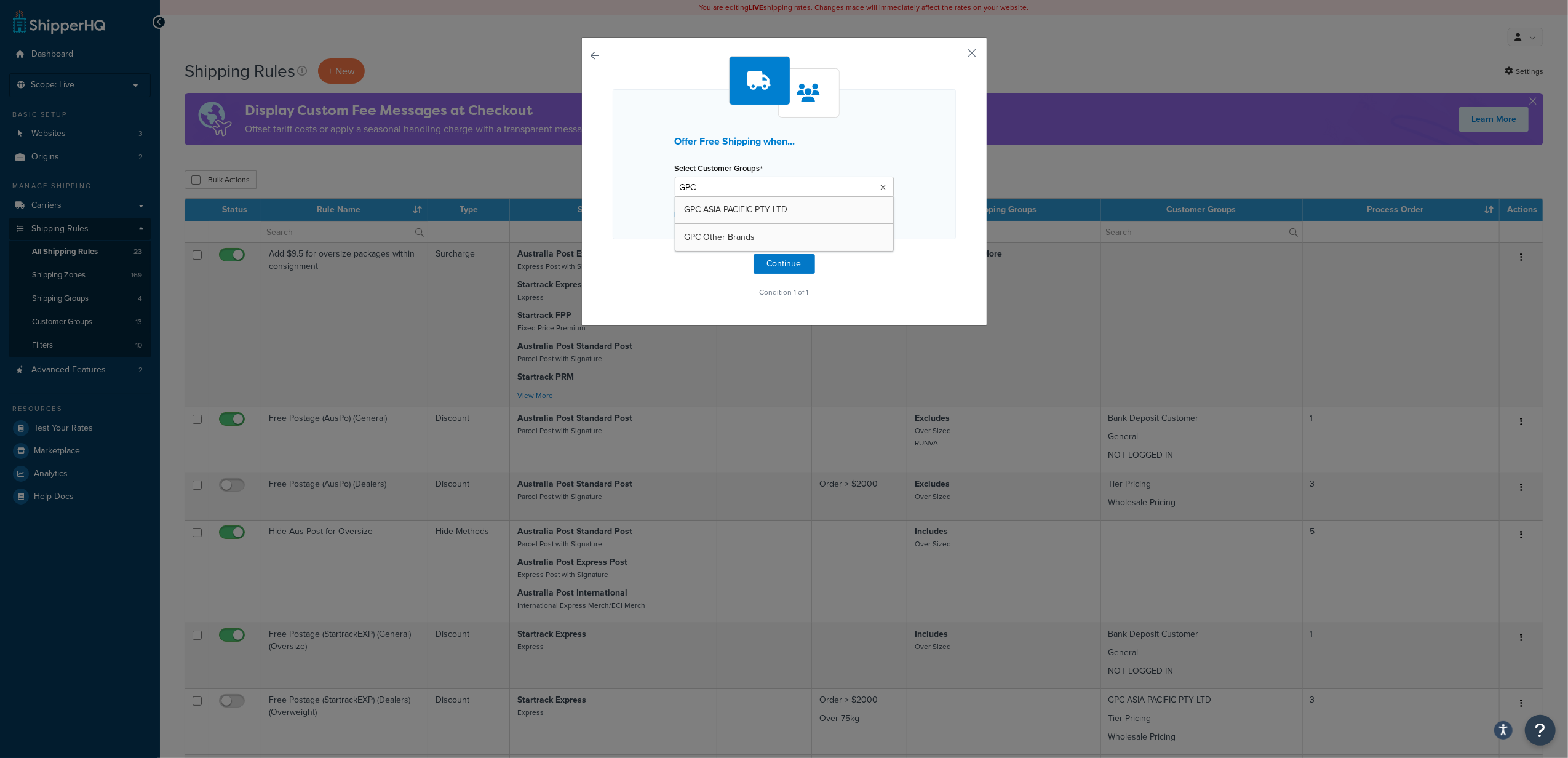
click at [566, 166] on div "Offer Free Shipping when... Select Customer Groups GPC GPC ASIA PACIFIC PTY LTD…" at bounding box center [784, 379] width 1568 height 758
type input "RUNVA"
click at [940, 212] on div "Offer Free Shipping when... Select Customer Groups Runva Distributors Runva - T…" at bounding box center [784, 164] width 343 height 150
click at [612, 254] on button "button" at bounding box center [612, 254] width 0 height 0
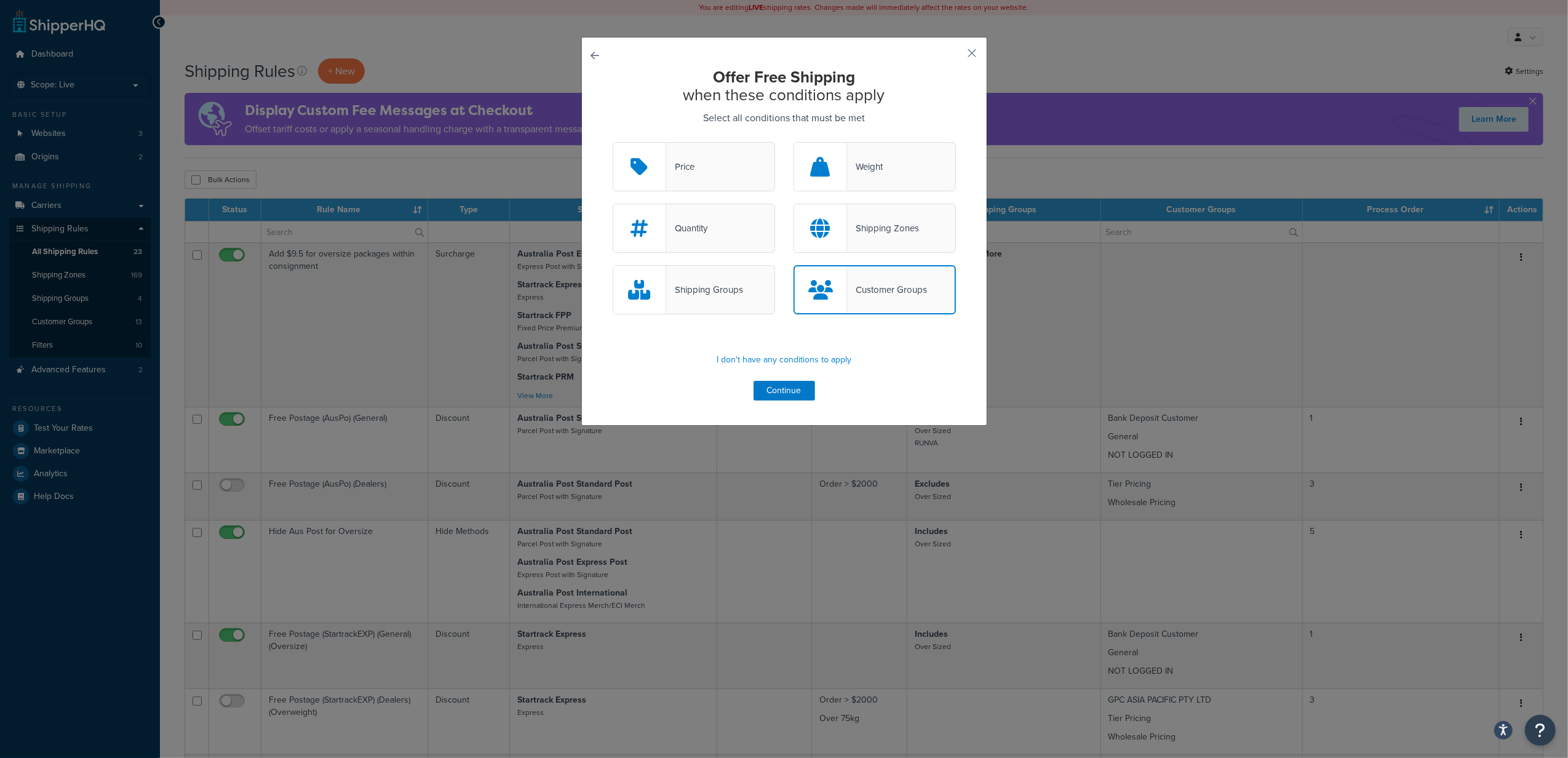
click at [858, 285] on div "Customer Groups" at bounding box center [886, 290] width 80 height 17
click at [0, 0] on input "Customer Groups" at bounding box center [0, 0] width 0 height 0
click at [855, 285] on div "Customer Groups" at bounding box center [886, 290] width 80 height 17
click at [0, 0] on input "Customer Groups" at bounding box center [0, 0] width 0 height 0
click at [792, 390] on button "Continue" at bounding box center [784, 390] width 61 height 19
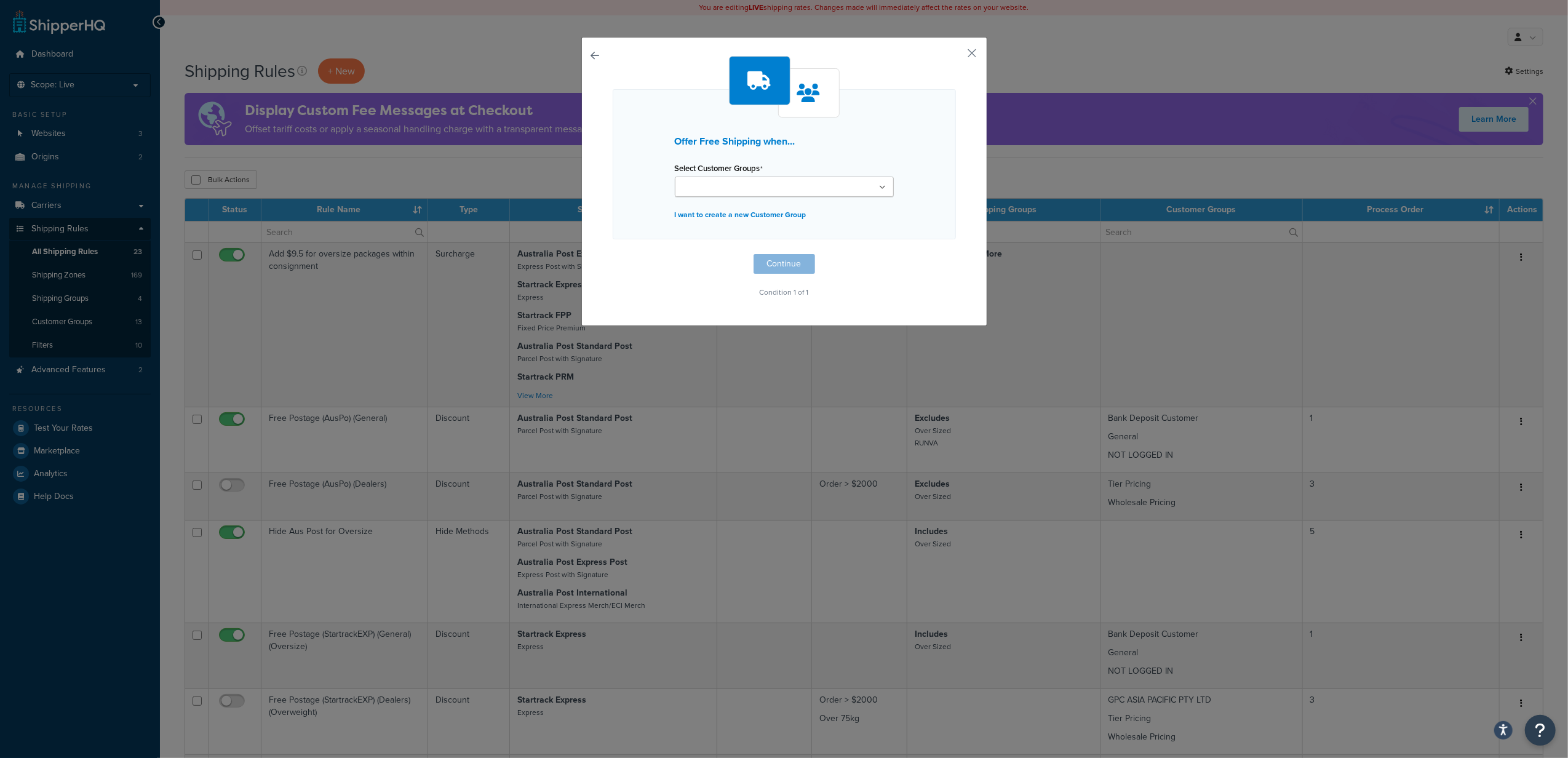
click at [793, 195] on ul at bounding box center [784, 187] width 219 height 20
type input "RUNVA"
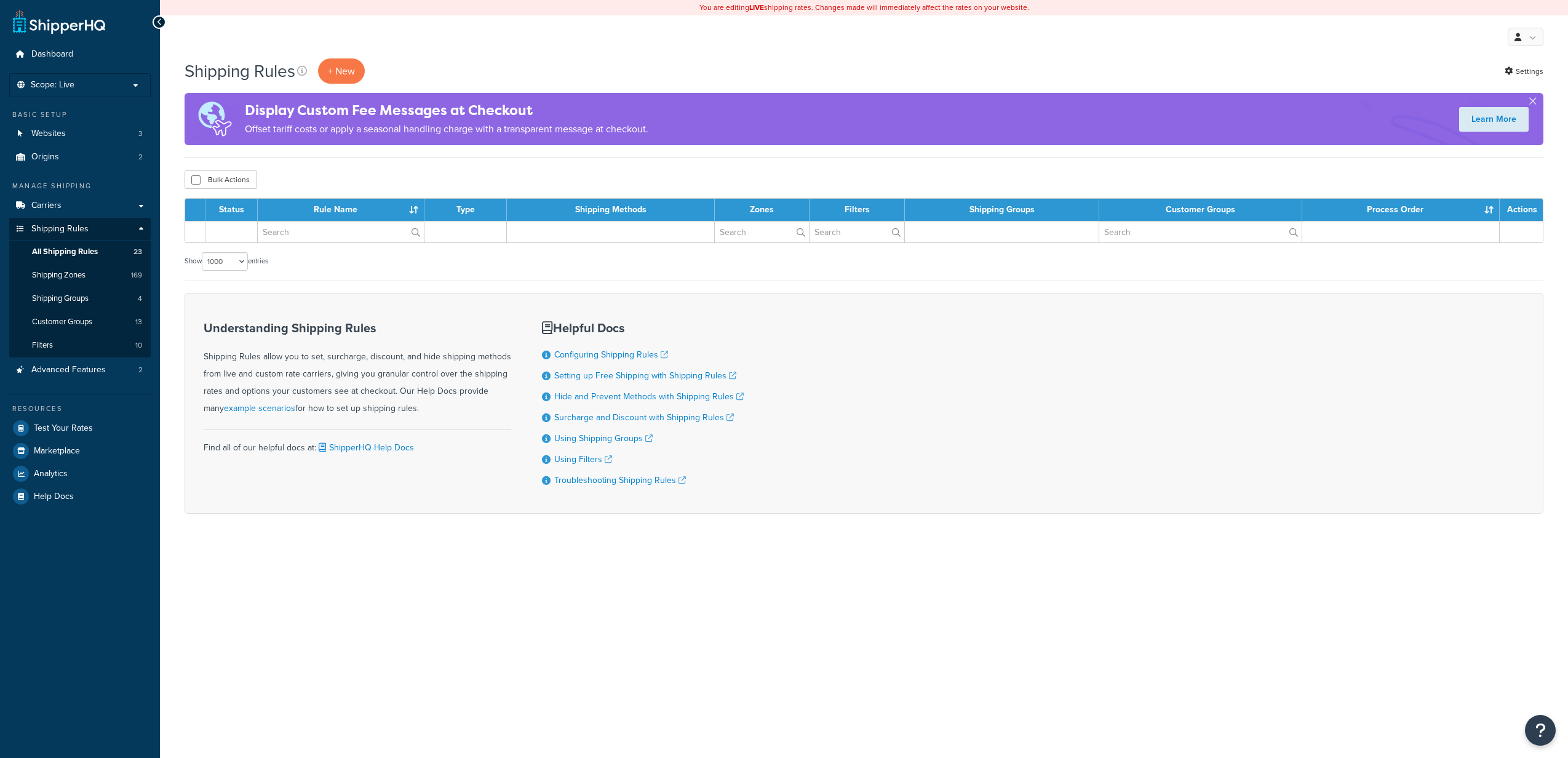
select select "1000"
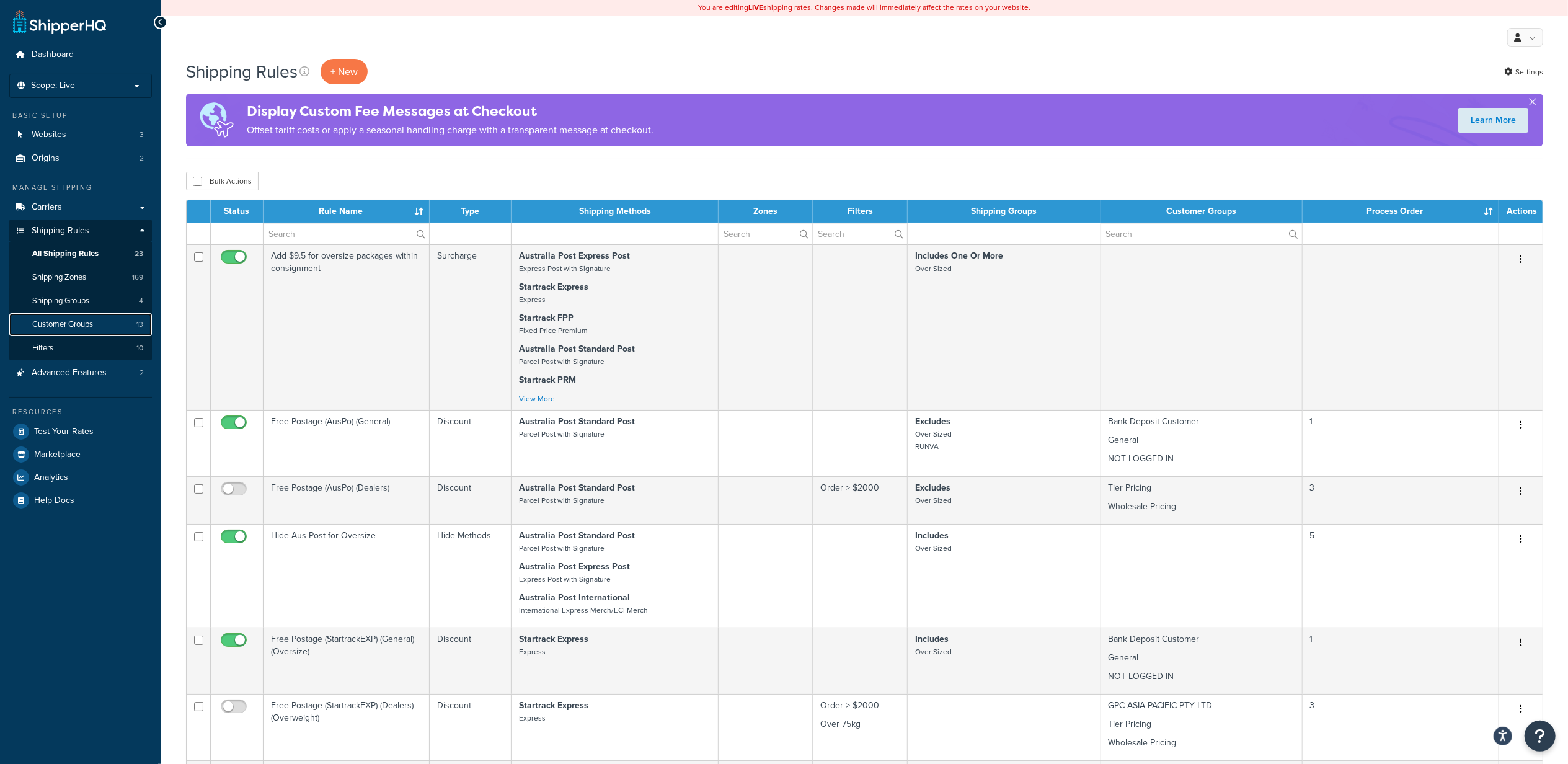
click at [81, 322] on span "Customer Groups" at bounding box center [62, 325] width 61 height 11
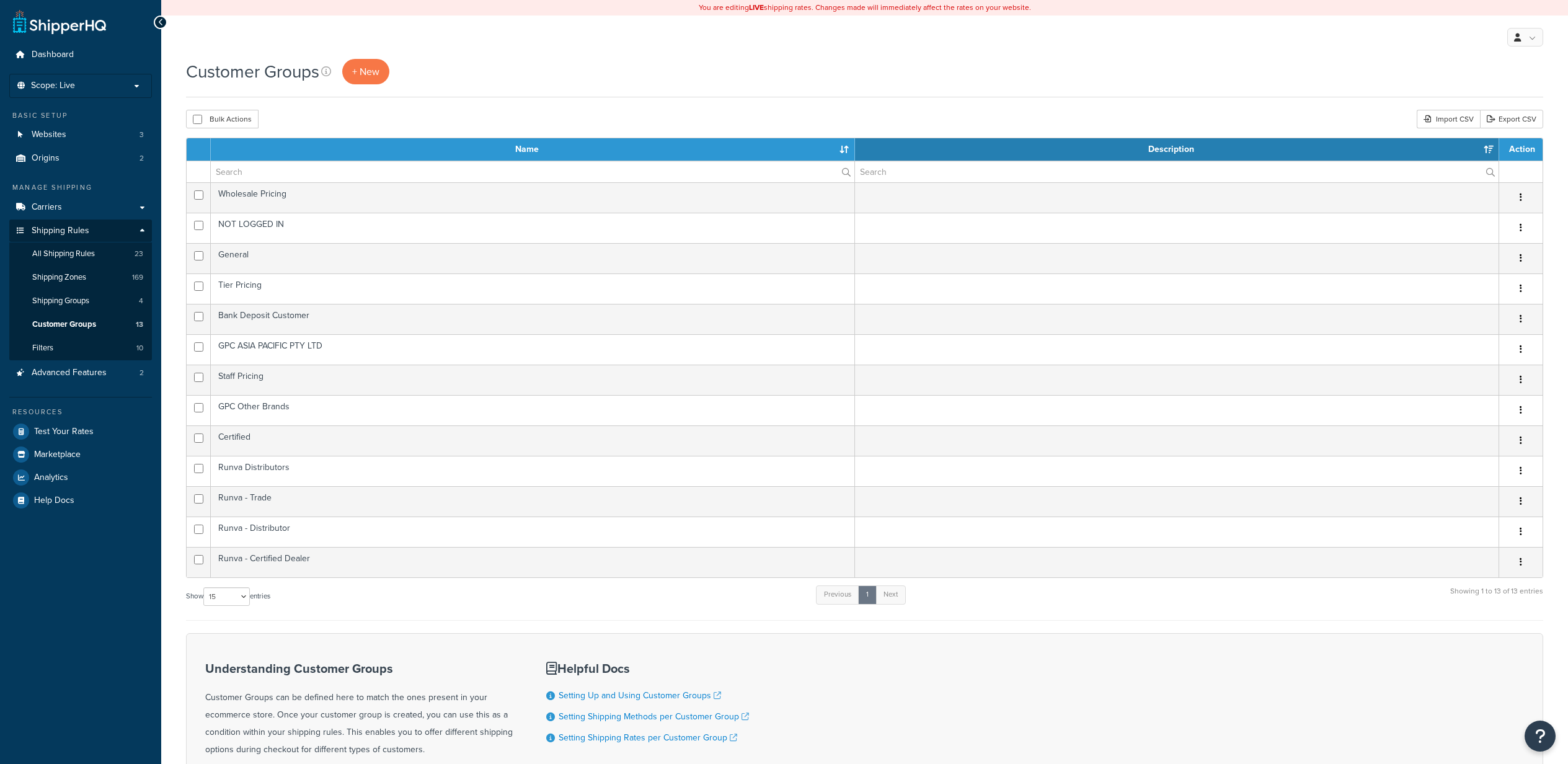
select select "15"
click at [370, 79] on link "+ New" at bounding box center [365, 71] width 47 height 25
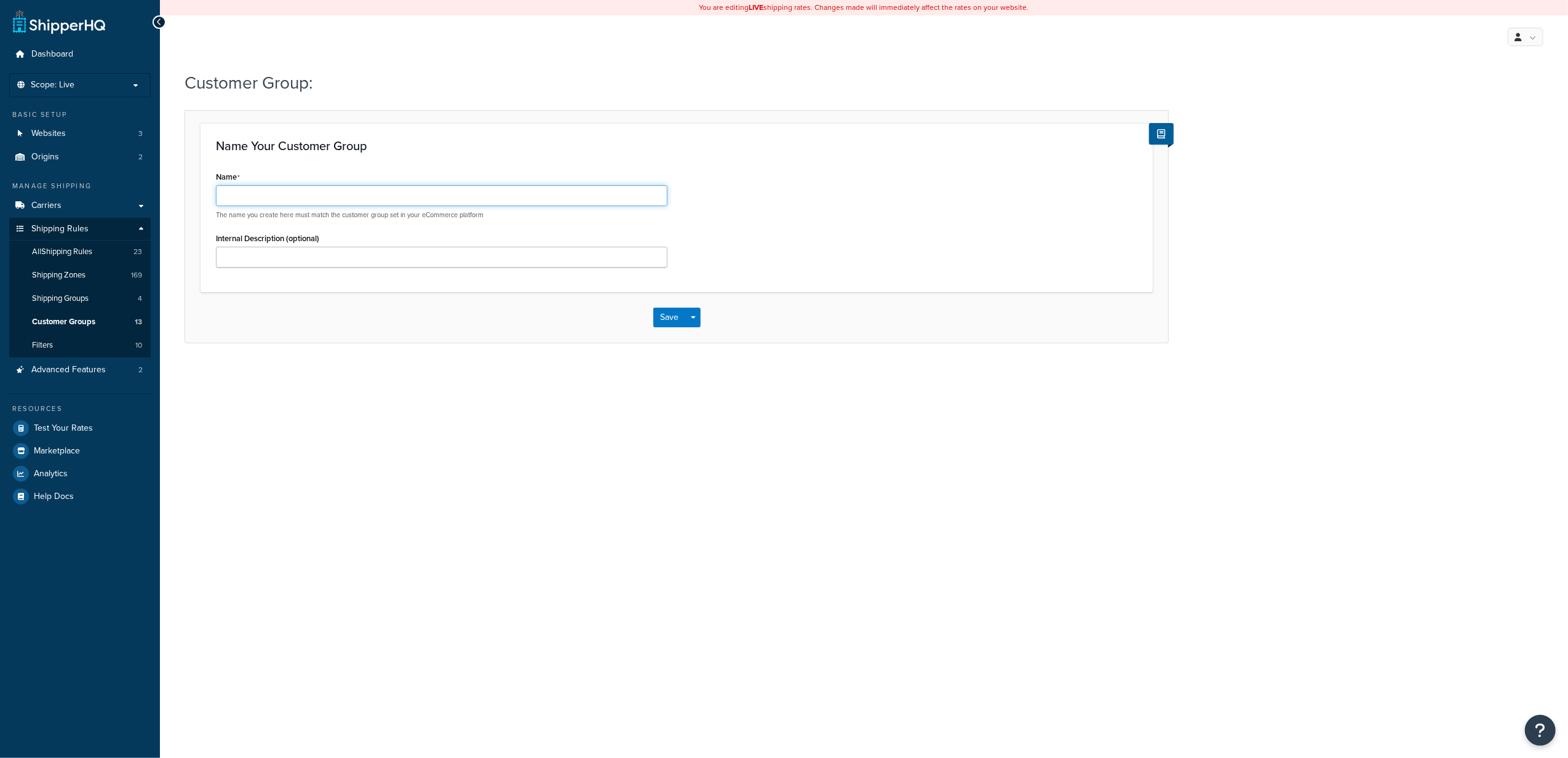
click at [441, 192] on input "Name" at bounding box center [442, 195] width 451 height 21
type input "RUNVA GPC"
click at [679, 316] on button "Save" at bounding box center [669, 317] width 33 height 19
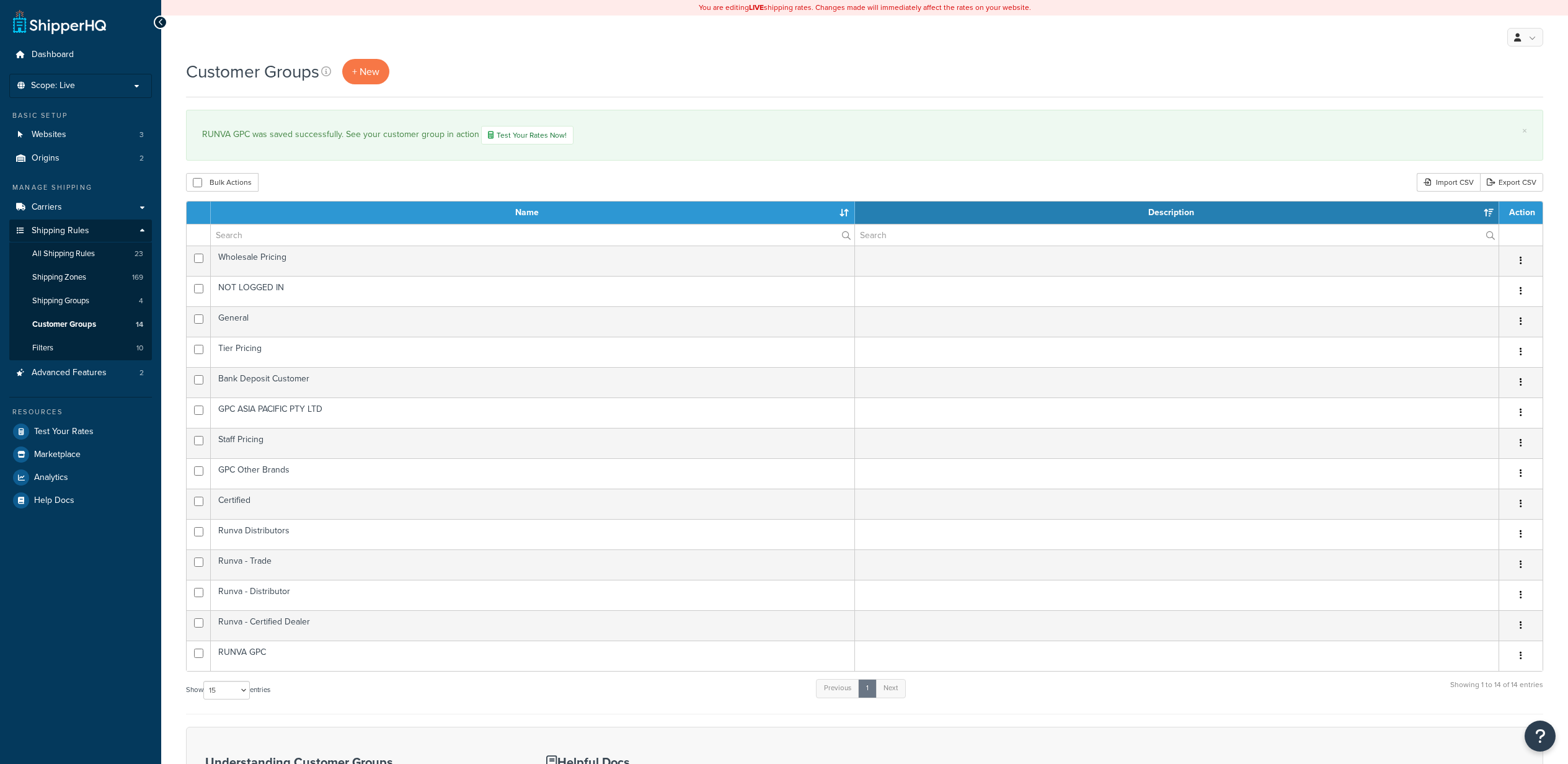
select select "15"
click at [77, 315] on link "Customer Groups 14" at bounding box center [81, 325] width 142 height 23
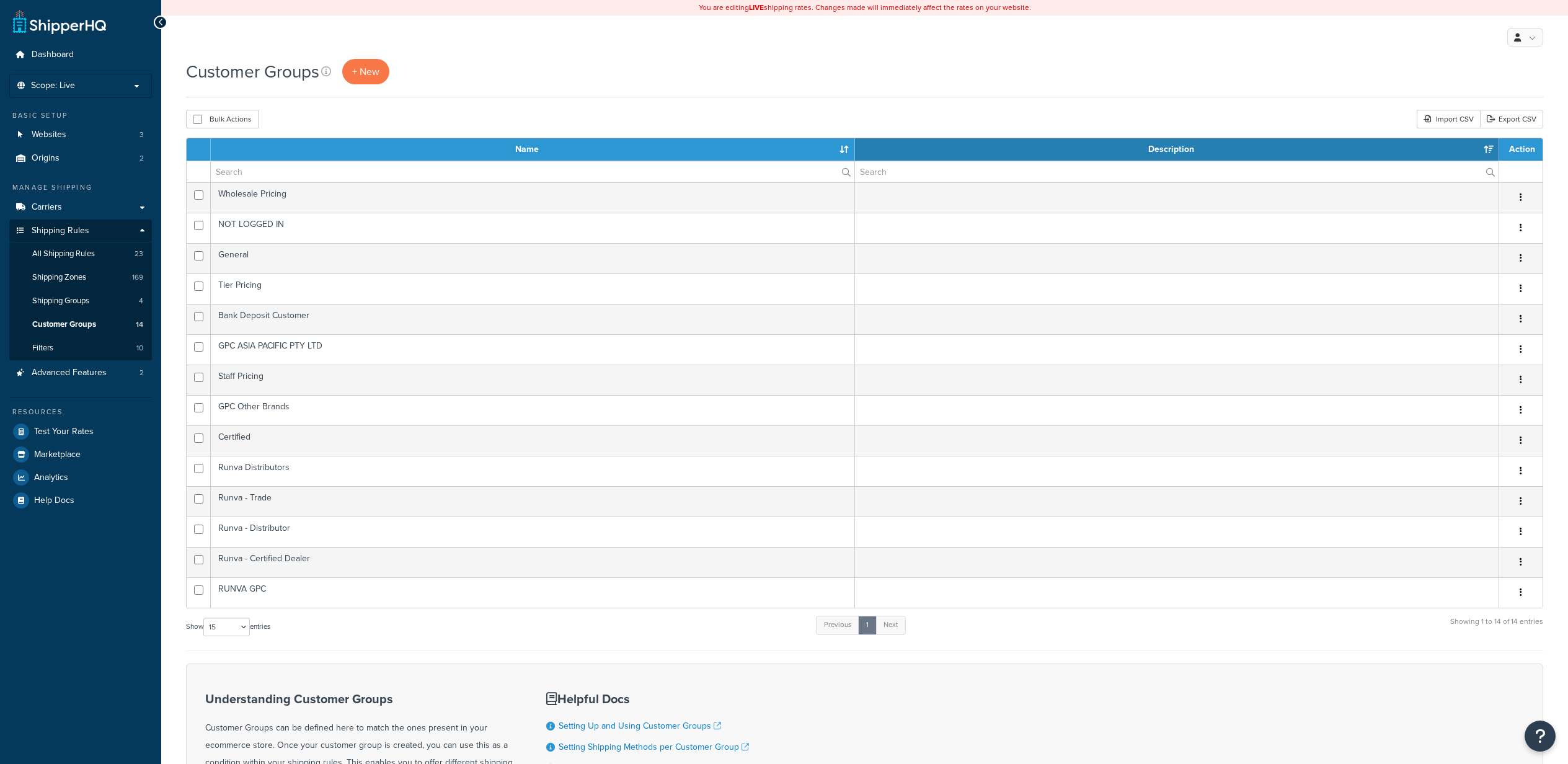
select select "15"
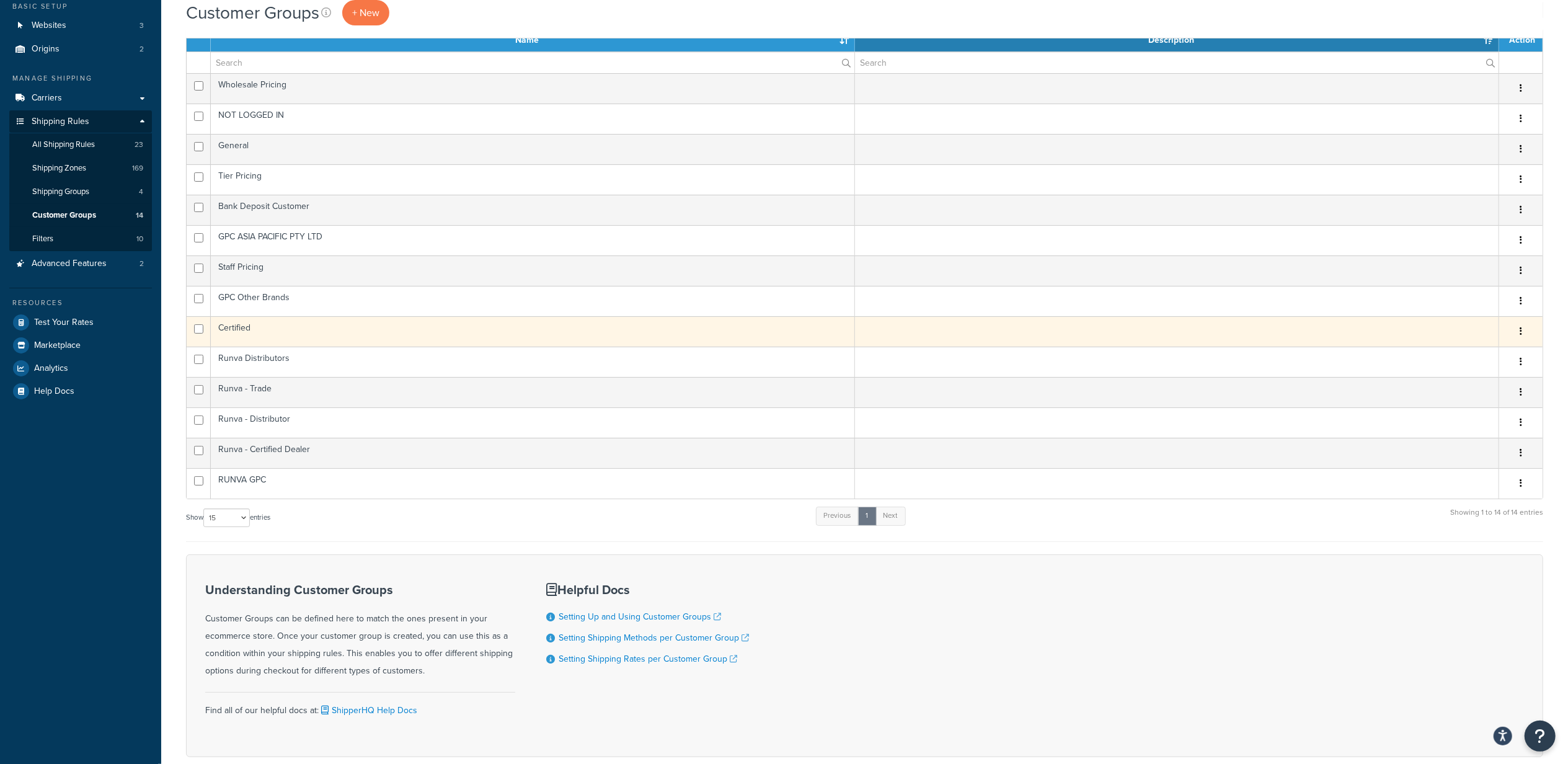
scroll to position [17, 0]
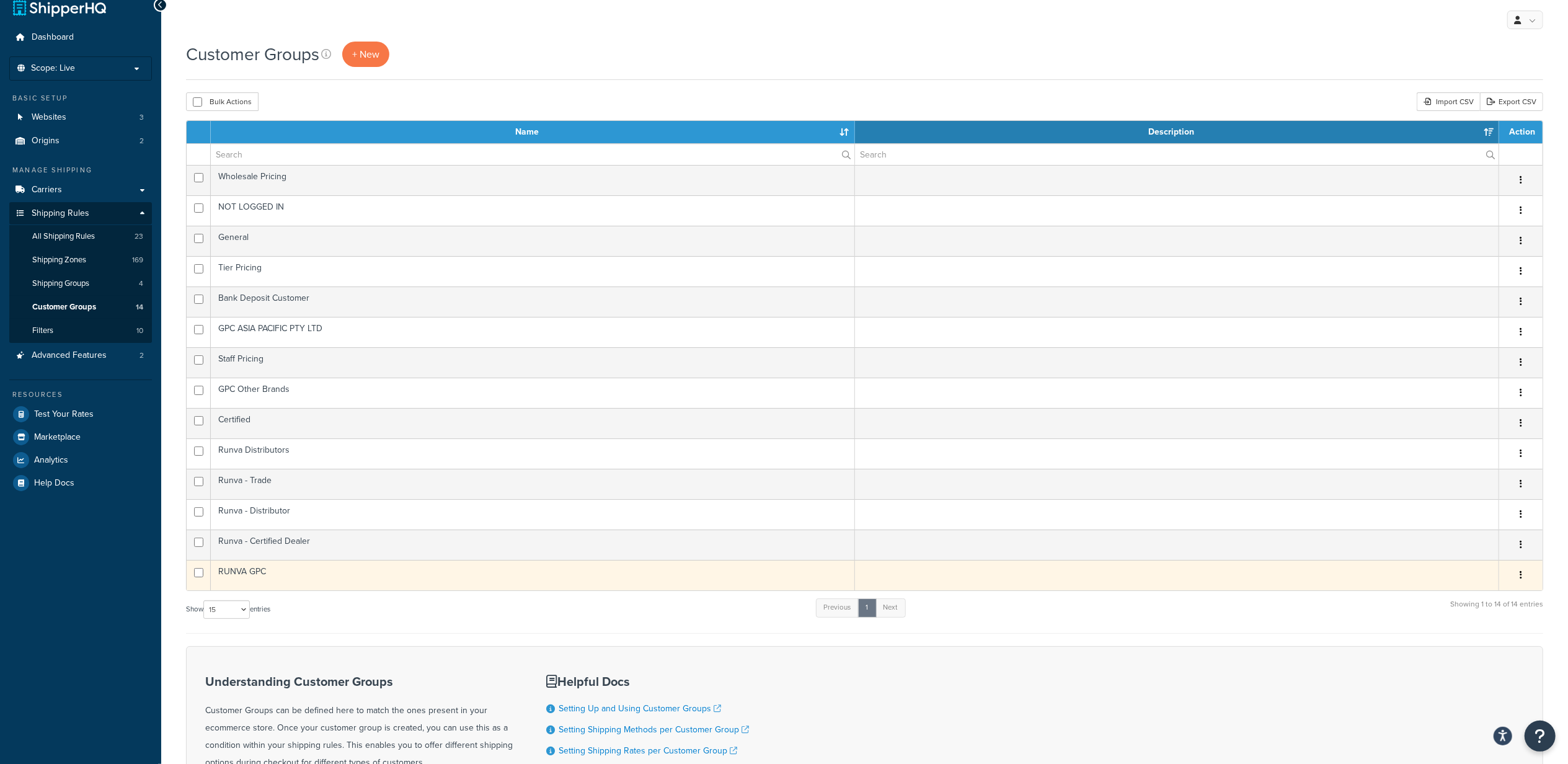
click at [1521, 579] on icon "button" at bounding box center [1521, 574] width 2 height 9
click at [1481, 598] on link "Edit" at bounding box center [1471, 604] width 98 height 25
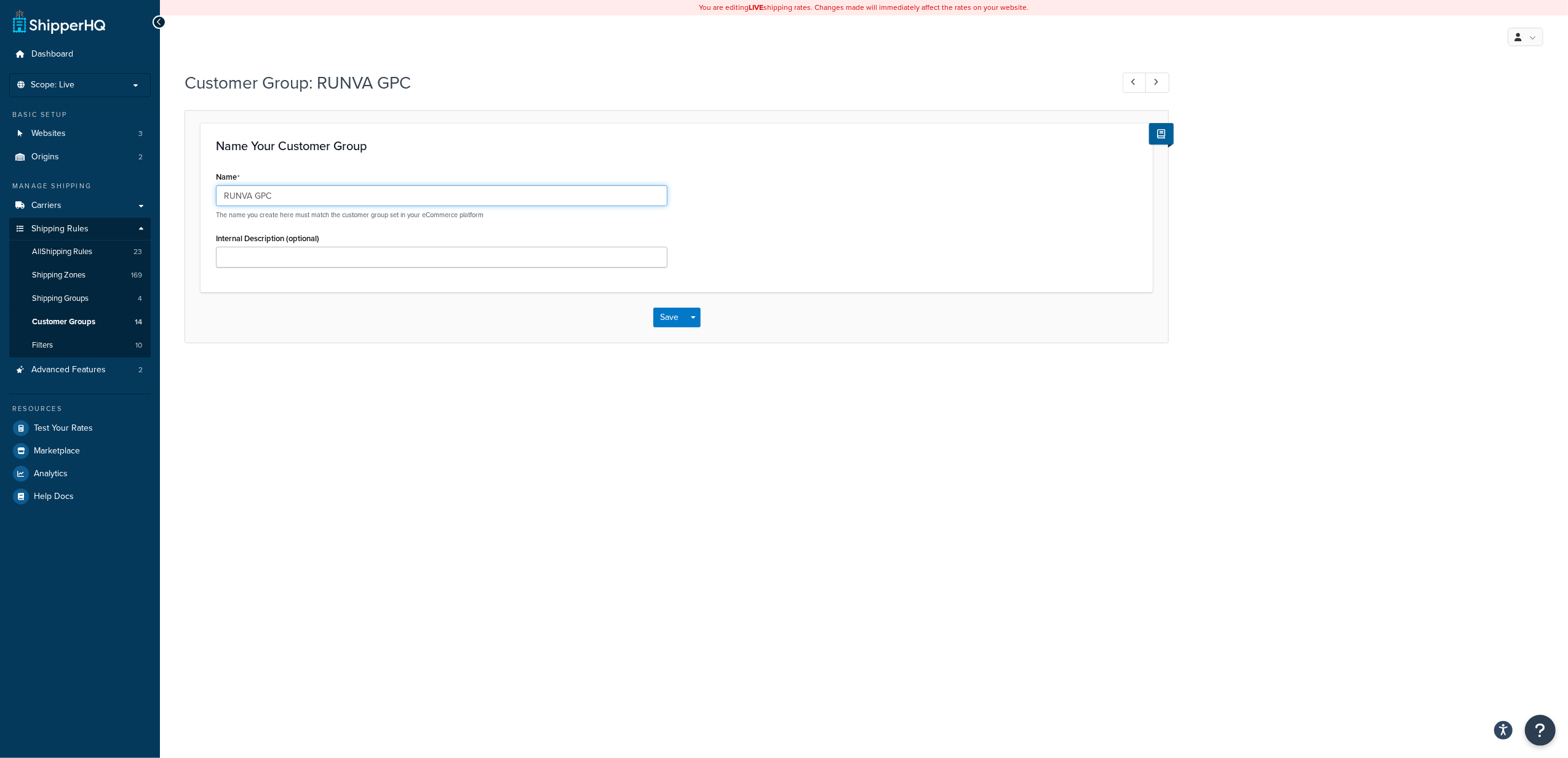
drag, startPoint x: 280, startPoint y: 203, endPoint x: 205, endPoint y: 192, distance: 75.8
click at [205, 192] on div "Name Your Customer Group Name RUNVA GPC The name you create here must match the…" at bounding box center [676, 208] width 952 height 169
paste input "unva -"
type input "Runva - GPC"
click at [492, 132] on div "Name Your Customer Group Name Runva - GPC The name you create here must match t…" at bounding box center [676, 208] width 952 height 169
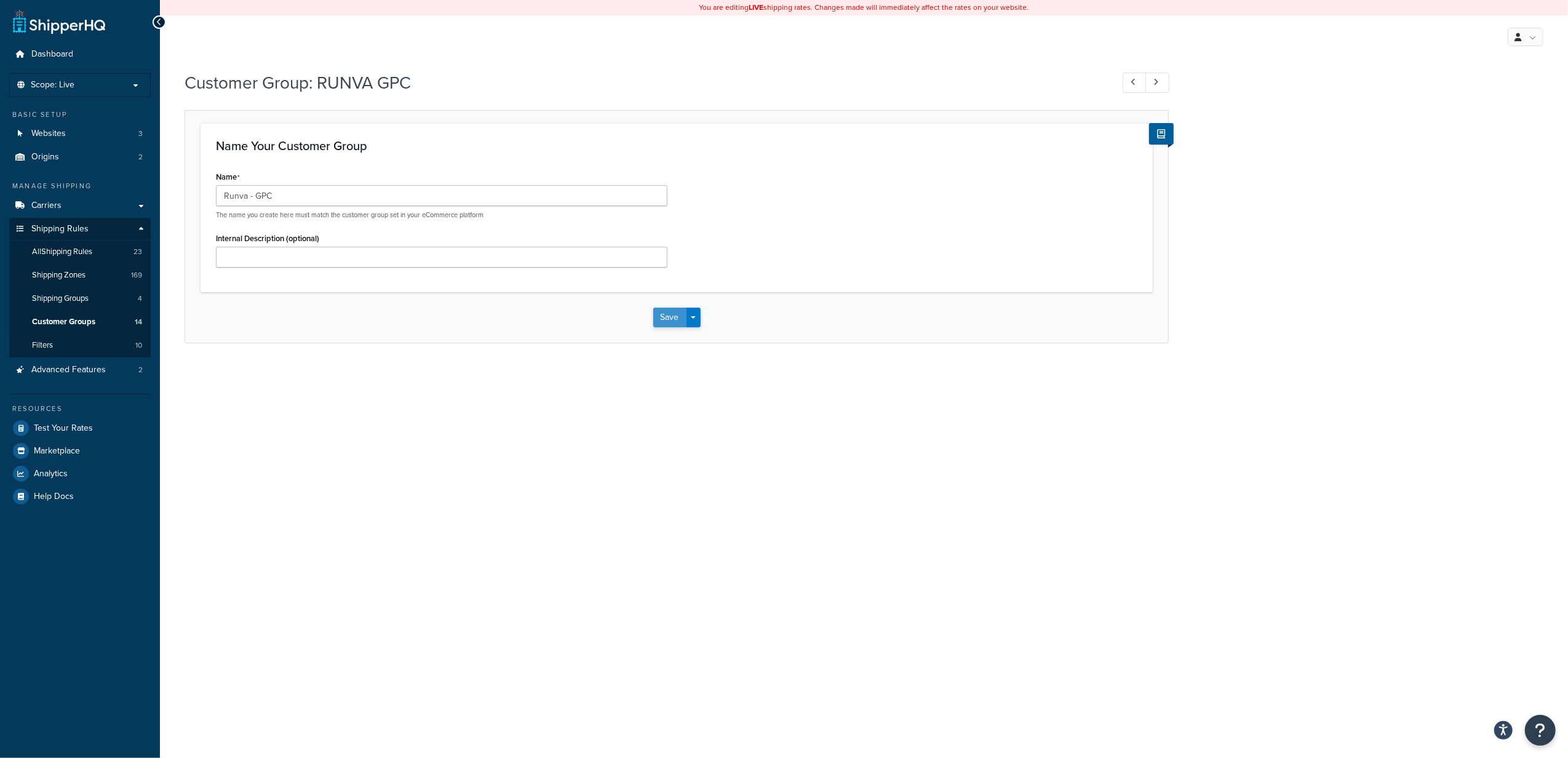
click at [672, 316] on button "Save" at bounding box center [669, 317] width 33 height 19
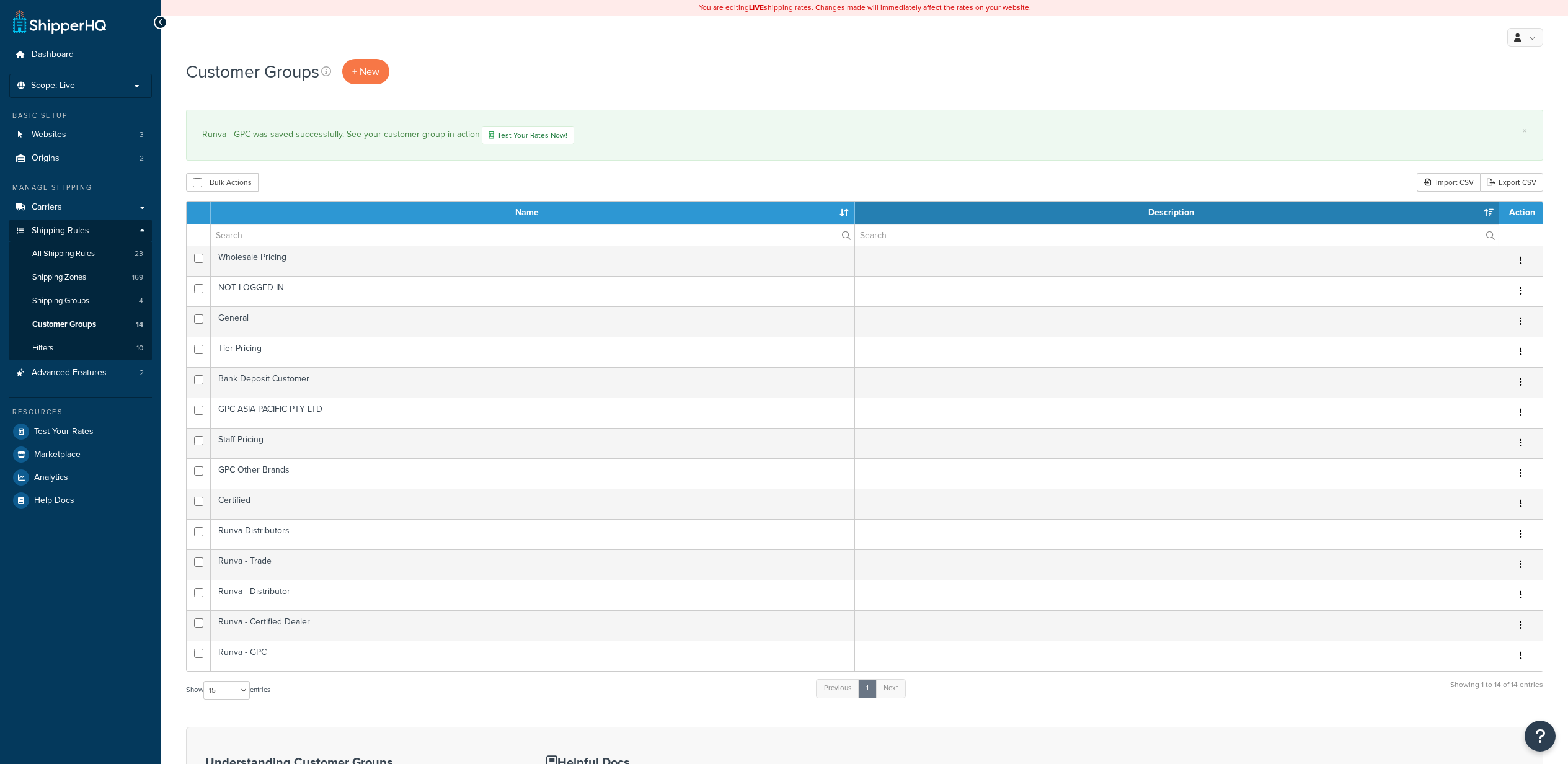
select select "15"
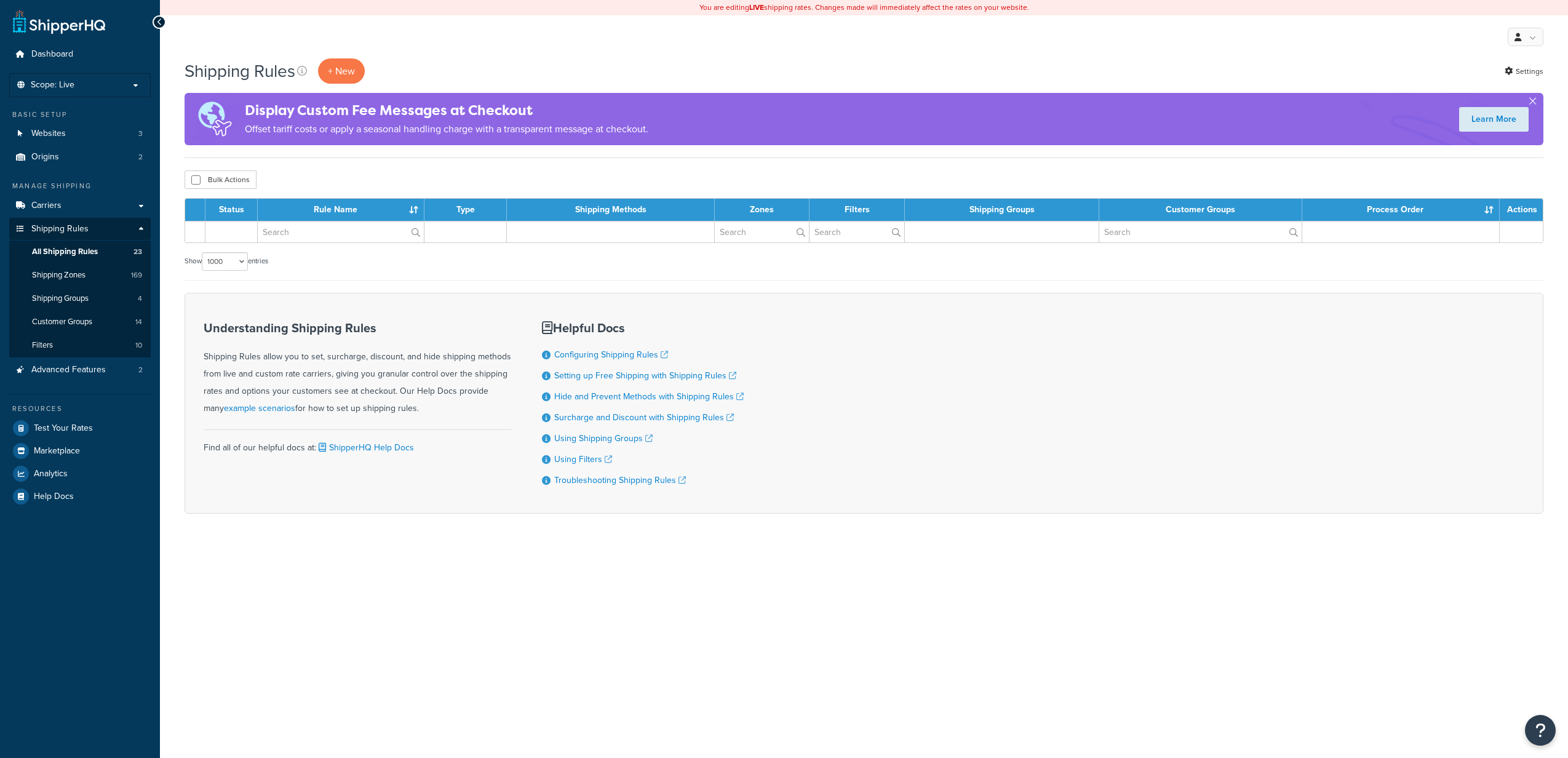
select select "1000"
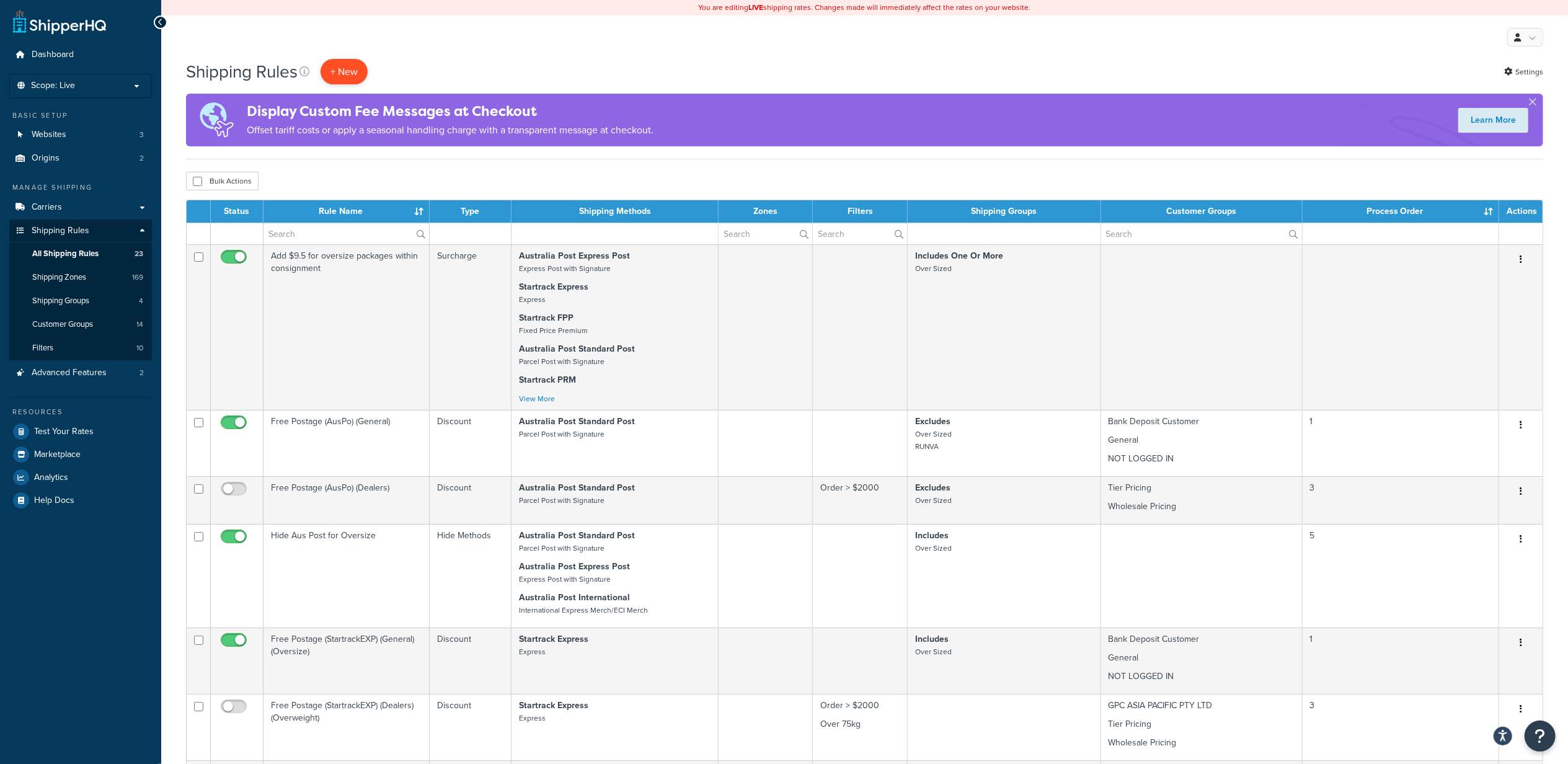
click at [355, 73] on p "+ New" at bounding box center [344, 71] width 47 height 25
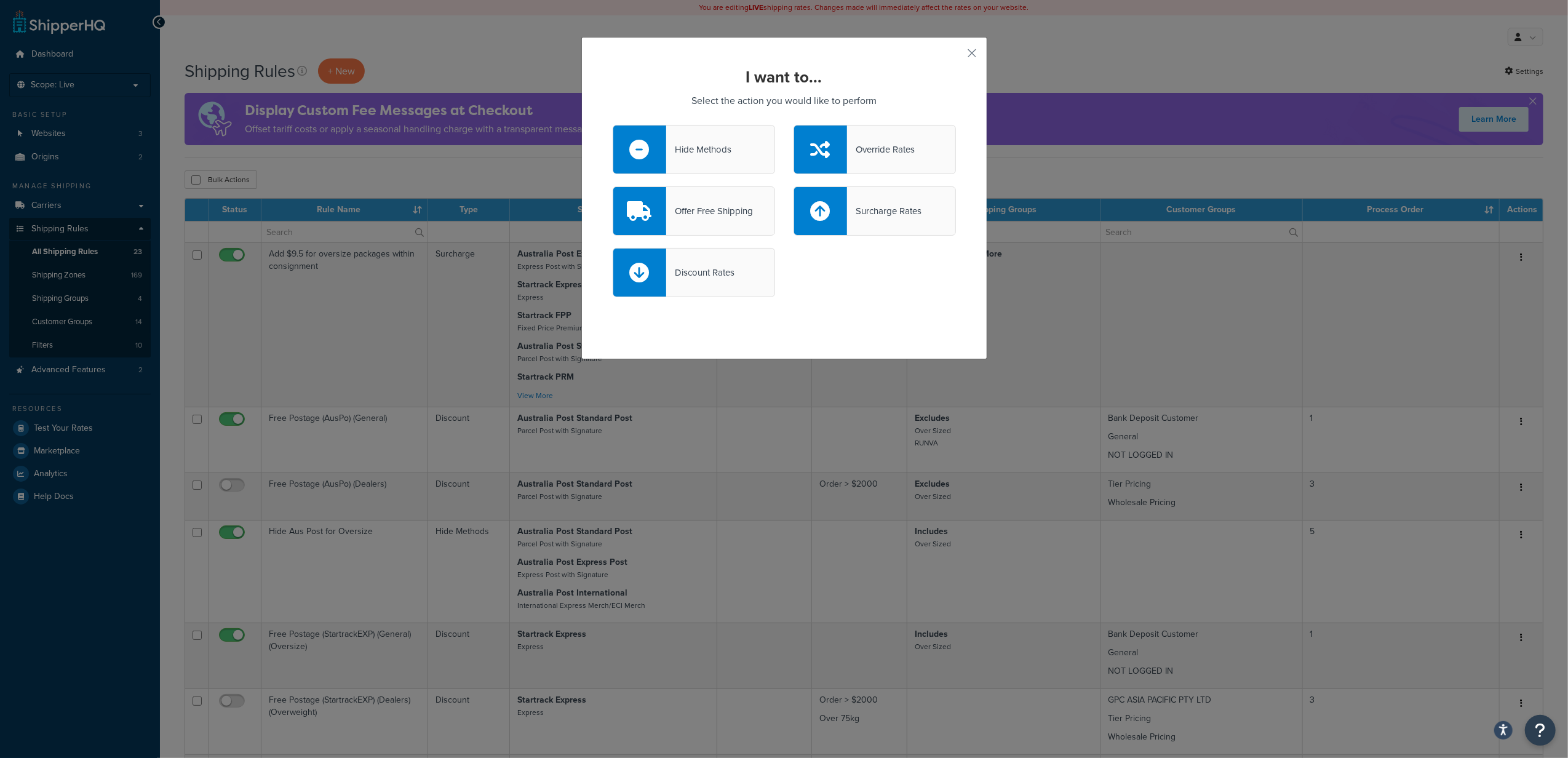
click at [702, 214] on div "Offer Free Shipping" at bounding box center [709, 211] width 86 height 17
click at [0, 0] on input "Offer Free Shipping" at bounding box center [0, 0] width 0 height 0
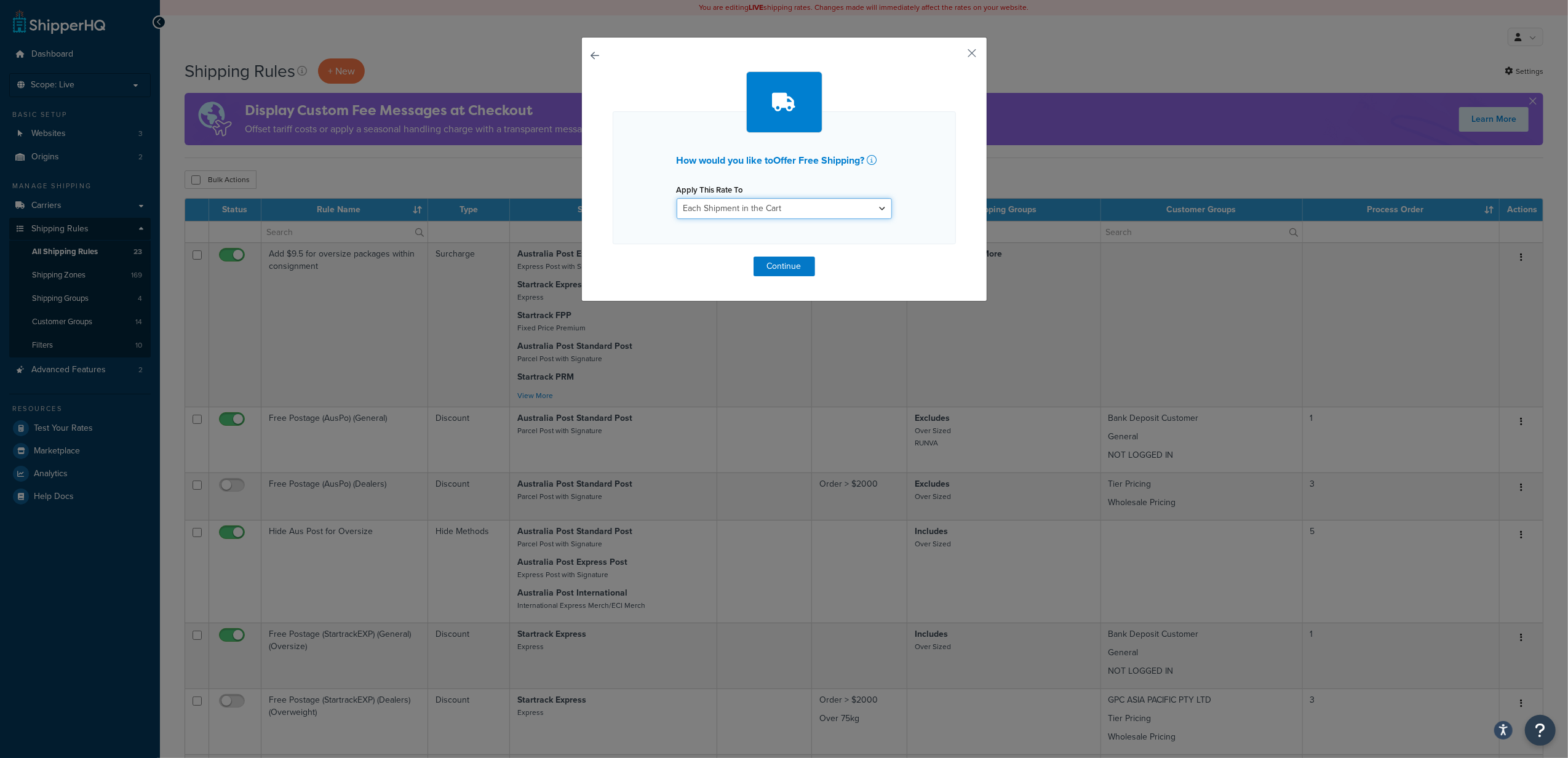
click at [819, 213] on select "Each Shipment in the Cart Each Shipping Group in the Cart Each Item within a Sh…" at bounding box center [784, 208] width 215 height 21
select select "SHIPPING_GROUP"
click at [677, 198] on select "Each Shipment in the Cart Each Shipping Group in the Cart Each Item within a Sh…" at bounding box center [784, 208] width 215 height 21
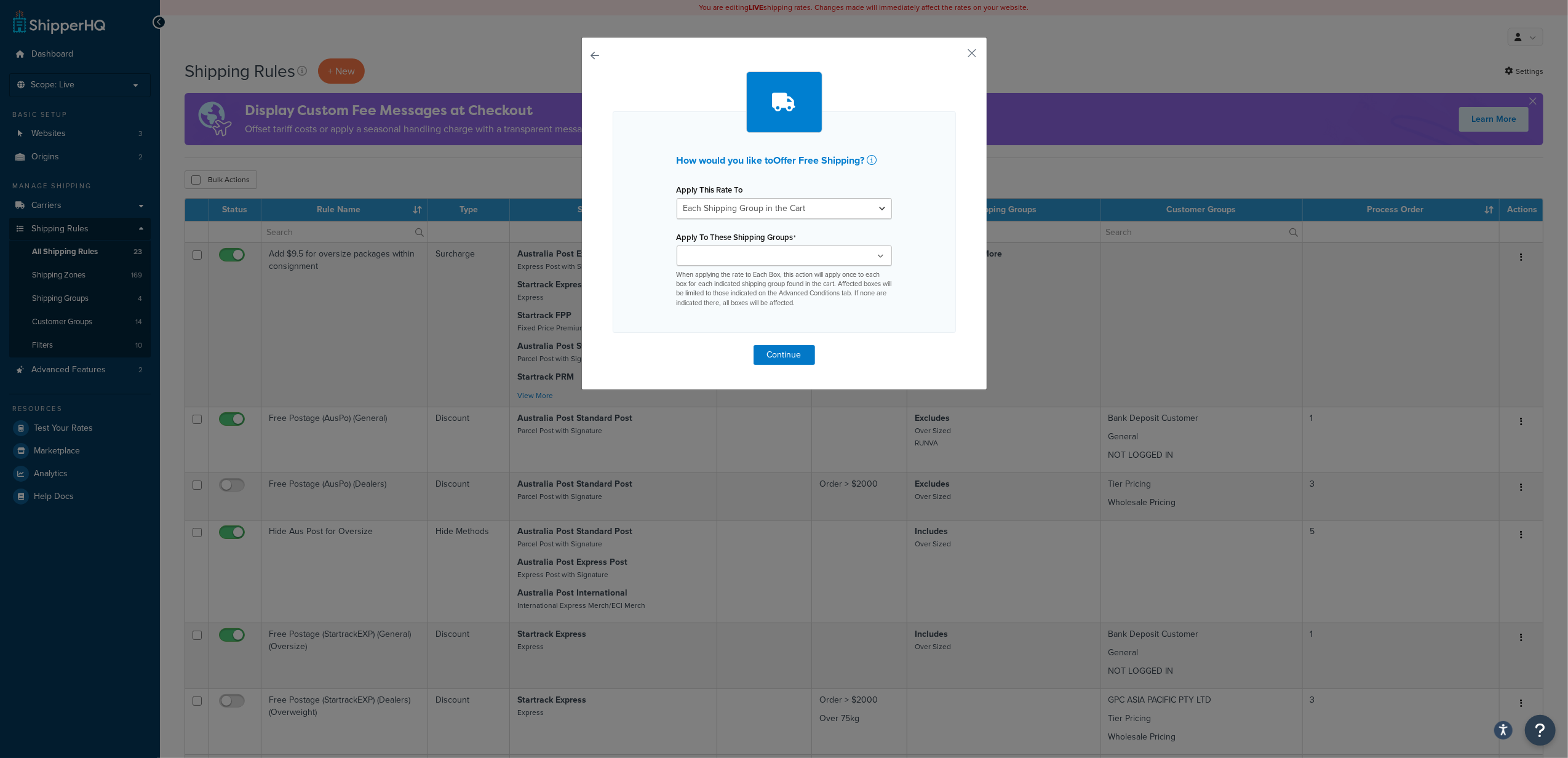
click at [766, 258] on input "Apply To These Shipping Groups" at bounding box center [734, 257] width 109 height 14
click at [842, 381] on div "How would you like to Offer Free Shipping ? Apply This Rate To Each Shipment in…" at bounding box center [784, 215] width 406 height 356
click at [778, 355] on button "Continue" at bounding box center [784, 357] width 61 height 19
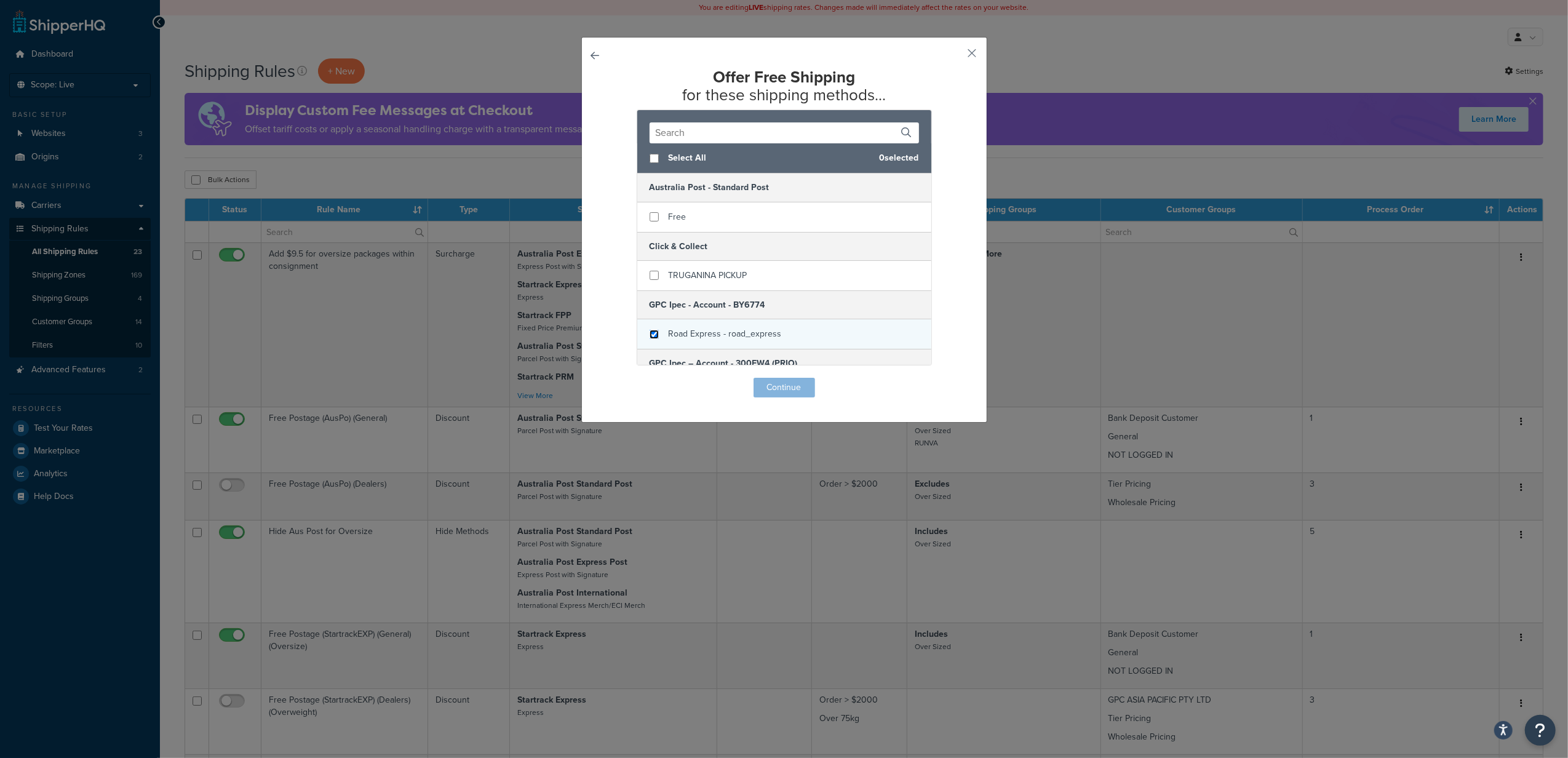
click at [649, 337] on input "checkbox" at bounding box center [654, 334] width 9 height 9
checkbox input "true"
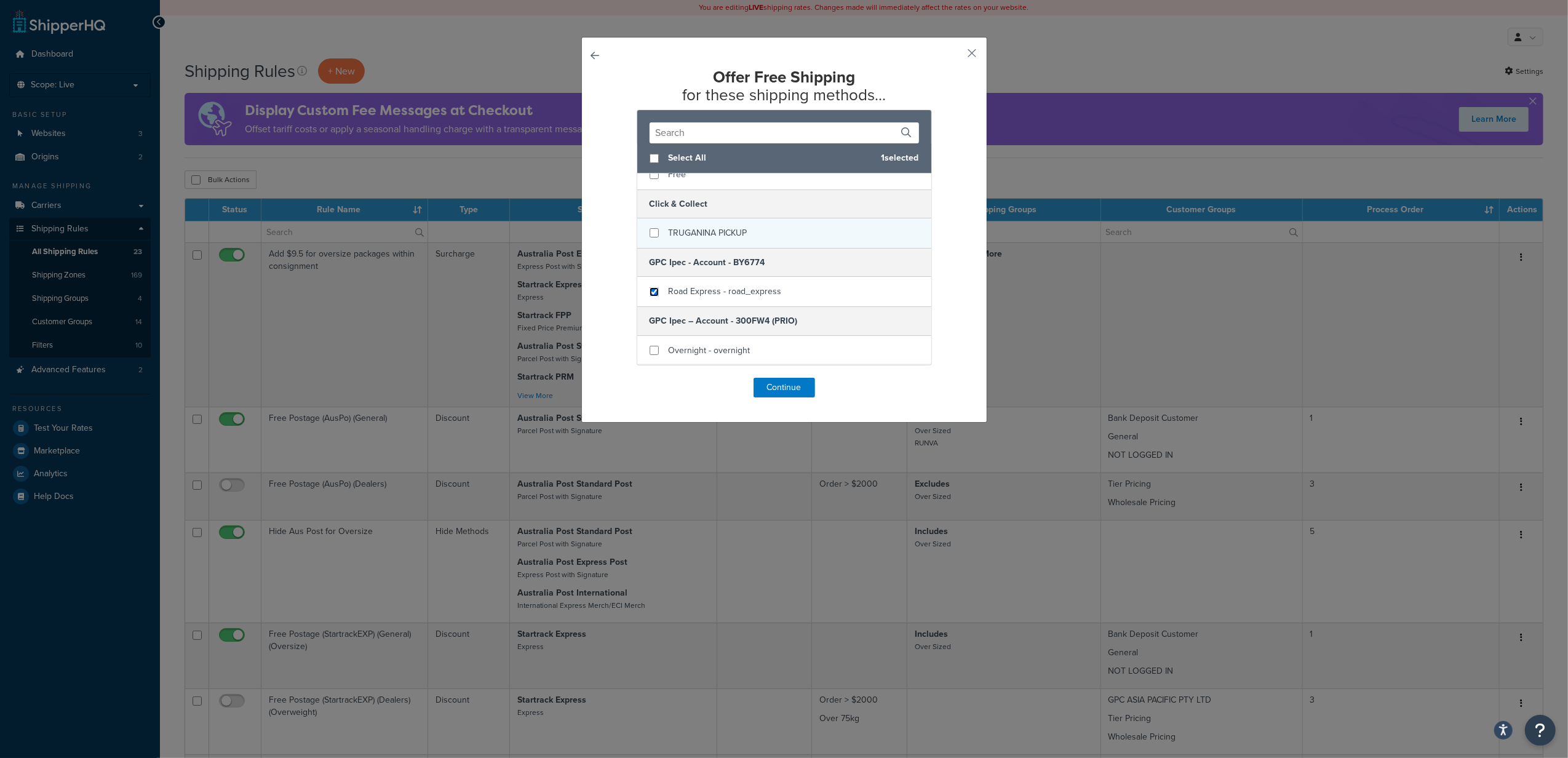
scroll to position [82, 0]
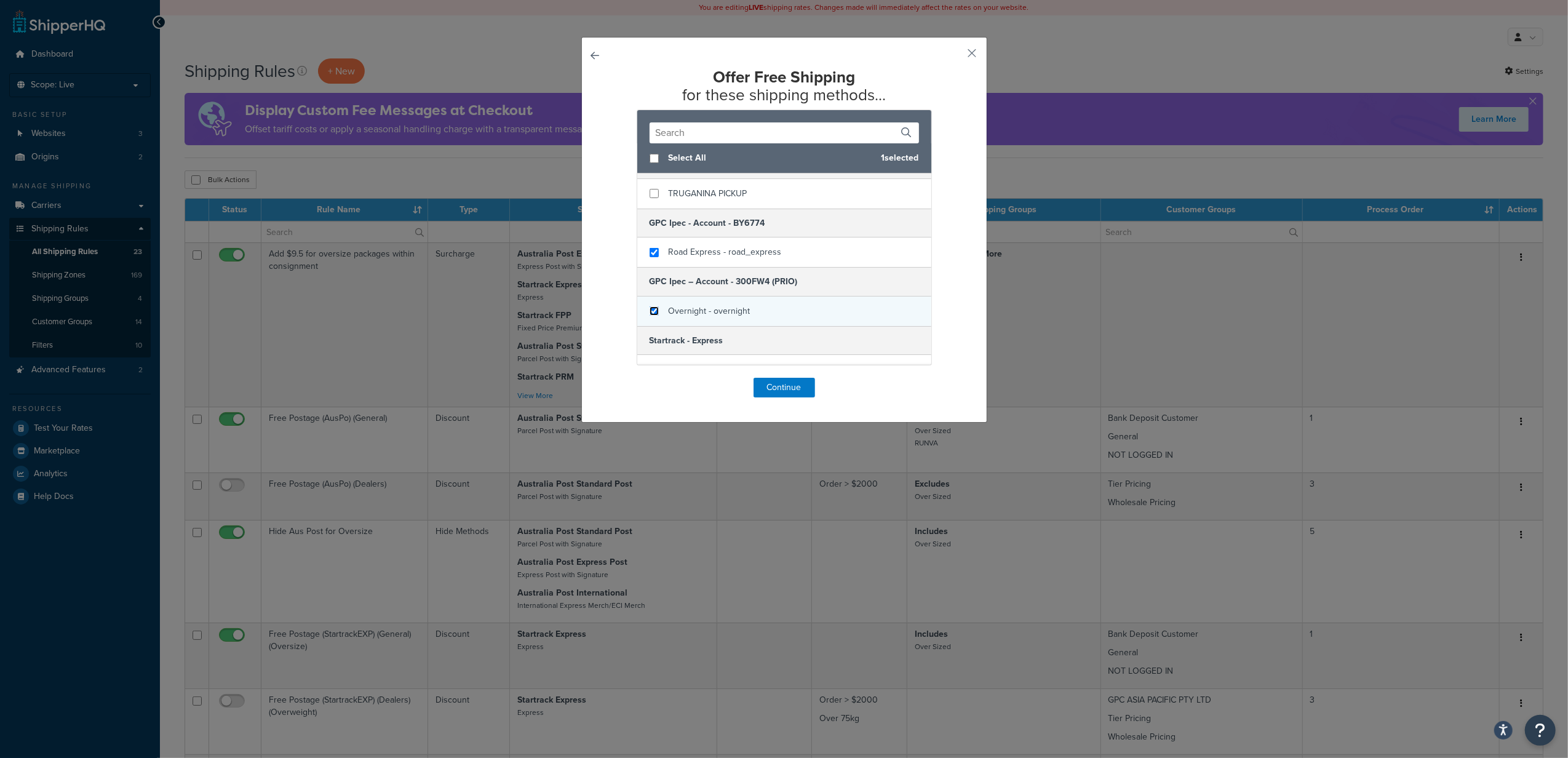
click at [649, 311] on input "checkbox" at bounding box center [654, 311] width 9 height 9
checkbox input "true"
click at [783, 386] on button "Continue" at bounding box center [784, 387] width 61 height 19
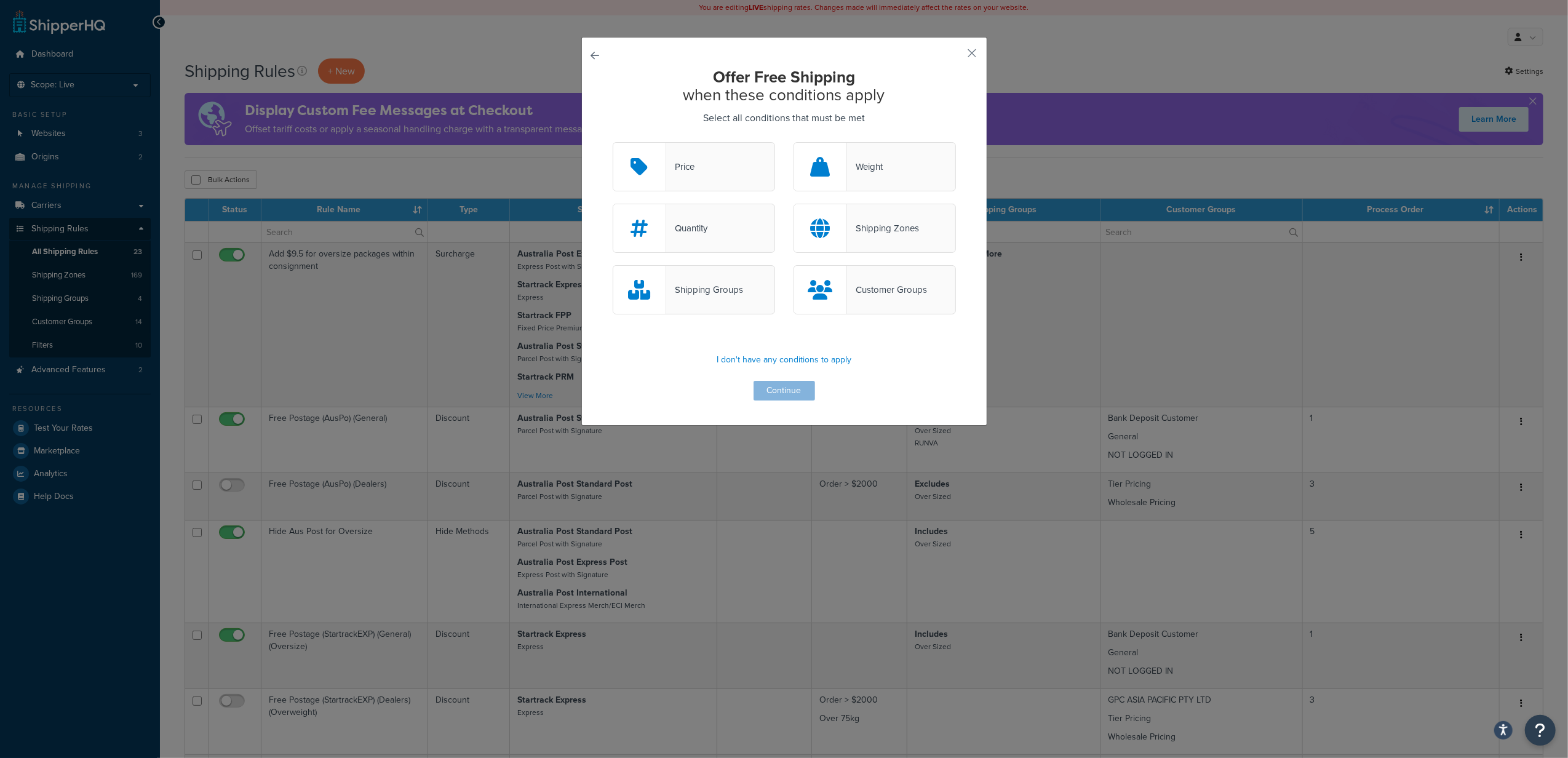
click at [856, 288] on div "Customer Groups" at bounding box center [886, 290] width 80 height 17
click at [0, 0] on input "Customer Groups" at bounding box center [0, 0] width 0 height 0
click at [785, 390] on button "Continue" at bounding box center [784, 390] width 61 height 19
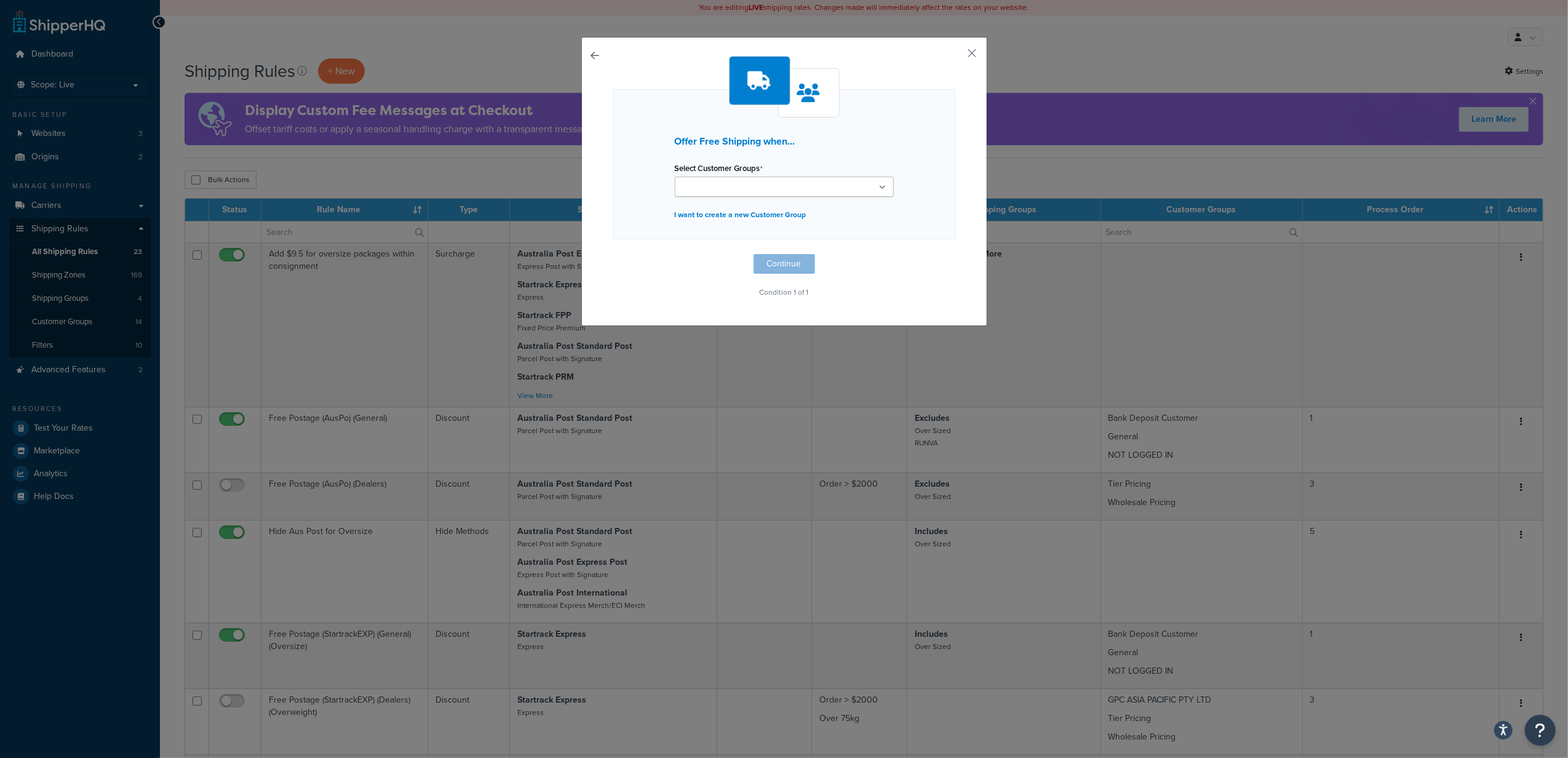
click at [762, 190] on input "Select Customer Groups" at bounding box center [732, 187] width 109 height 14
type input "RUNVA"
click at [943, 261] on div "Offer Free Shipping when... Select Customer Groups Runva - GPC Wholesale Pricin…" at bounding box center [784, 180] width 343 height 248
click at [785, 269] on button "Continue" at bounding box center [784, 267] width 61 height 19
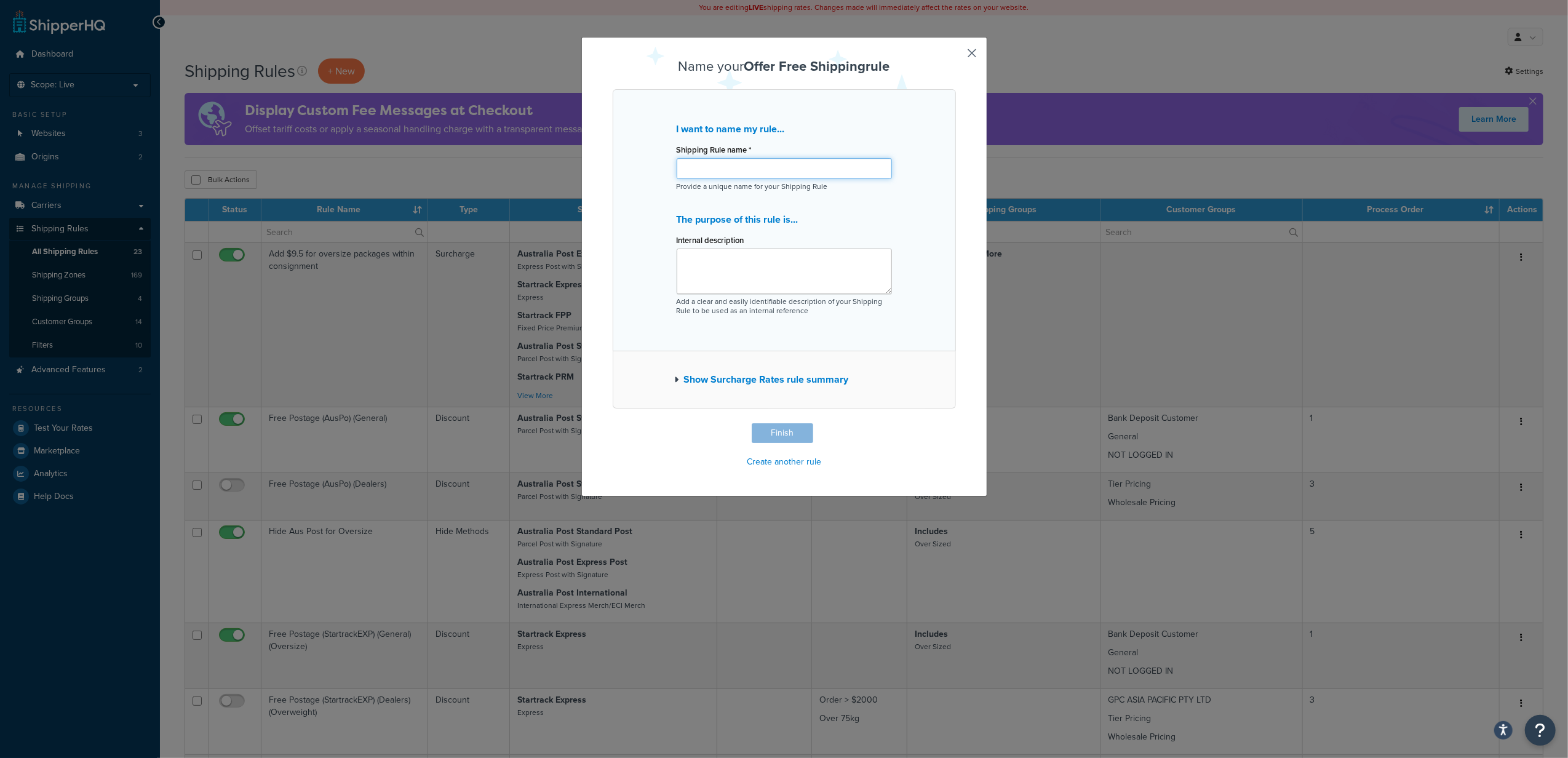
click at [710, 171] on input "Shipping Rule name *" at bounding box center [784, 168] width 215 height 21
drag, startPoint x: 758, startPoint y: 170, endPoint x: 800, endPoint y: 172, distance: 42.0
click at [800, 172] on input "RUNVA - GPC IPEC_ HIDE" at bounding box center [784, 168] width 215 height 21
type input "RUNVA - GPC IPEC_FREE_SHIPPING"
click at [755, 432] on button "Finish" at bounding box center [782, 432] width 61 height 19
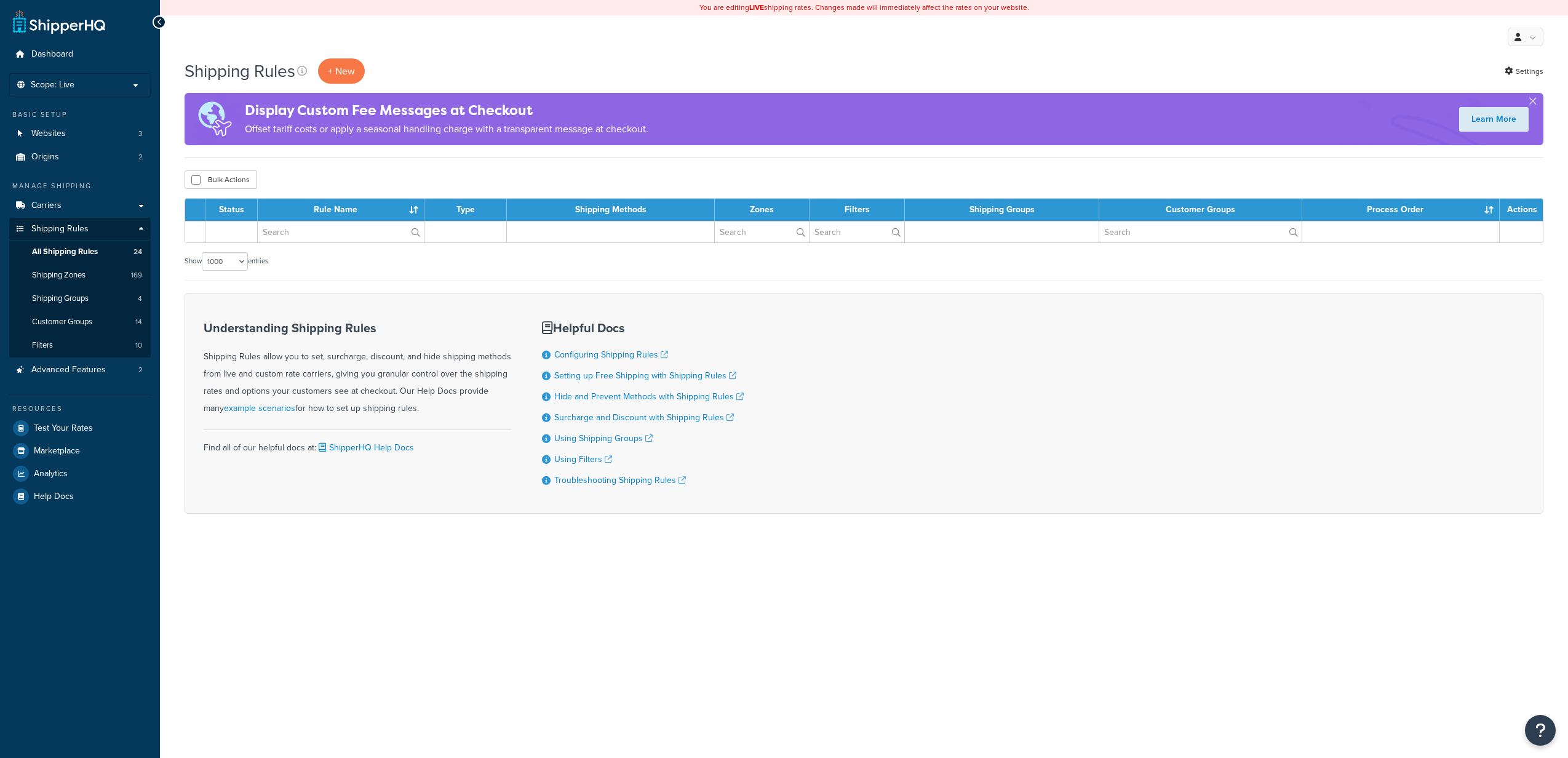
select select "1000"
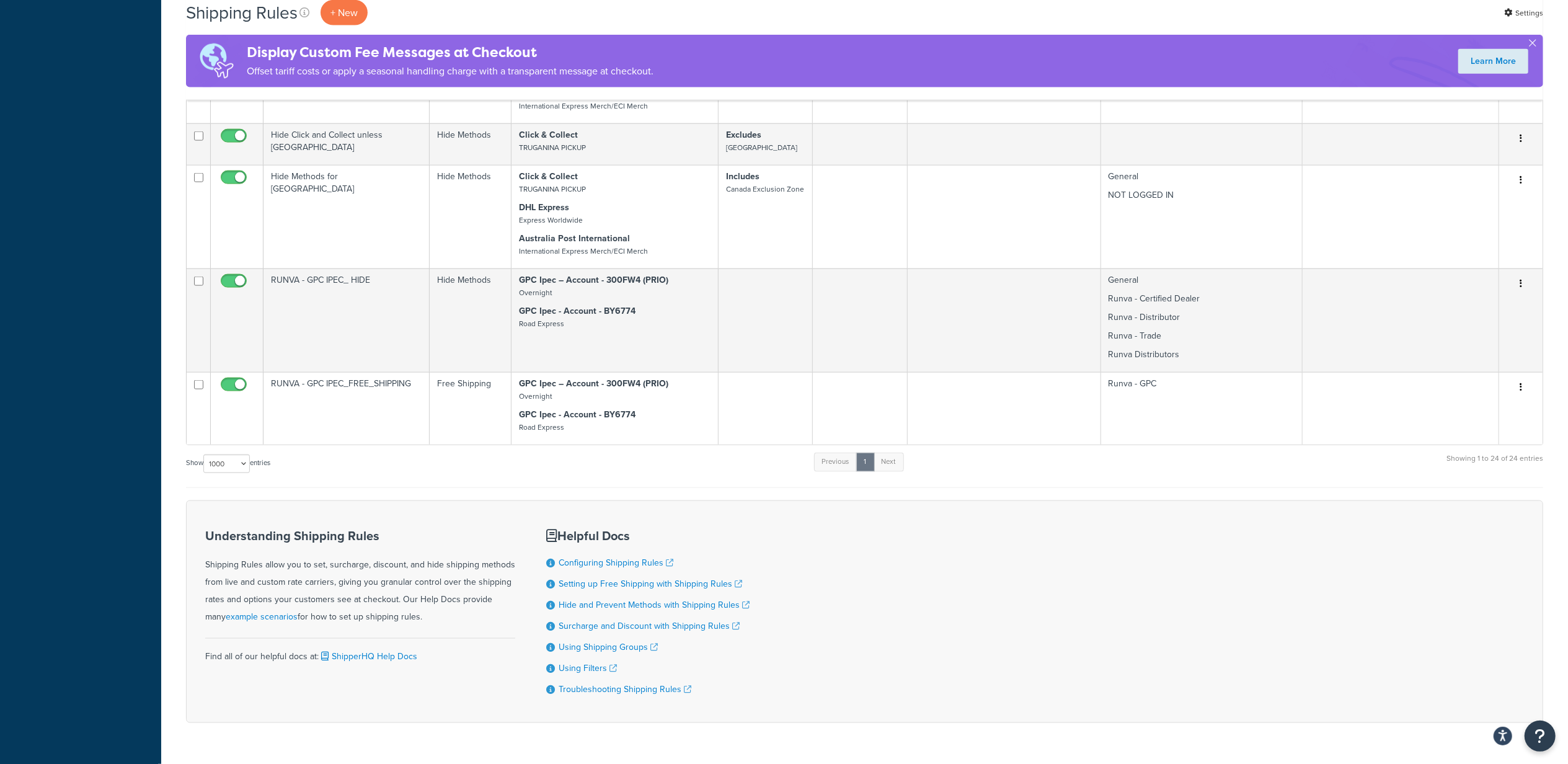
scroll to position [1652, 0]
